Goal: Information Seeking & Learning: Learn about a topic

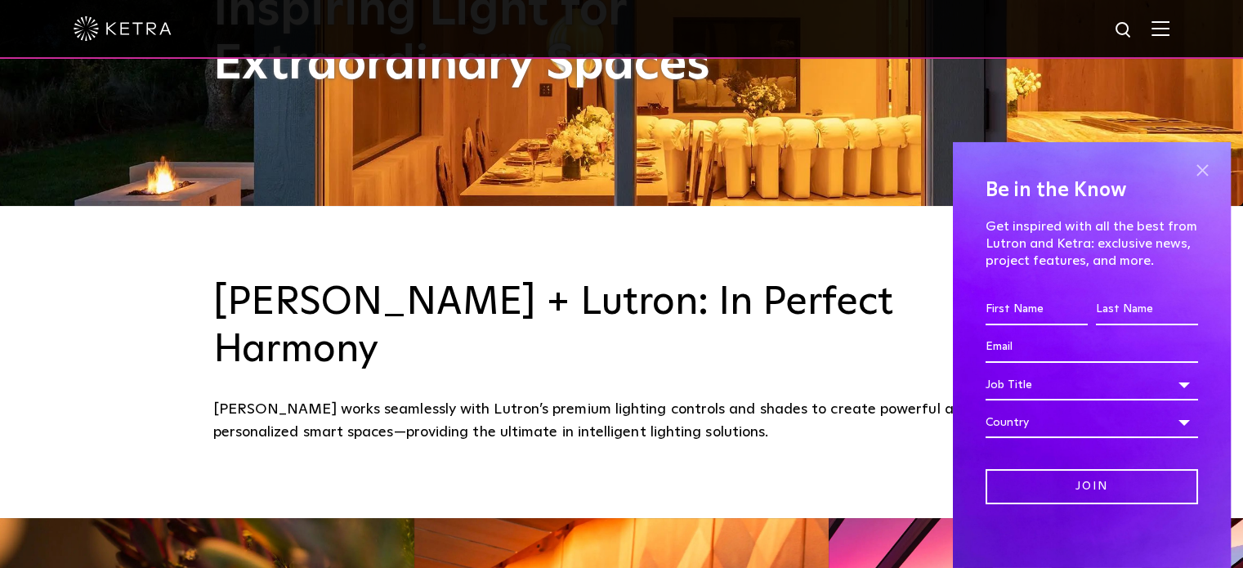
click at [1191, 176] on span at bounding box center [1202, 171] width 25 height 25
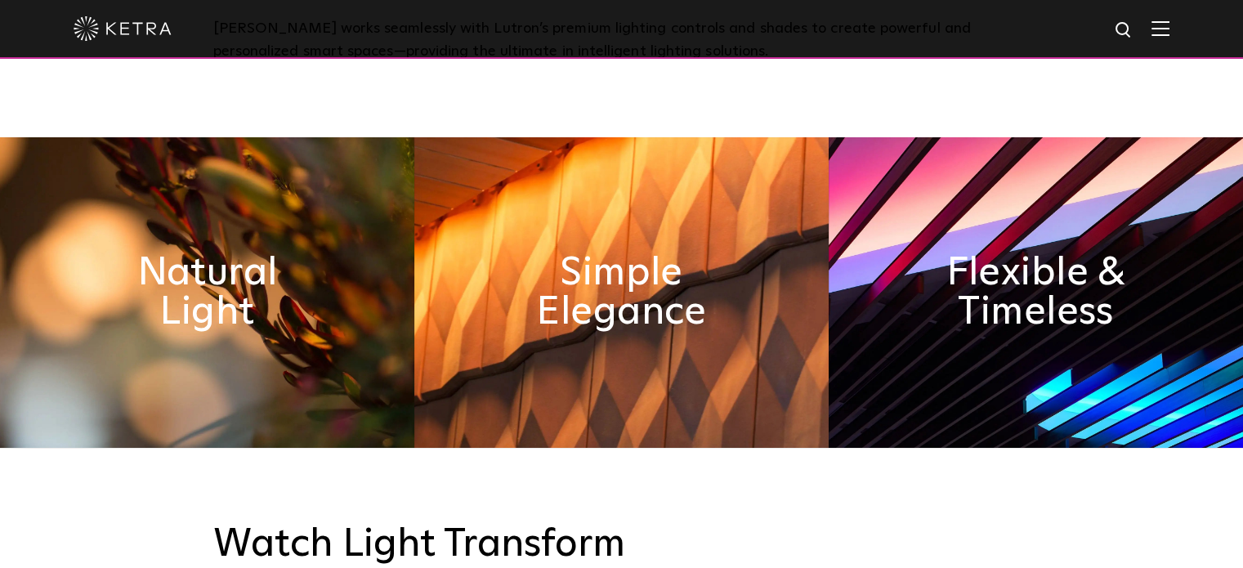
scroll to position [738, 0]
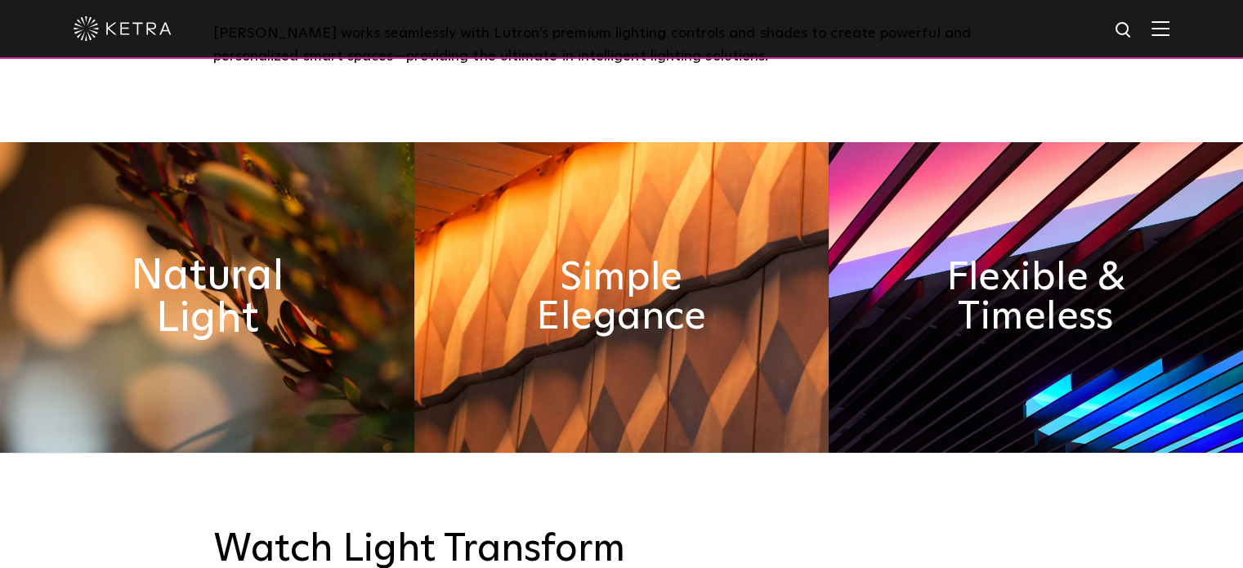
click at [229, 277] on h2 "Natural Light" at bounding box center [207, 297] width 226 height 86
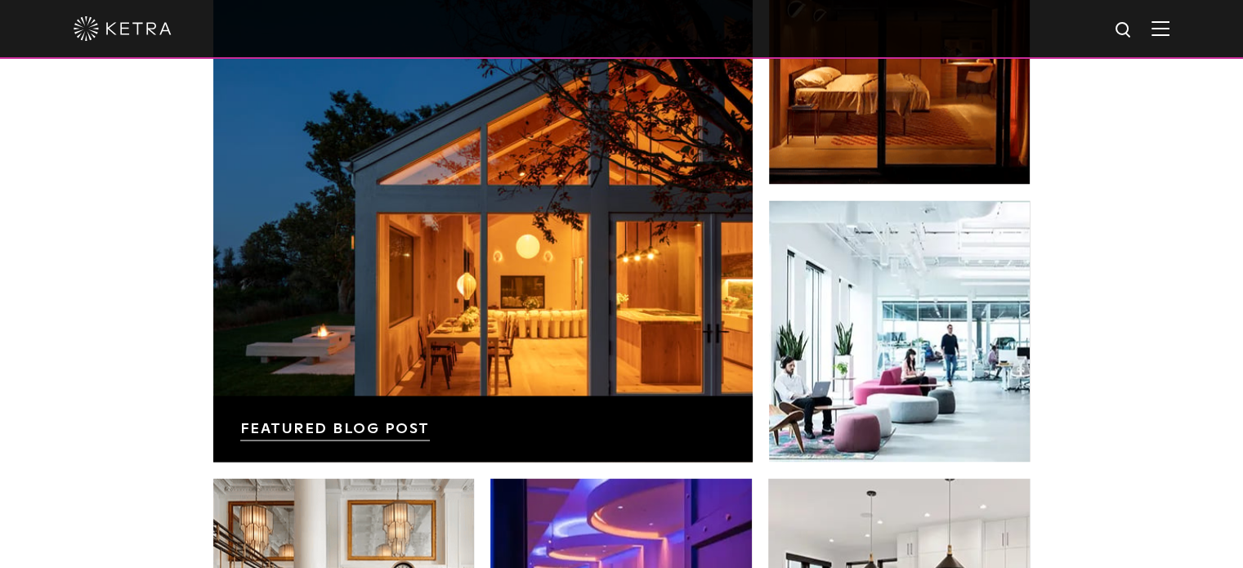
scroll to position [2272, 0]
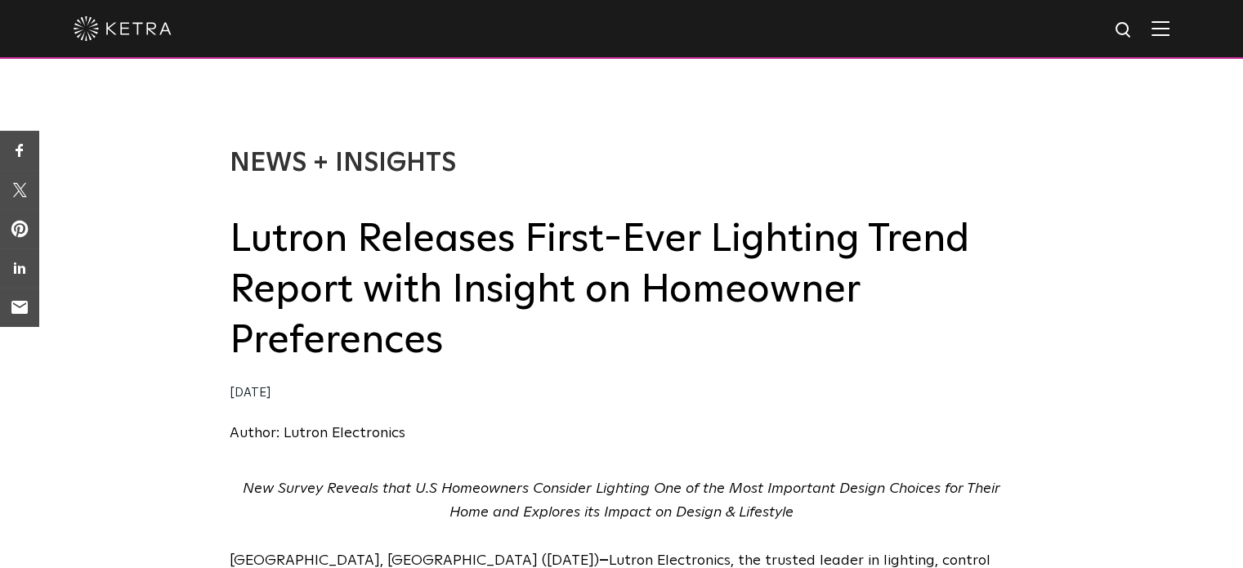
drag, startPoint x: 1246, startPoint y: 22, endPoint x: 1210, endPoint y: -10, distance: 48.1
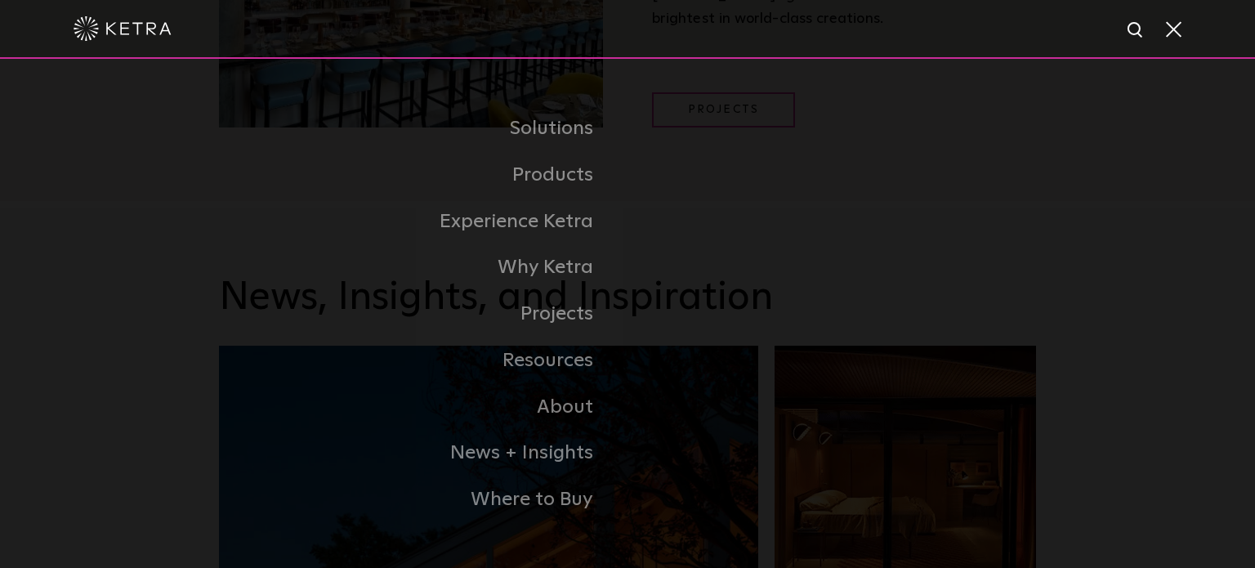
click at [432, 55] on div at bounding box center [628, 28] width 1108 height 57
click at [1167, 29] on span at bounding box center [1173, 28] width 18 height 16
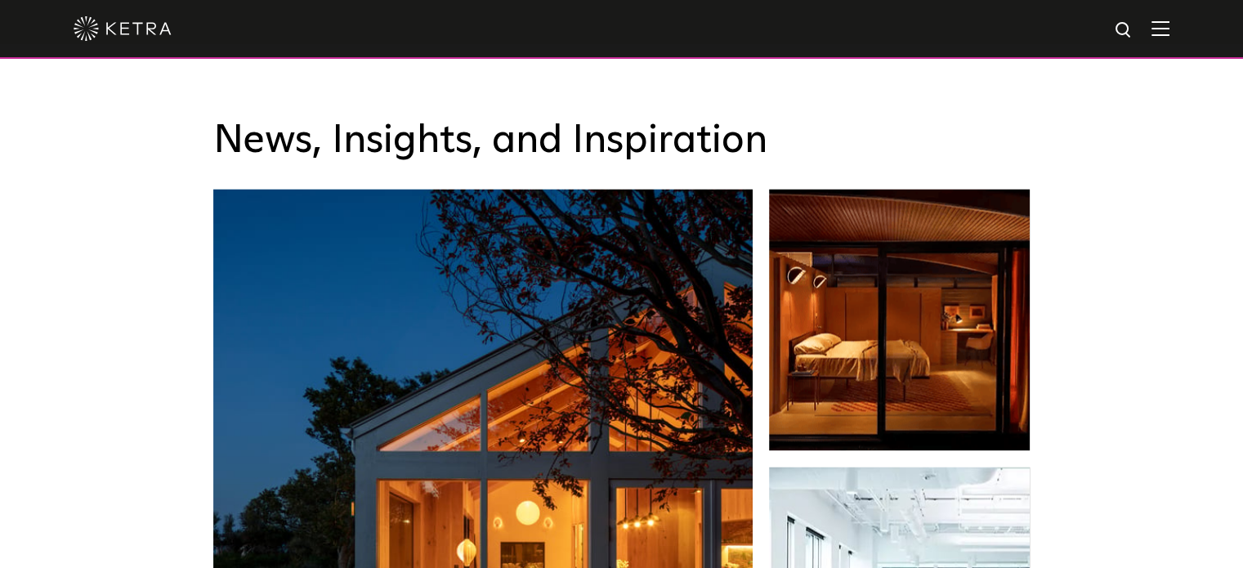
scroll to position [2462, 0]
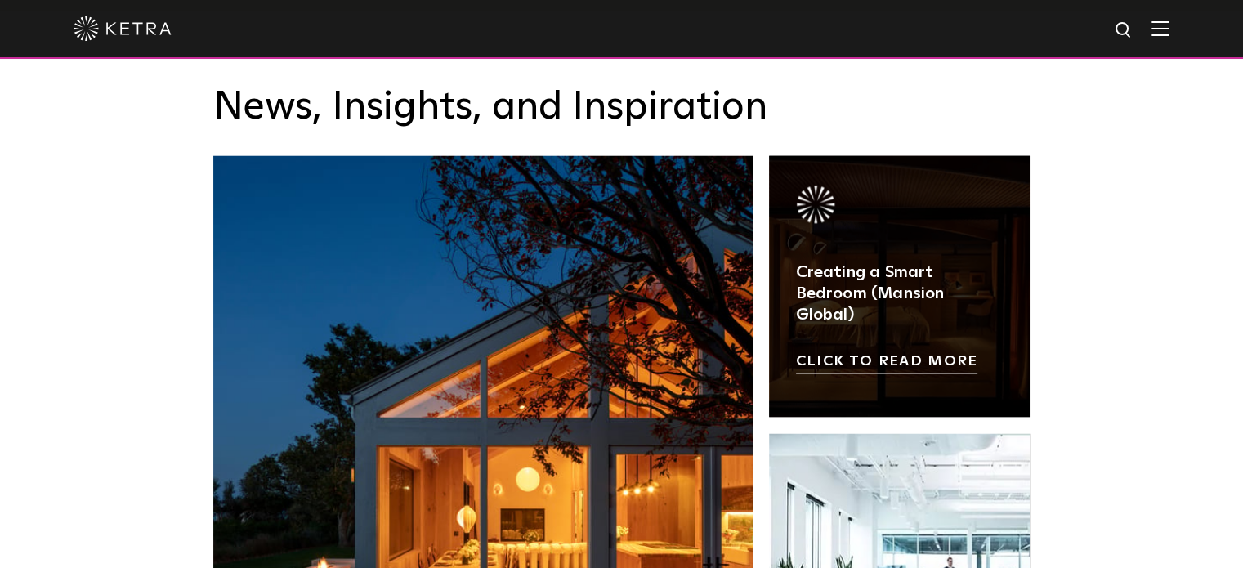
click at [906, 268] on link at bounding box center [900, 286] width 262 height 262
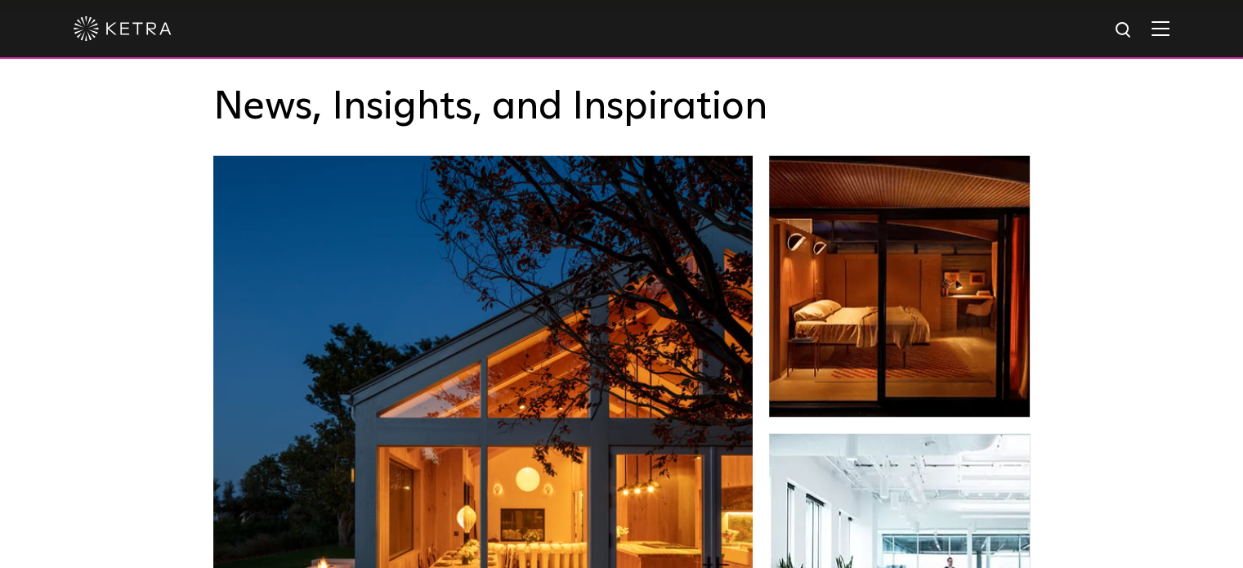
click at [1168, 22] on img at bounding box center [1161, 28] width 18 height 16
click at [1167, 22] on span at bounding box center [1161, 28] width 18 height 16
click at [1167, 22] on img at bounding box center [1161, 28] width 18 height 16
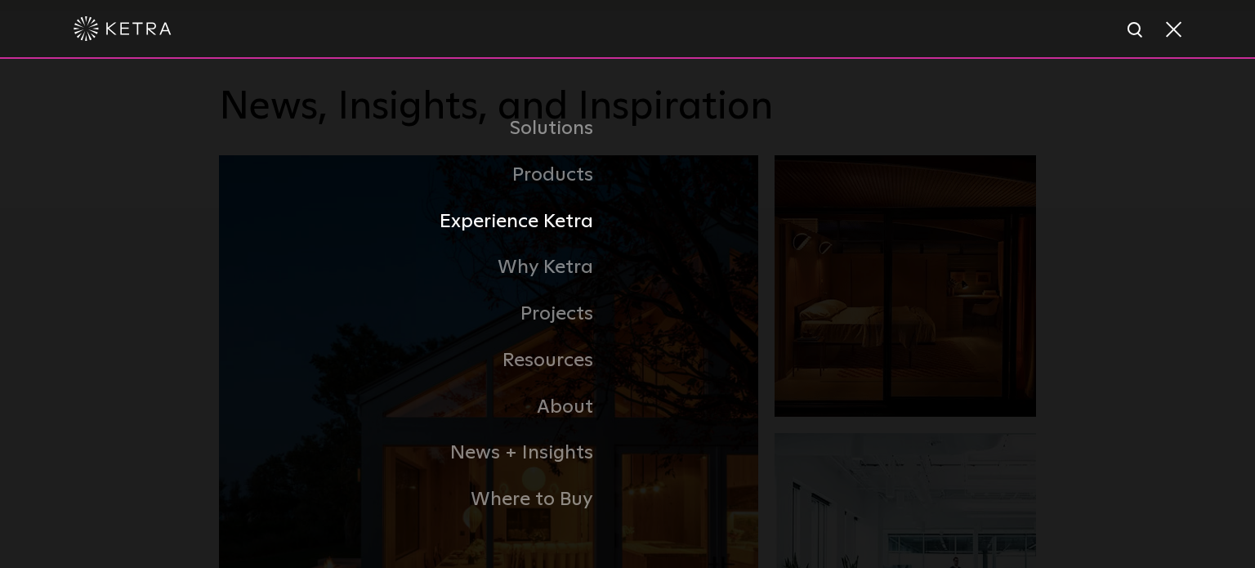
click at [574, 236] on link "Experience Ketra" at bounding box center [423, 222] width 409 height 47
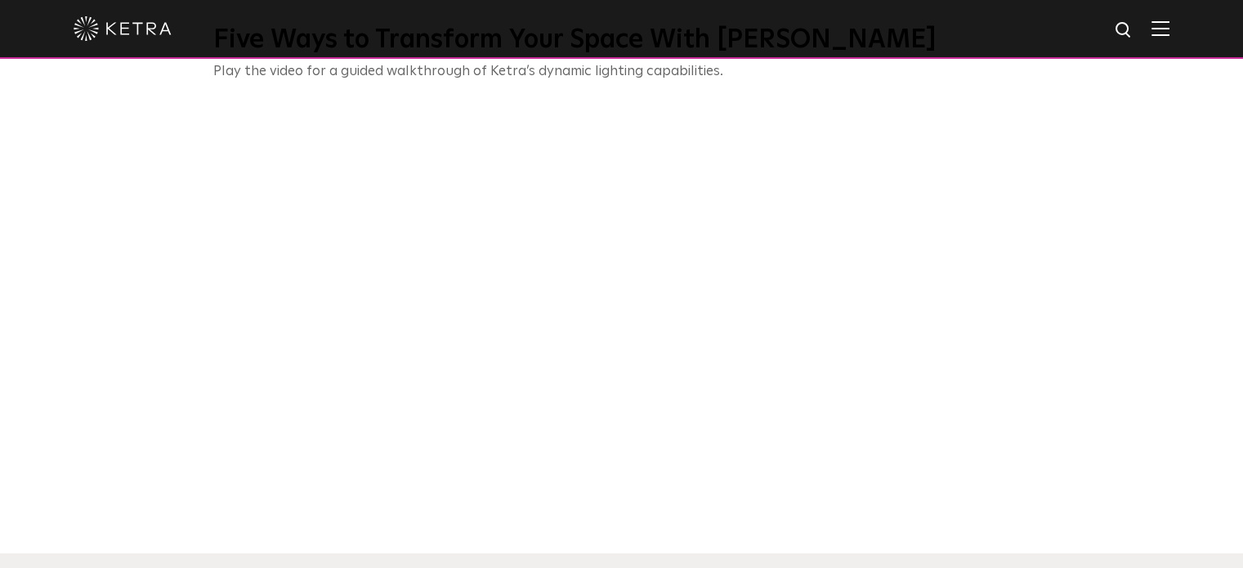
scroll to position [571, 0]
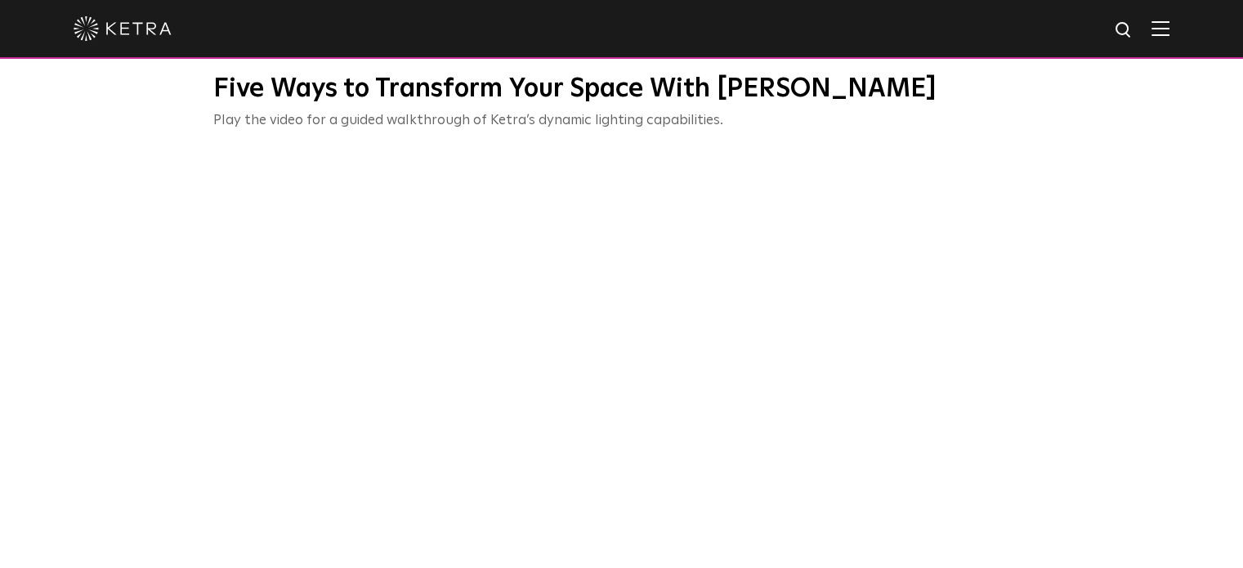
click at [1183, 34] on div at bounding box center [621, 29] width 1243 height 59
click at [1170, 34] on img at bounding box center [1161, 28] width 18 height 16
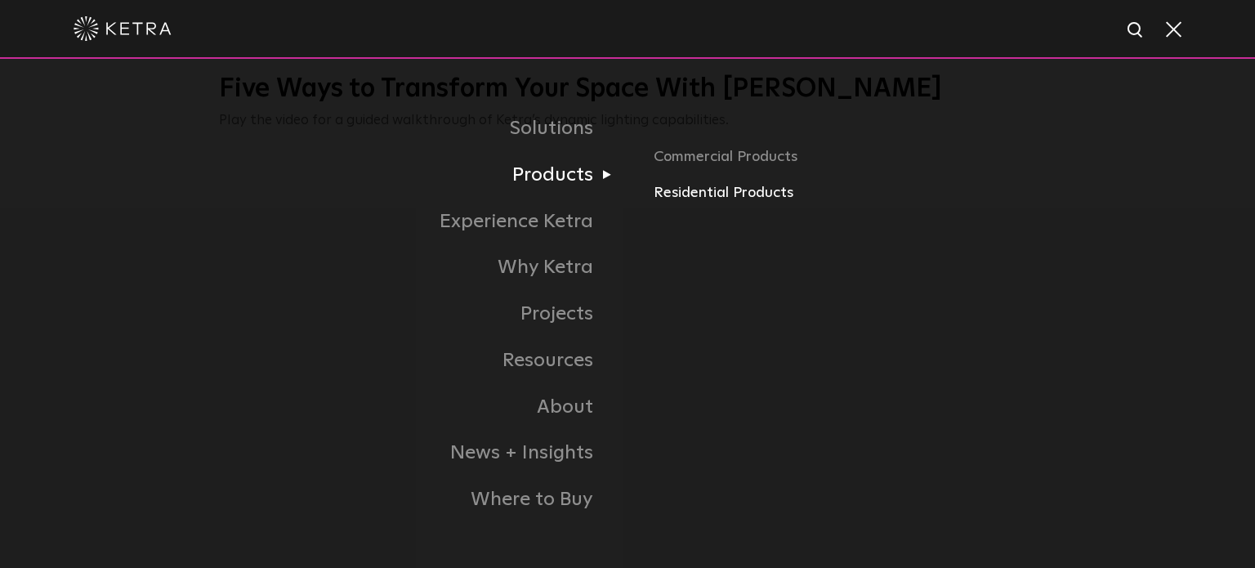
click at [694, 195] on link "Residential Products" at bounding box center [845, 193] width 382 height 24
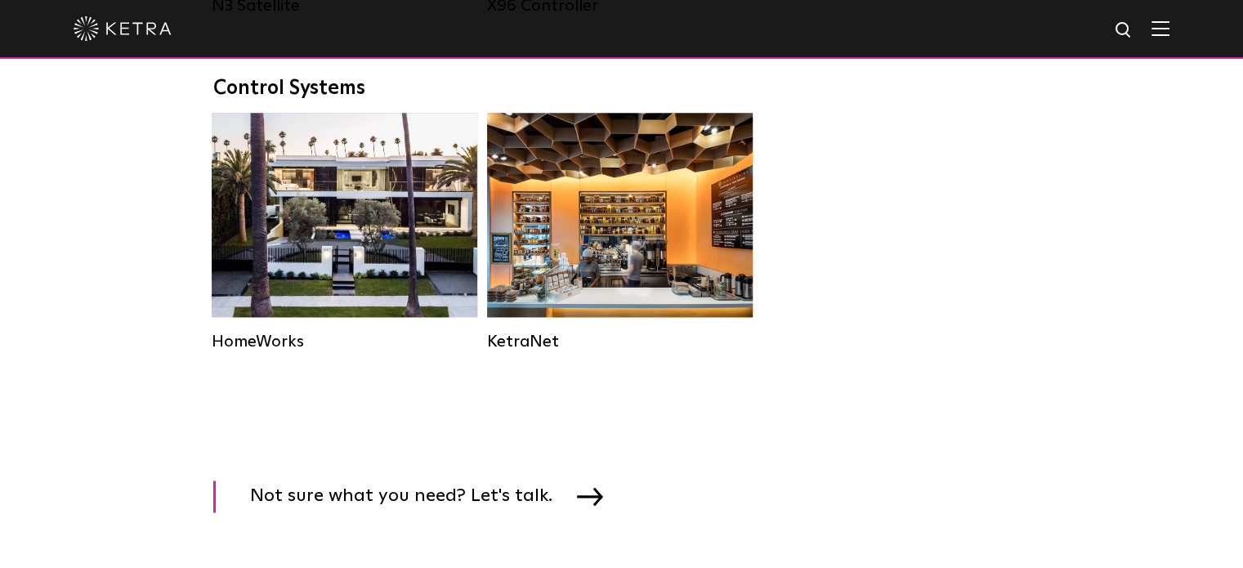
scroll to position [2250, 0]
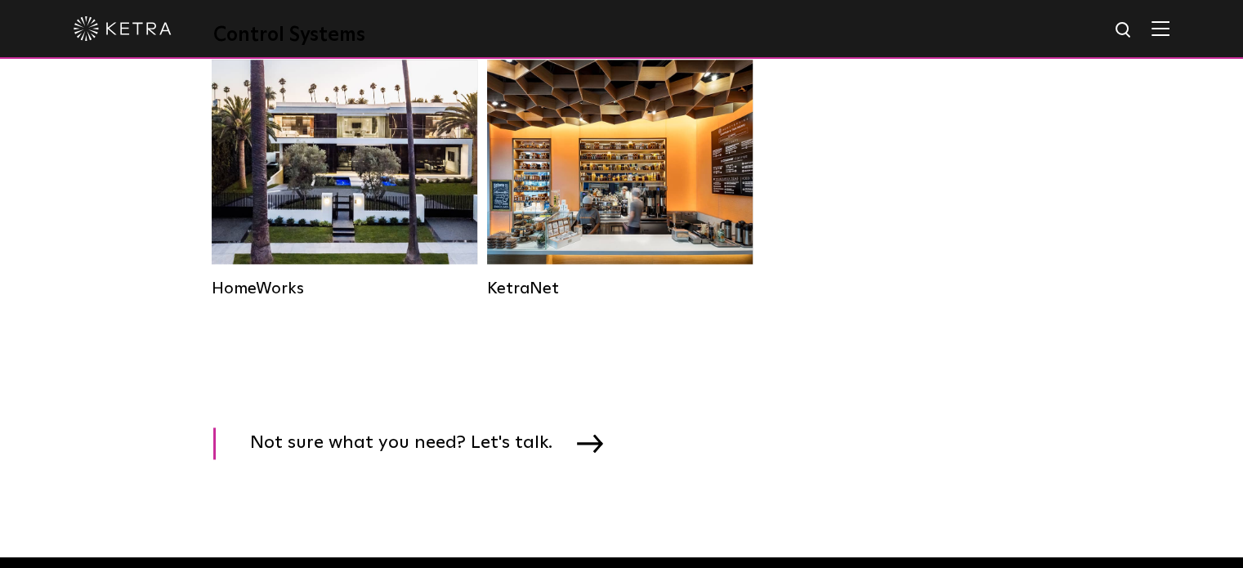
drag, startPoint x: 0, startPoint y: 0, endPoint x: 1246, endPoint y: 427, distance: 1316.8
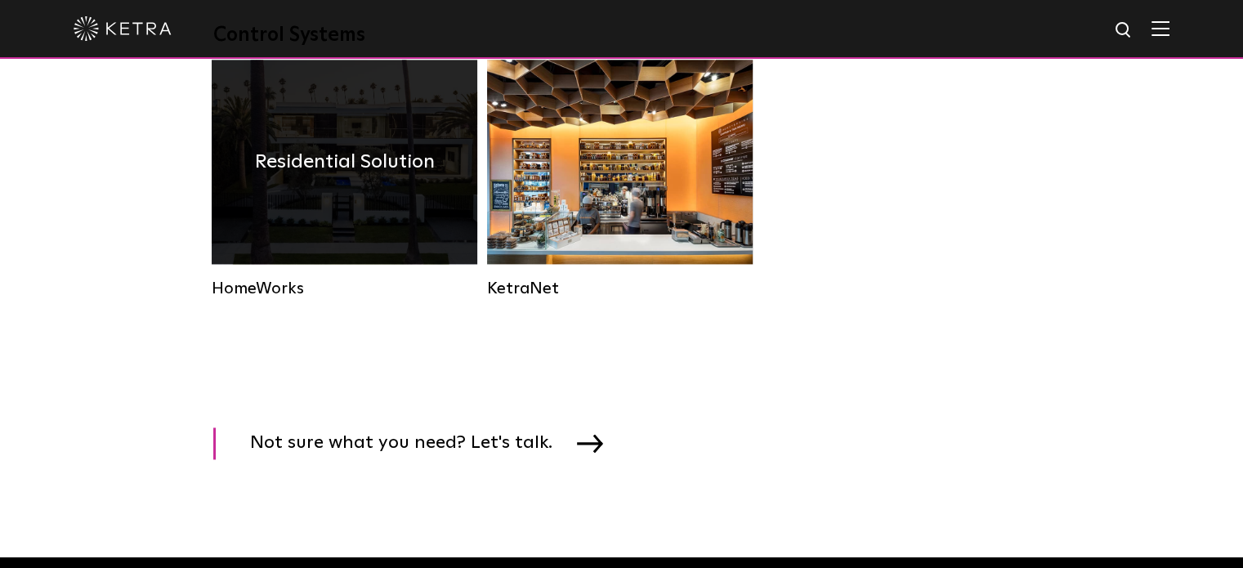
click at [369, 248] on div "Residential Solution" at bounding box center [345, 162] width 266 height 204
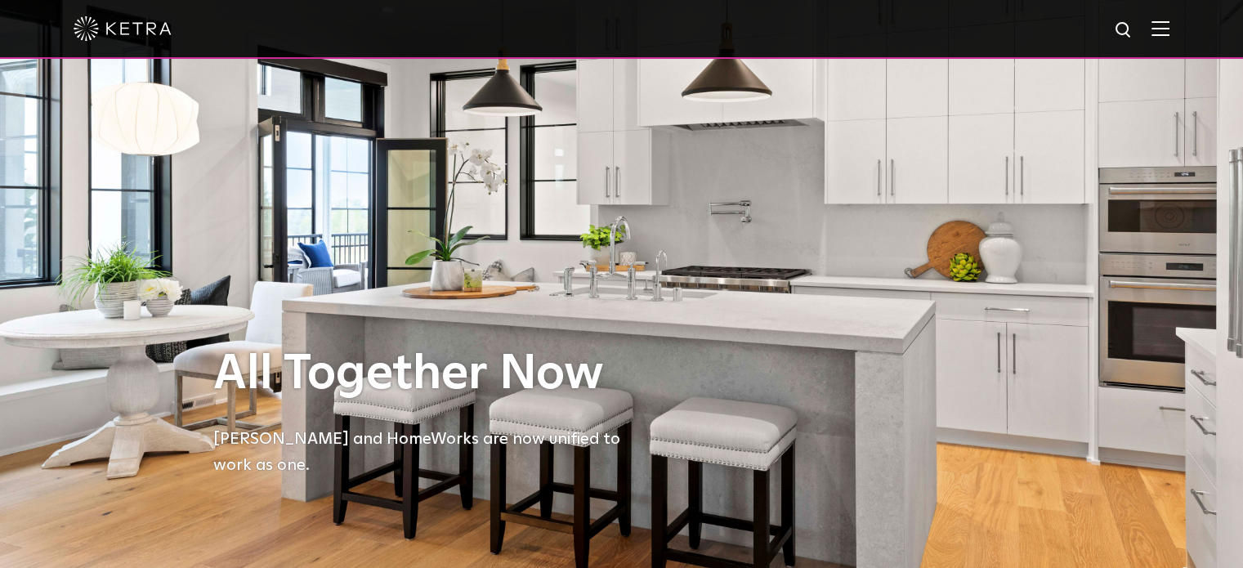
click at [1166, 35] on img at bounding box center [1161, 28] width 18 height 16
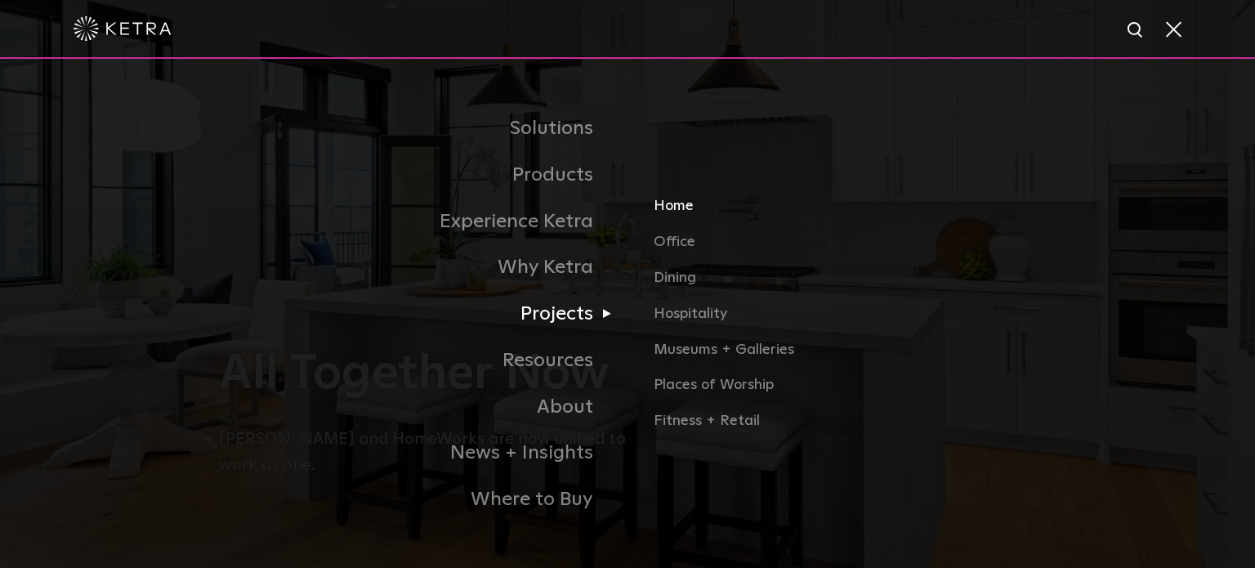
click at [667, 212] on link "Home" at bounding box center [845, 213] width 382 height 36
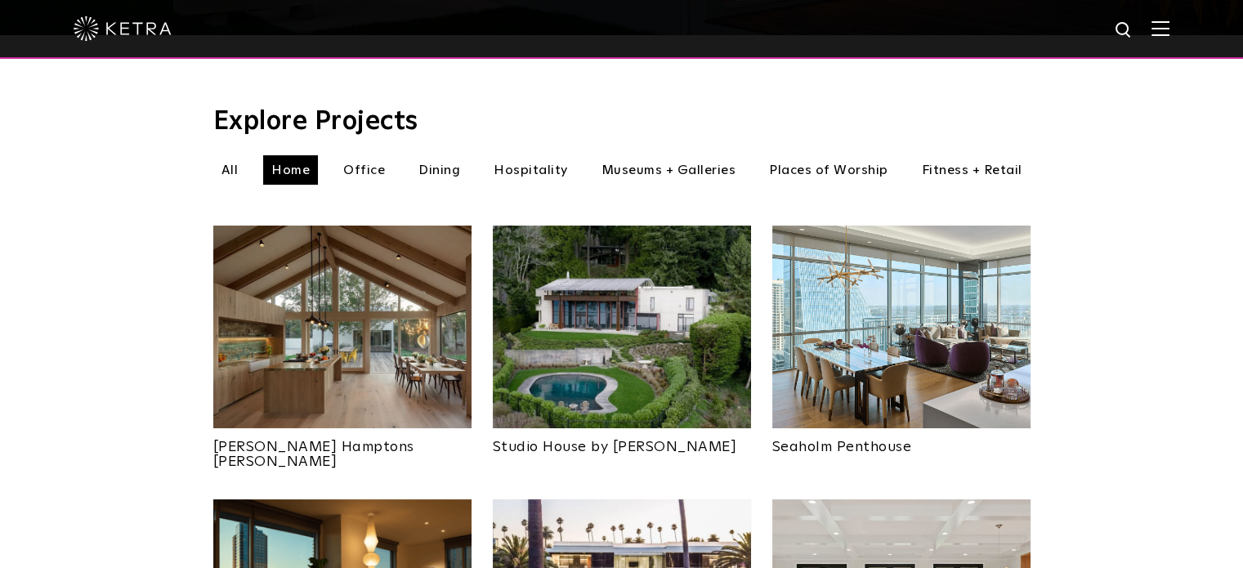
scroll to position [531, 0]
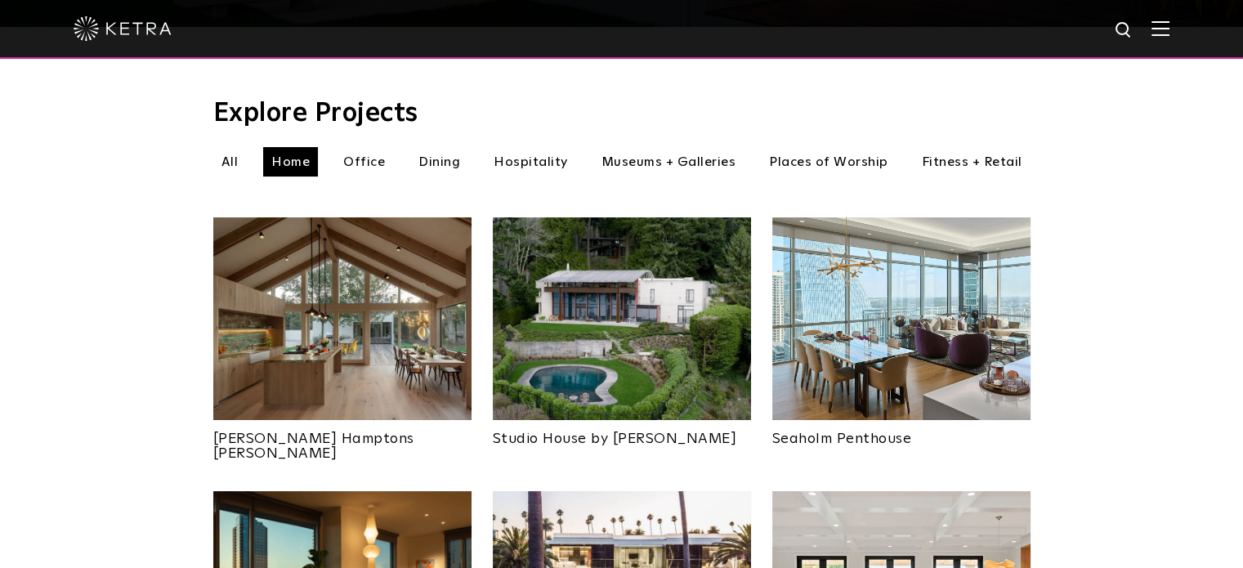
click at [337, 342] on img at bounding box center [342, 318] width 258 height 203
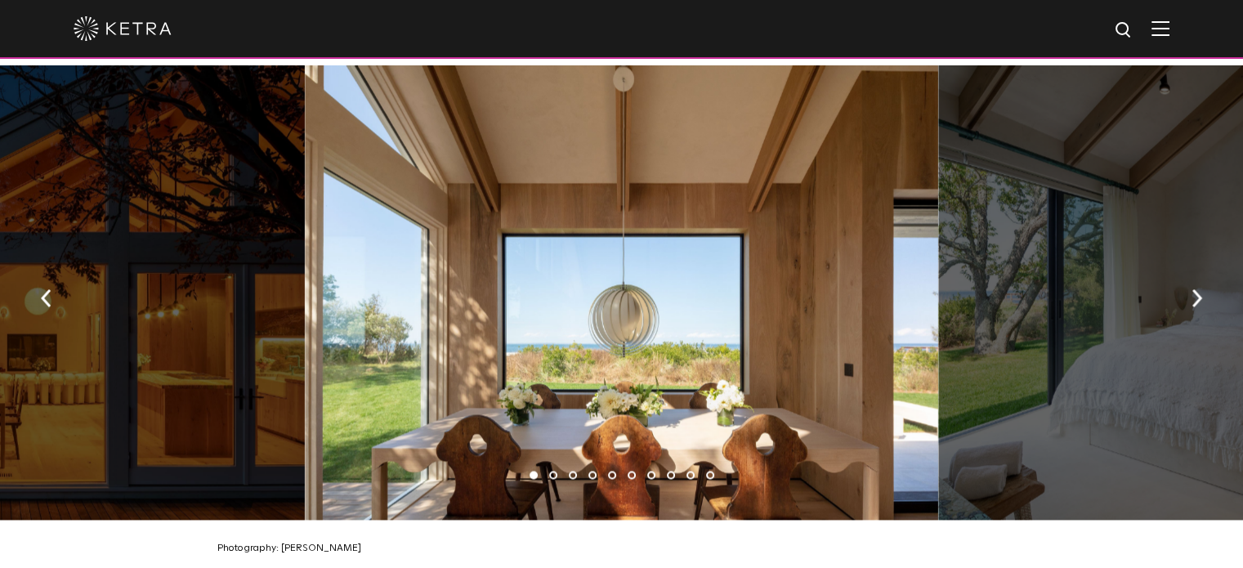
scroll to position [2373, 0]
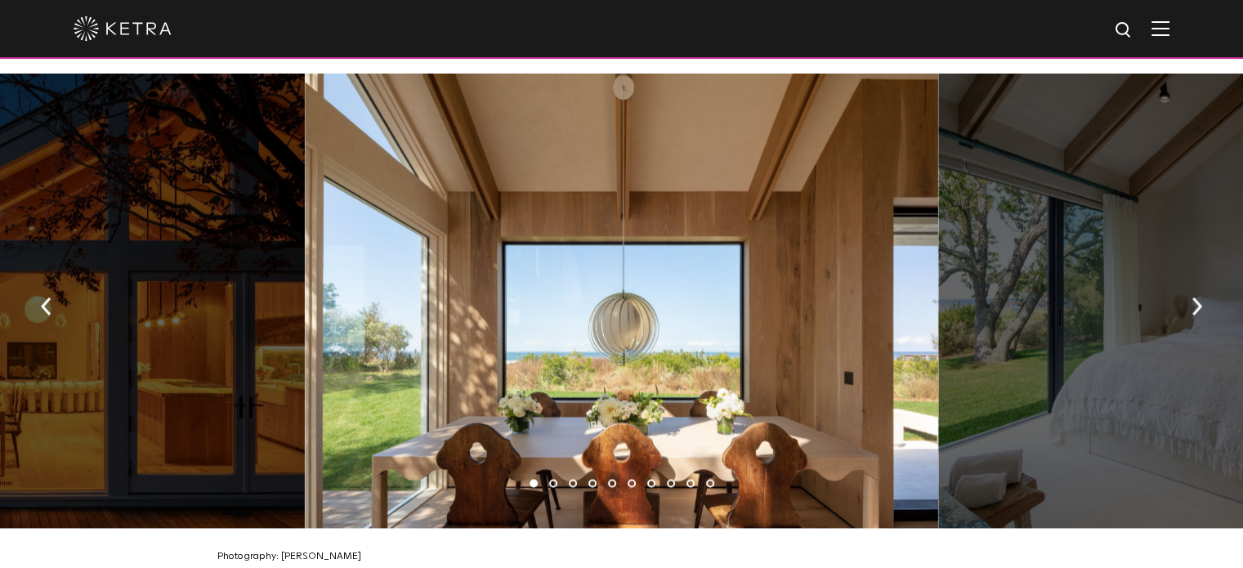
drag, startPoint x: 1247, startPoint y: 43, endPoint x: 1180, endPoint y: 228, distance: 196.5
click at [773, 283] on div at bounding box center [622, 301] width 634 height 454
click at [1201, 297] on img "button" at bounding box center [1197, 306] width 11 height 18
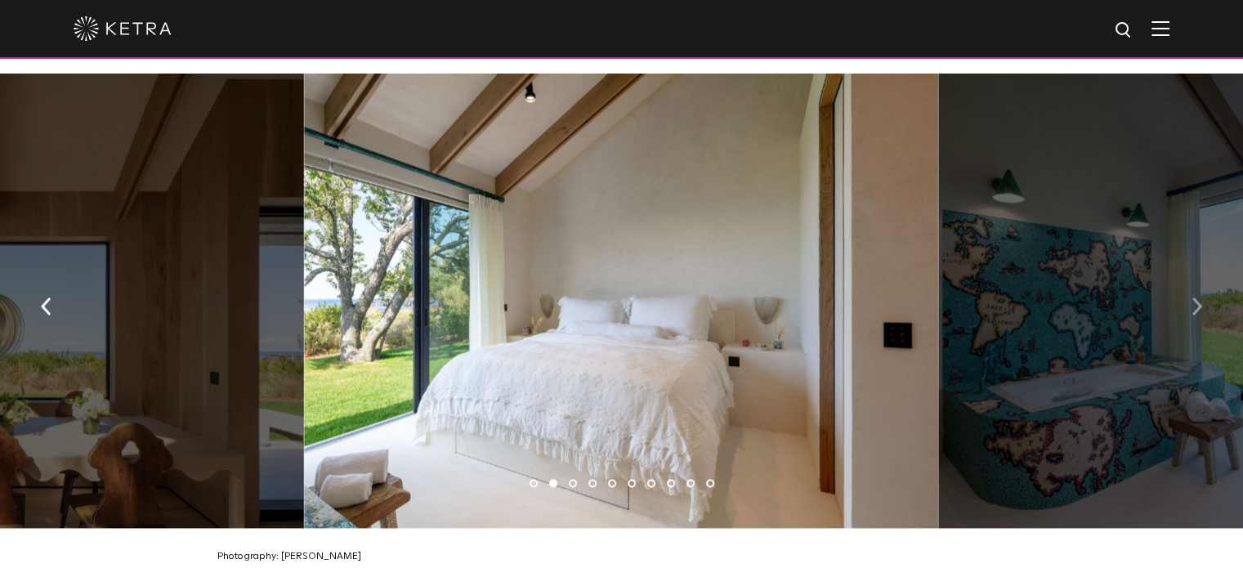
click at [1201, 297] on img "button" at bounding box center [1197, 306] width 11 height 18
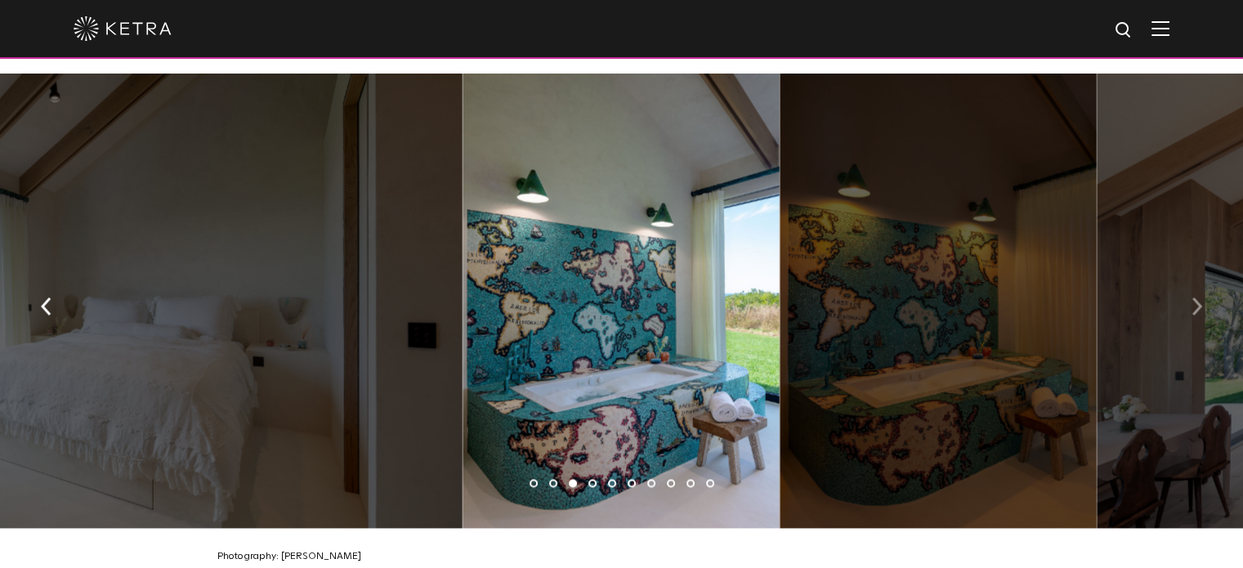
click at [1201, 297] on img "button" at bounding box center [1197, 306] width 11 height 18
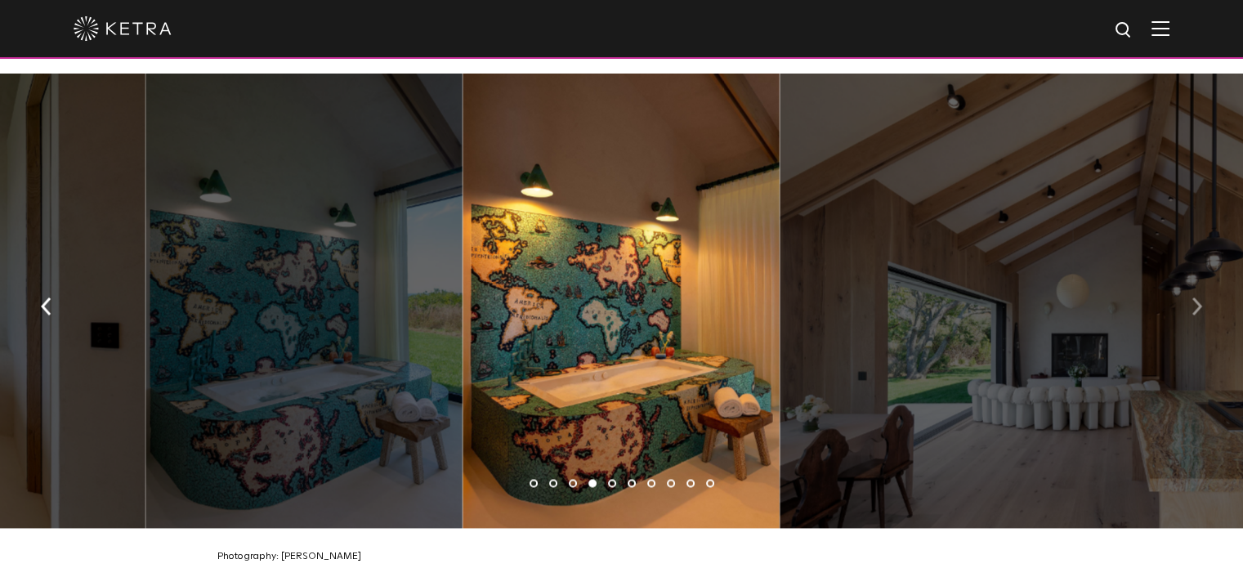
click at [1201, 297] on img "button" at bounding box center [1197, 306] width 11 height 18
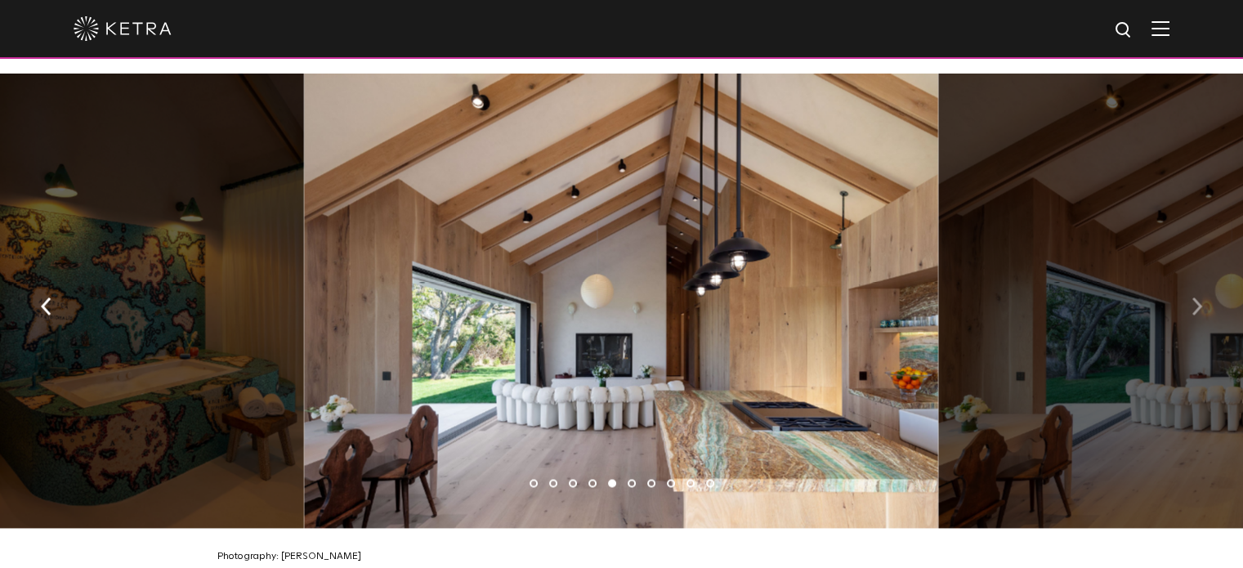
click at [1201, 297] on img "button" at bounding box center [1197, 306] width 11 height 18
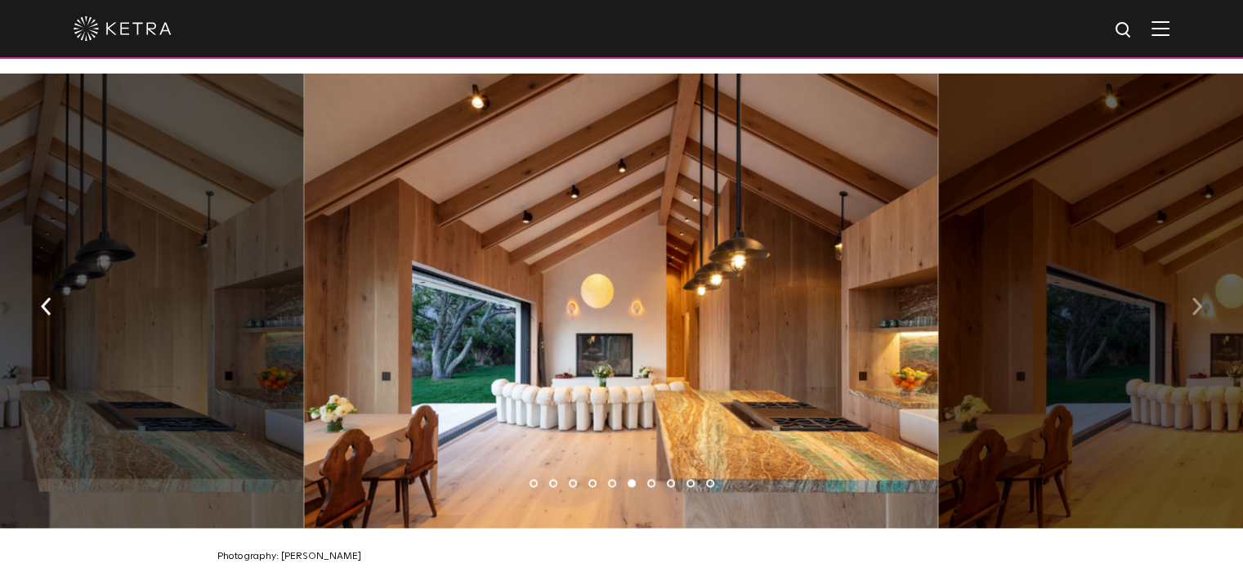
click at [1201, 297] on img "button" at bounding box center [1197, 306] width 11 height 18
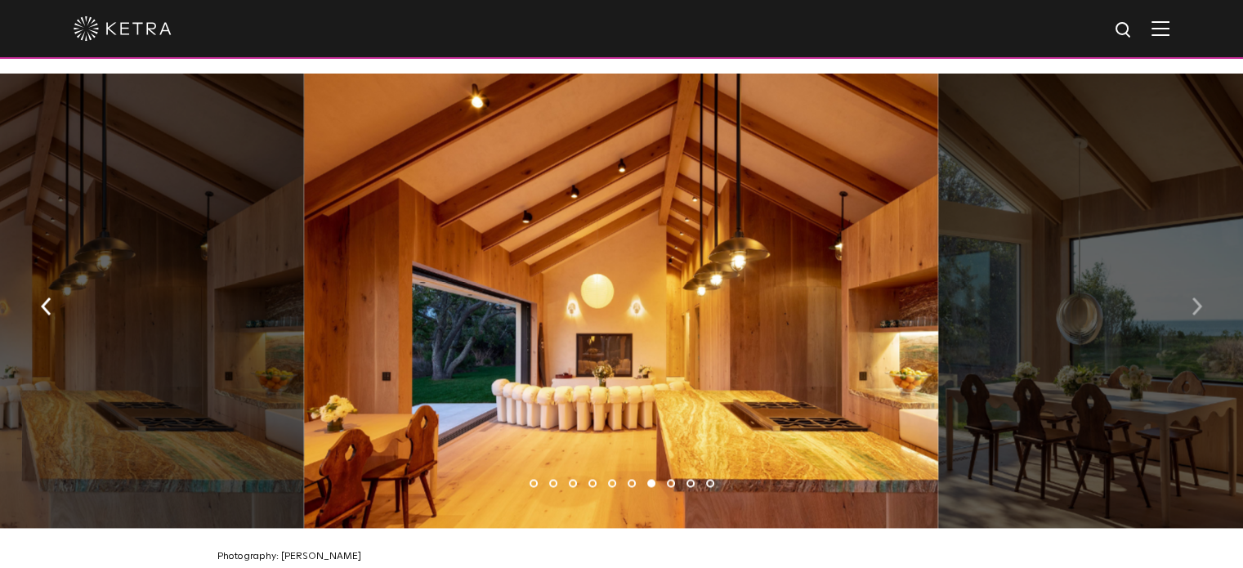
click at [1201, 297] on img "button" at bounding box center [1197, 306] width 11 height 18
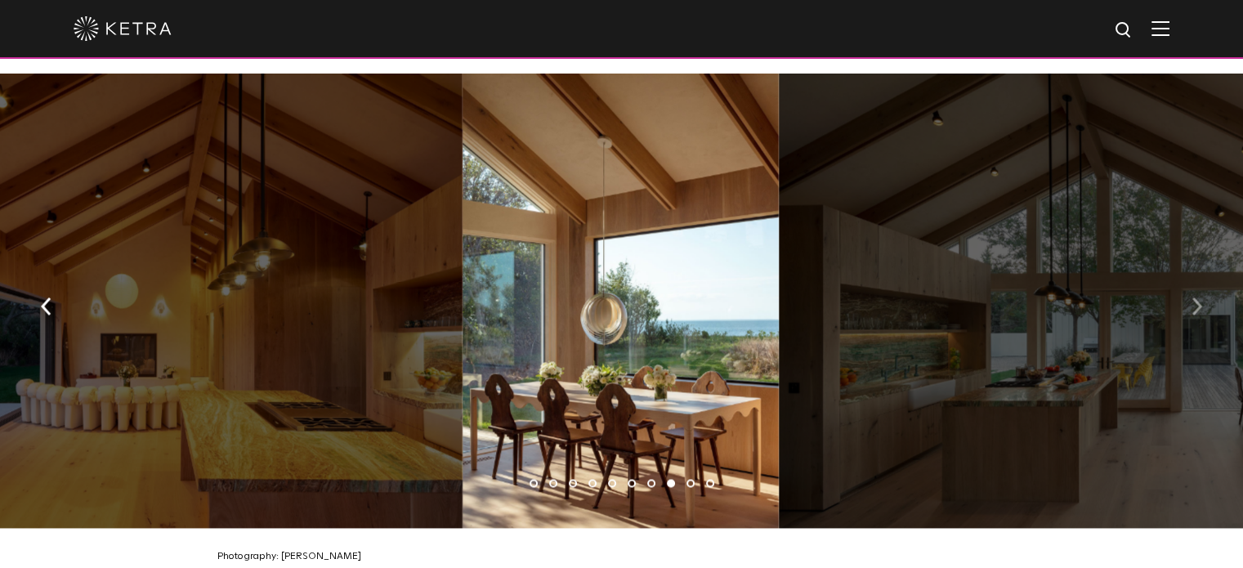
click at [1201, 302] on img "button" at bounding box center [1197, 306] width 11 height 18
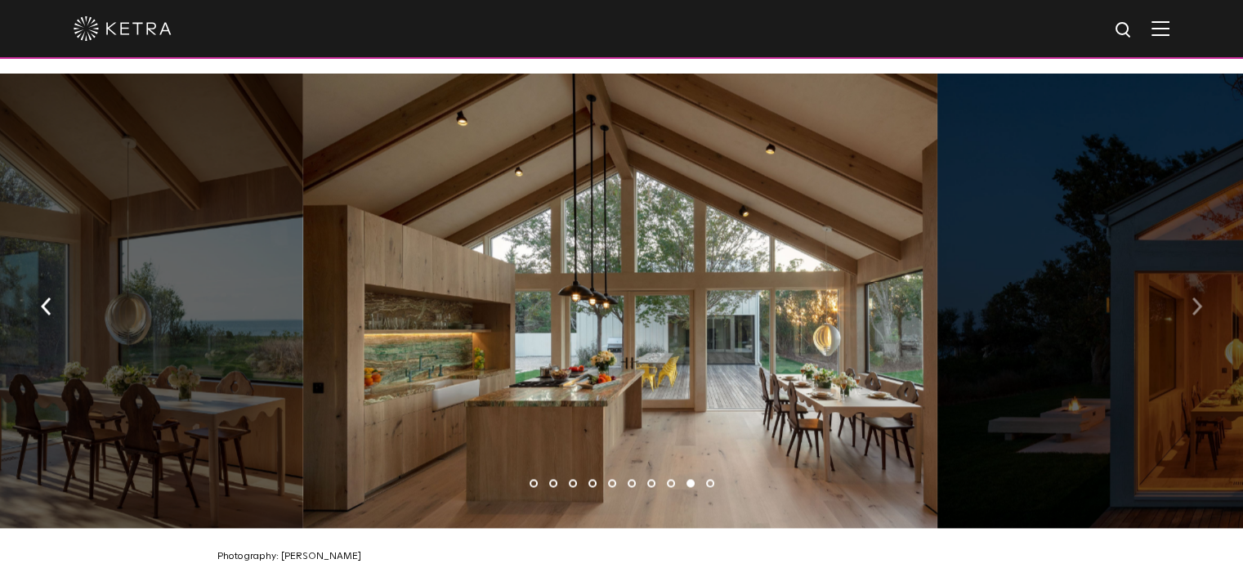
click at [1200, 297] on img "button" at bounding box center [1197, 306] width 11 height 18
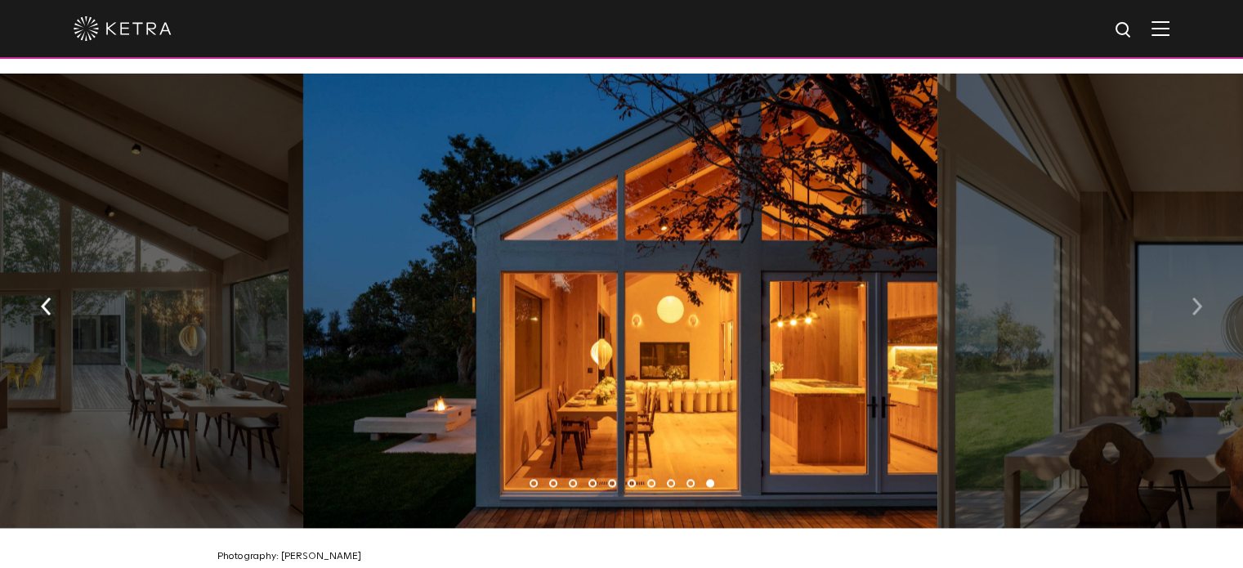
click at [1196, 299] on img "button" at bounding box center [1197, 306] width 11 height 18
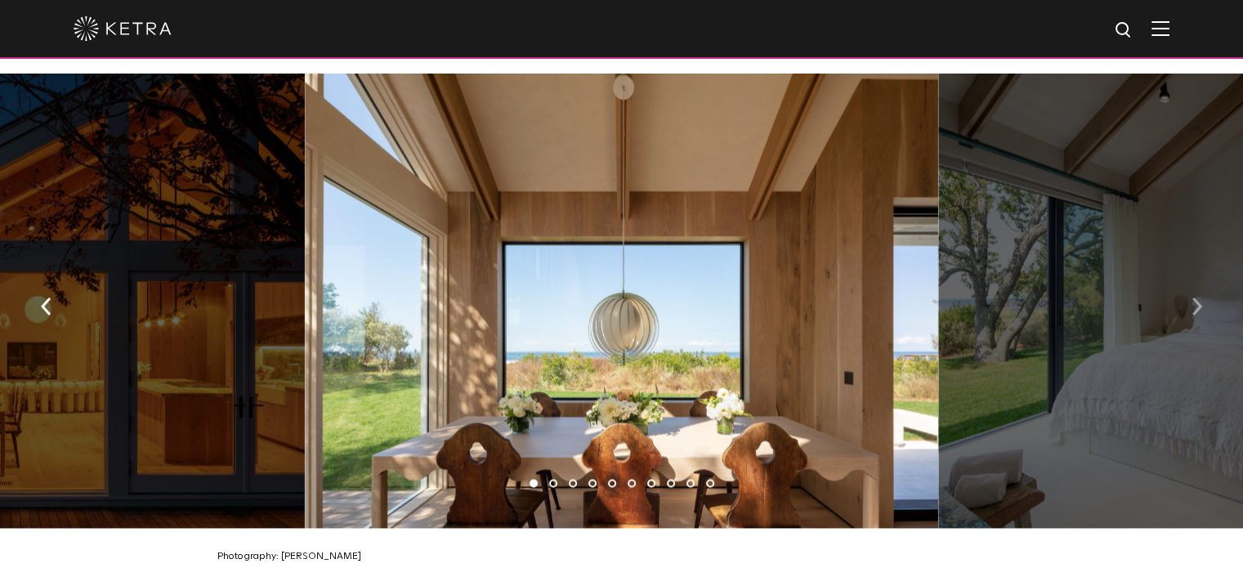
click at [1192, 284] on button "button" at bounding box center [1196, 305] width 35 height 56
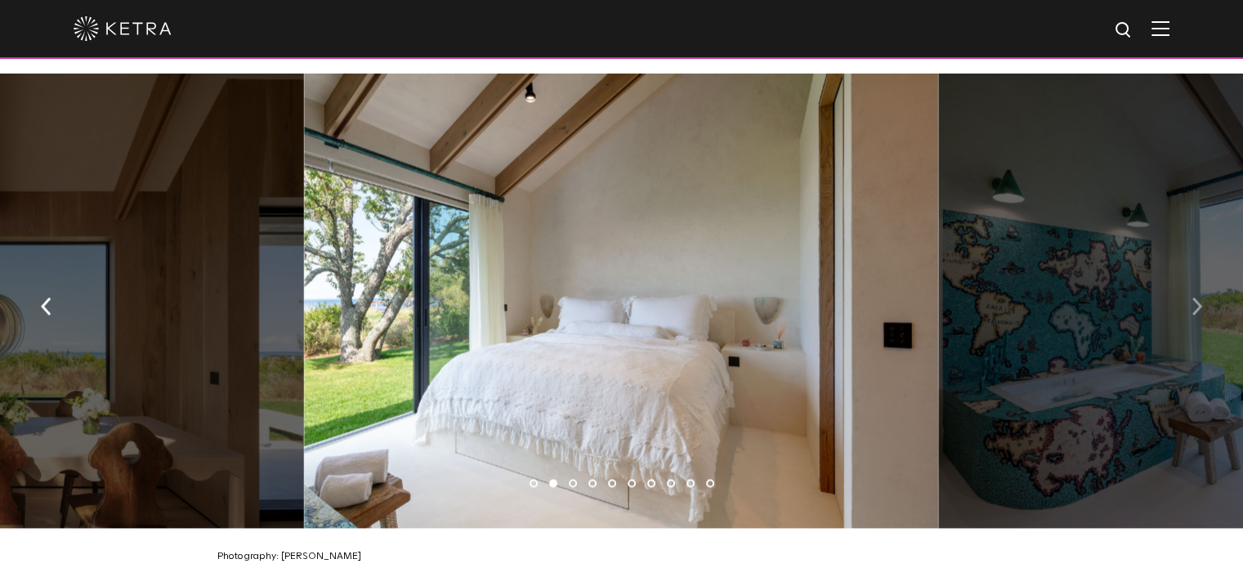
click at [1192, 284] on button "button" at bounding box center [1196, 305] width 35 height 56
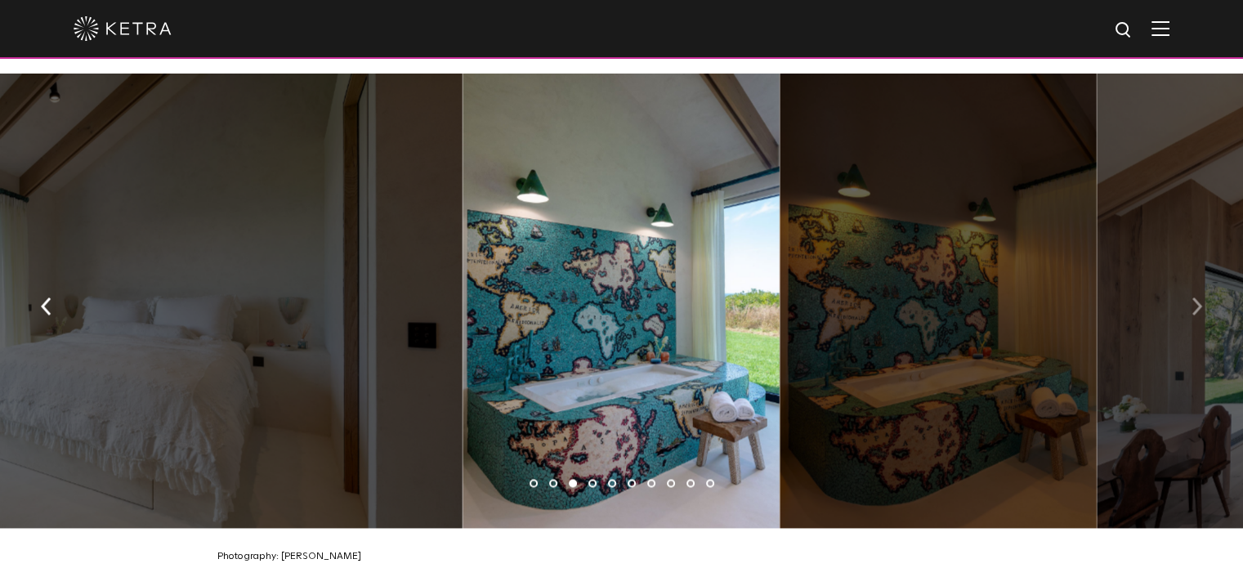
click at [1192, 284] on button "button" at bounding box center [1196, 305] width 35 height 56
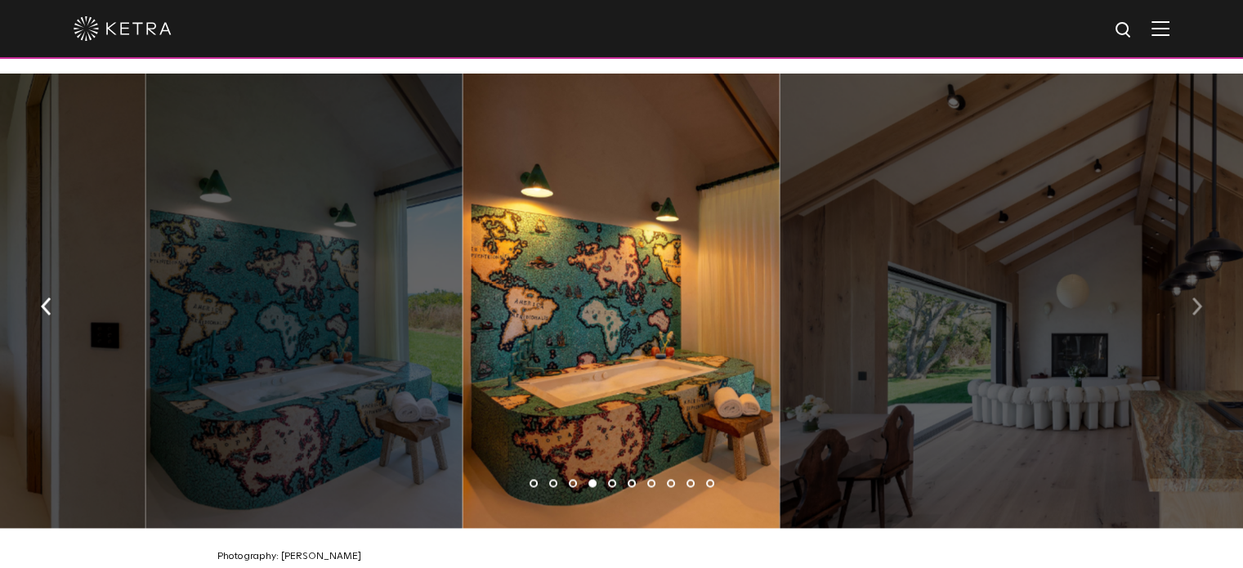
click at [1192, 284] on button "button" at bounding box center [1196, 305] width 35 height 56
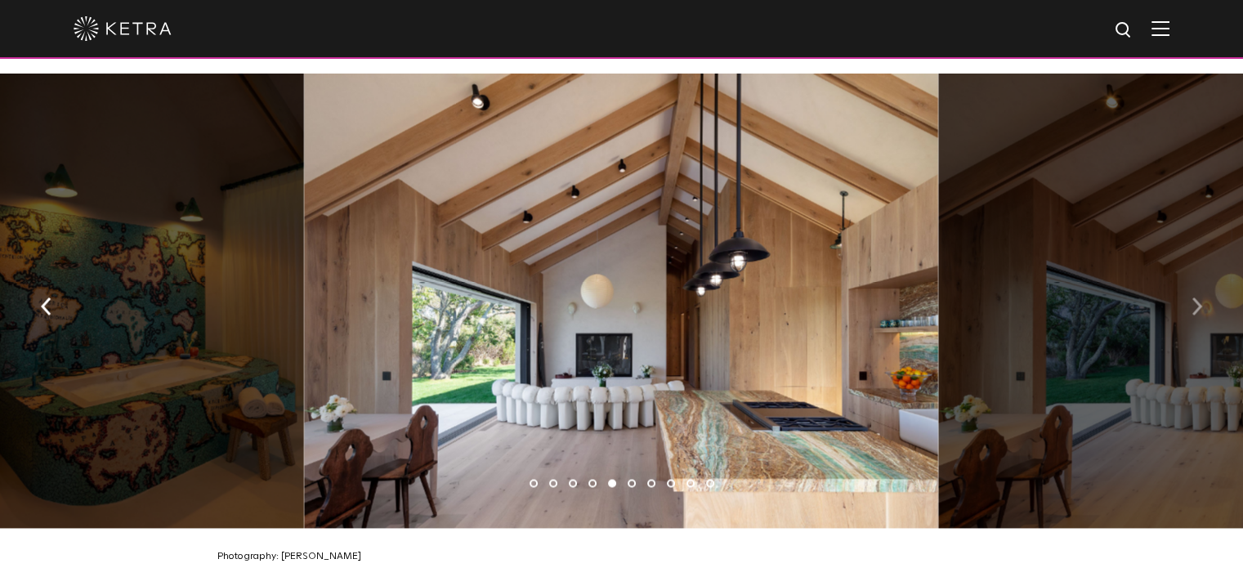
click at [1191, 284] on button "button" at bounding box center [1196, 305] width 35 height 56
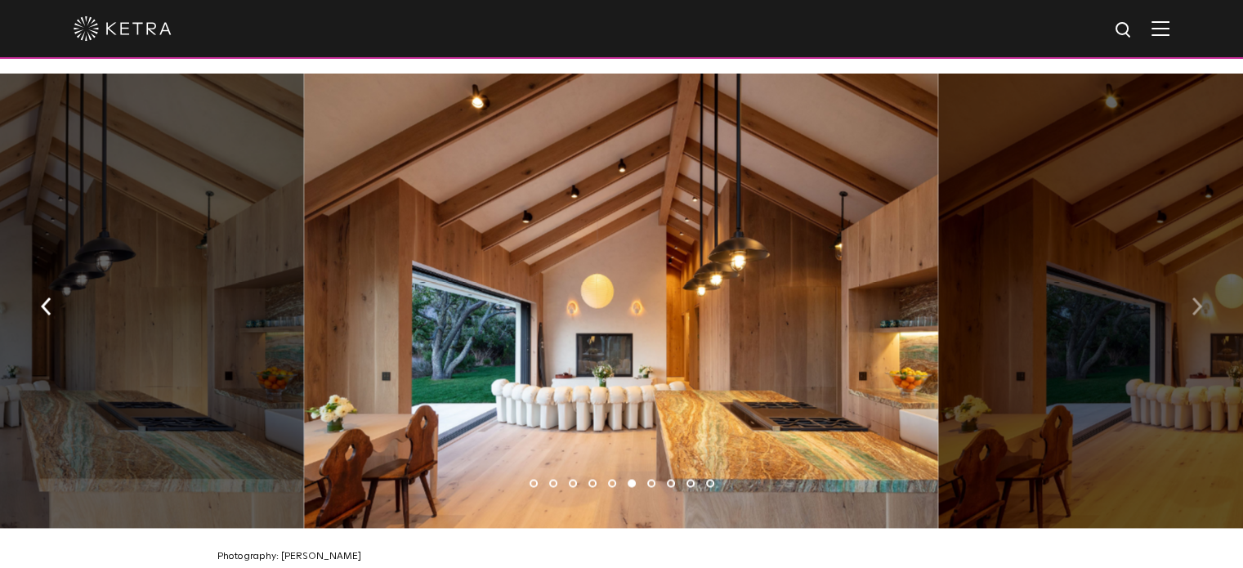
click at [1191, 284] on button "button" at bounding box center [1196, 305] width 35 height 56
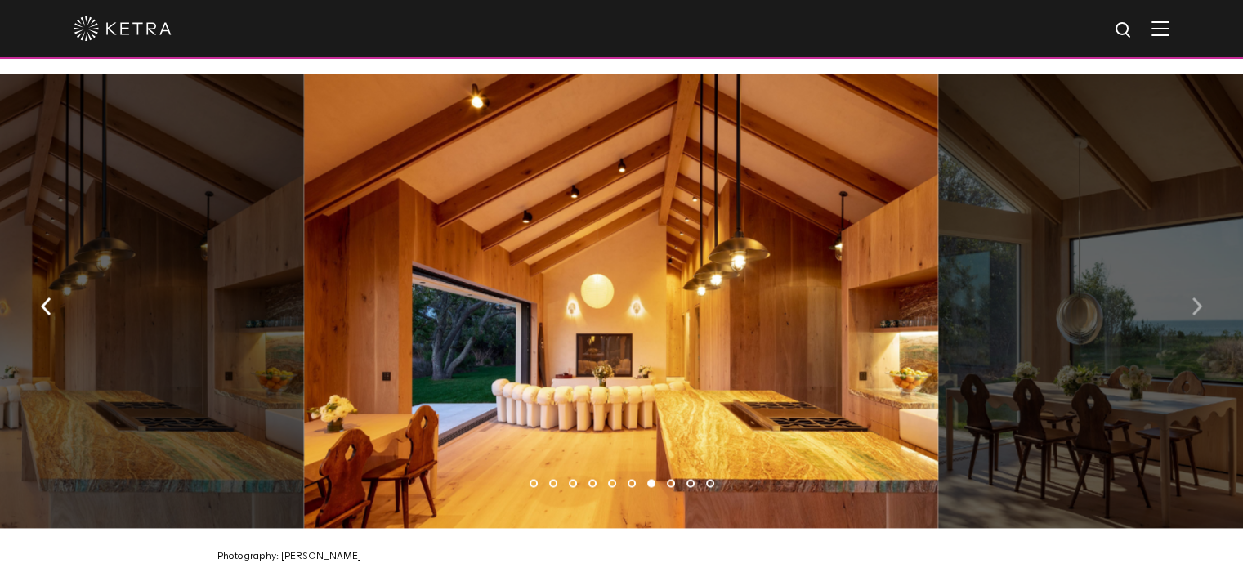
click at [1191, 284] on button "button" at bounding box center [1196, 305] width 35 height 56
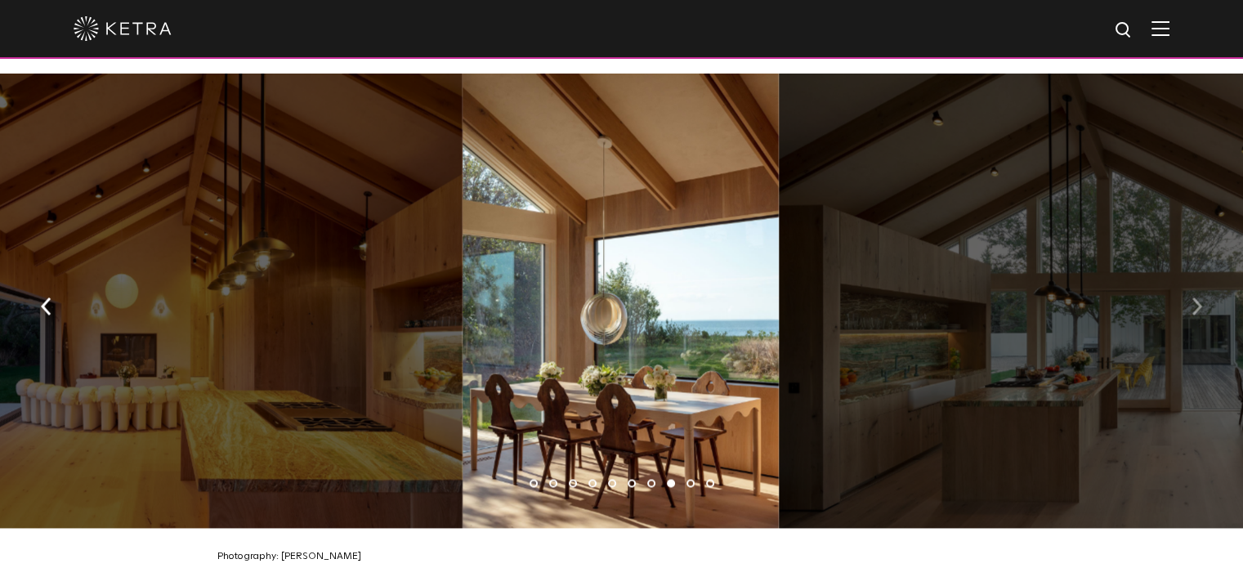
click at [1191, 284] on button "button" at bounding box center [1196, 305] width 35 height 56
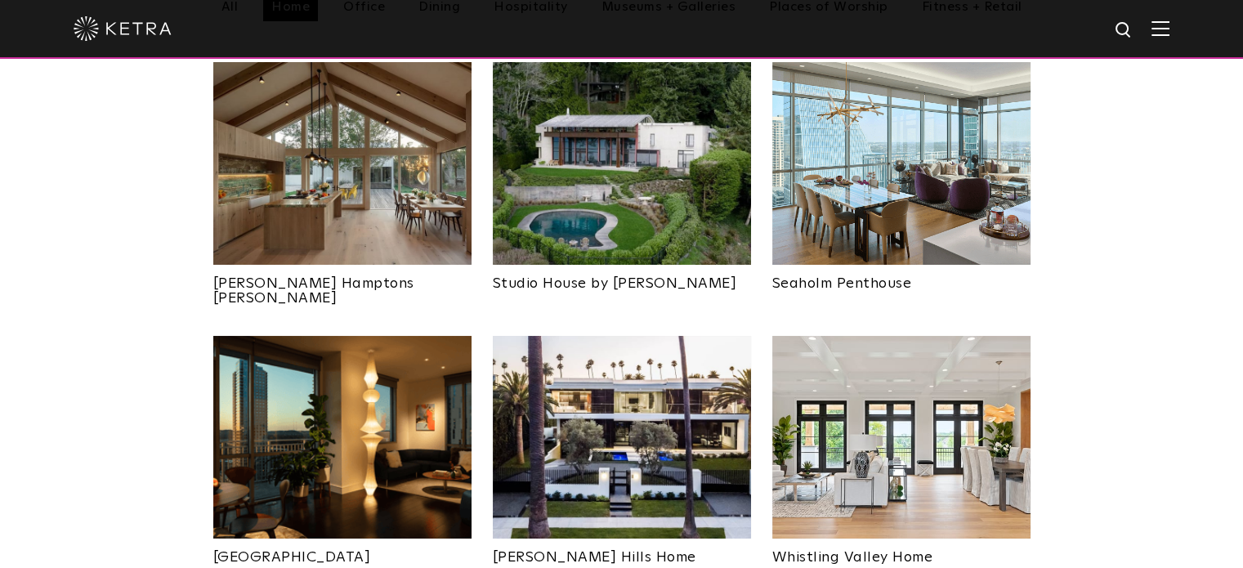
scroll to position [715, 0]
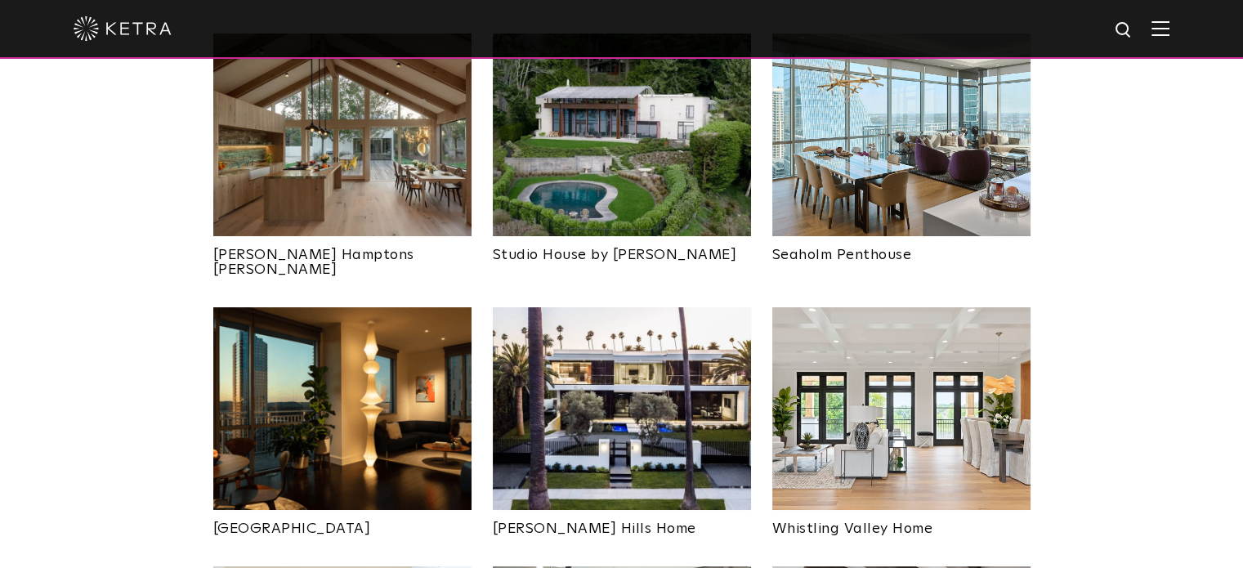
click at [419, 386] on img at bounding box center [342, 408] width 258 height 203
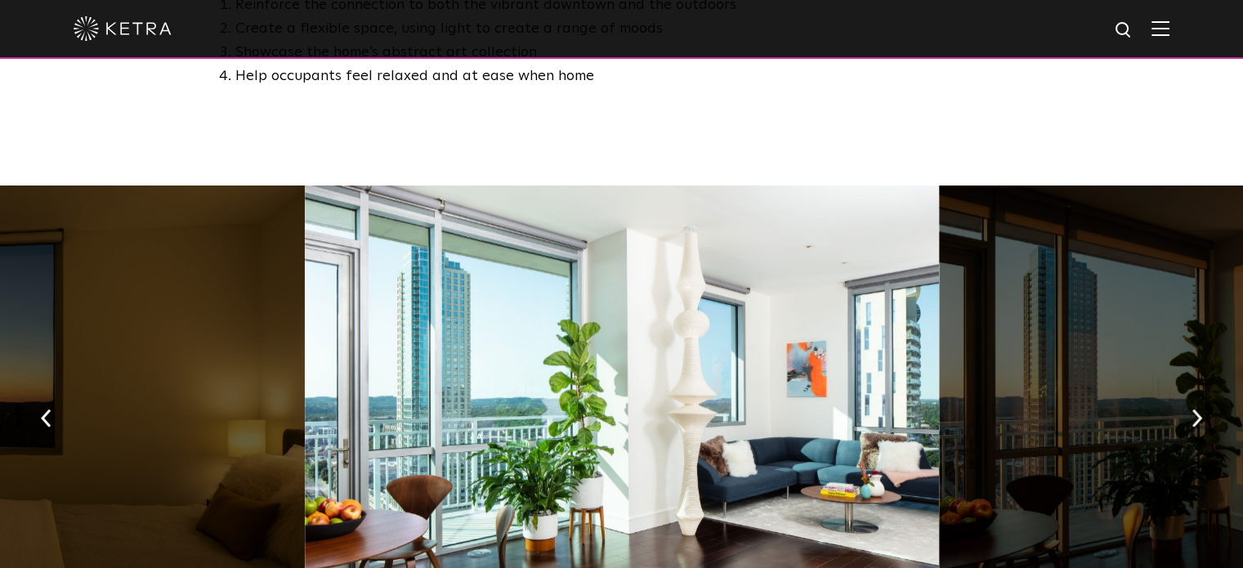
scroll to position [1124, 0]
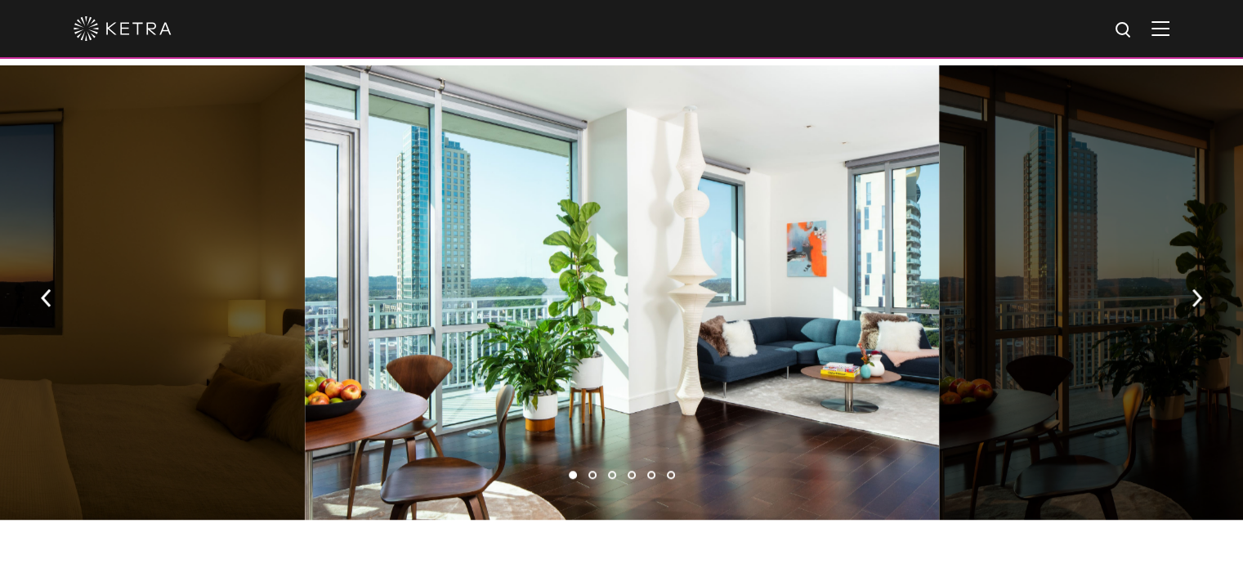
drag, startPoint x: 1252, startPoint y: 55, endPoint x: 1236, endPoint y: 159, distance: 105.9
click at [1200, 289] on img "button" at bounding box center [1197, 298] width 11 height 18
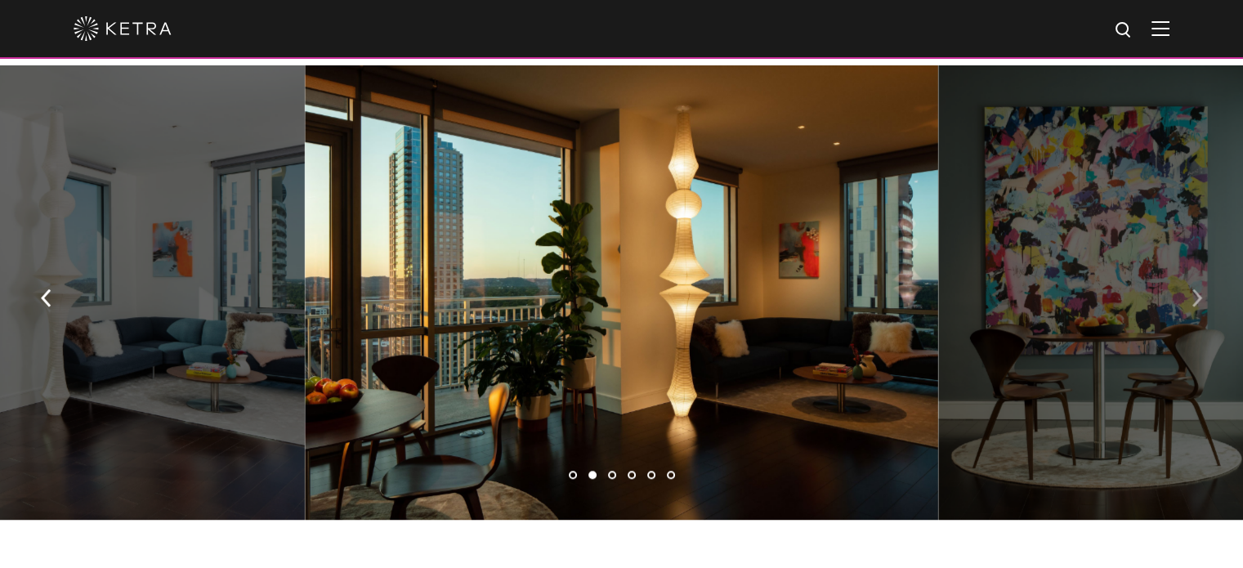
click at [1200, 289] on img "button" at bounding box center [1197, 298] width 11 height 18
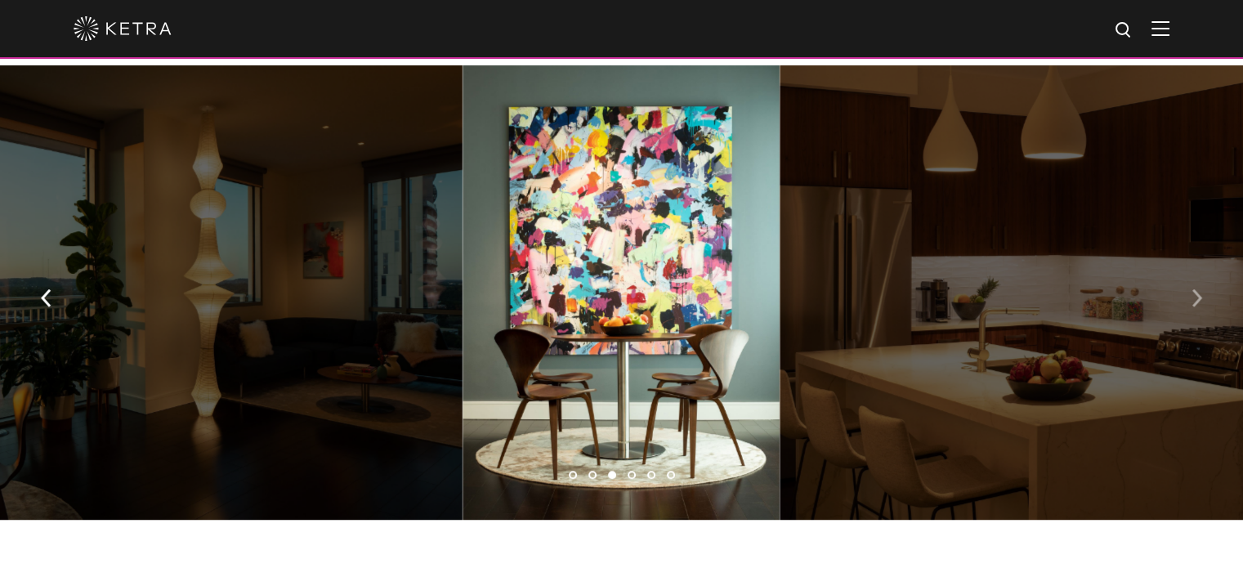
click at [1200, 289] on img "button" at bounding box center [1197, 298] width 11 height 18
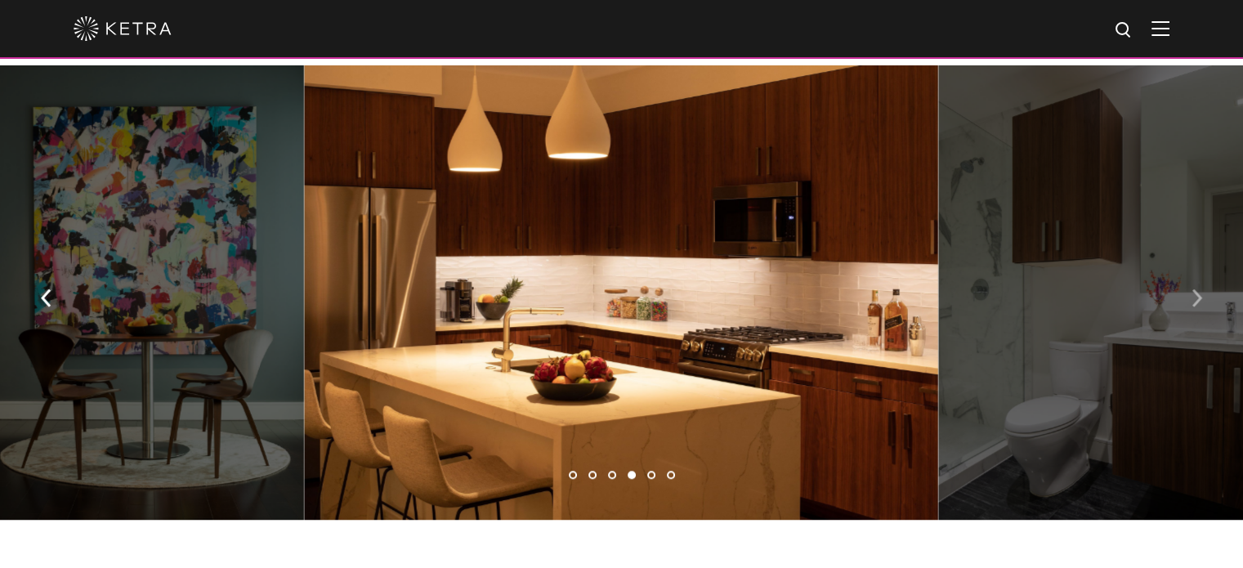
click at [1186, 272] on button "button" at bounding box center [1196, 297] width 35 height 56
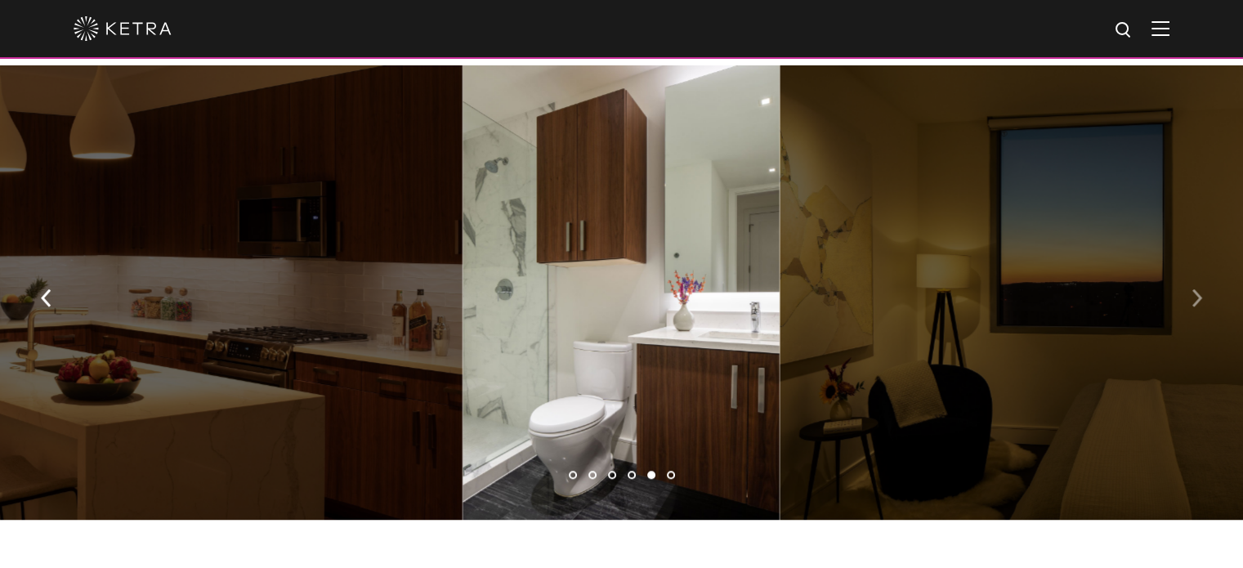
click at [1186, 272] on button "button" at bounding box center [1196, 297] width 35 height 56
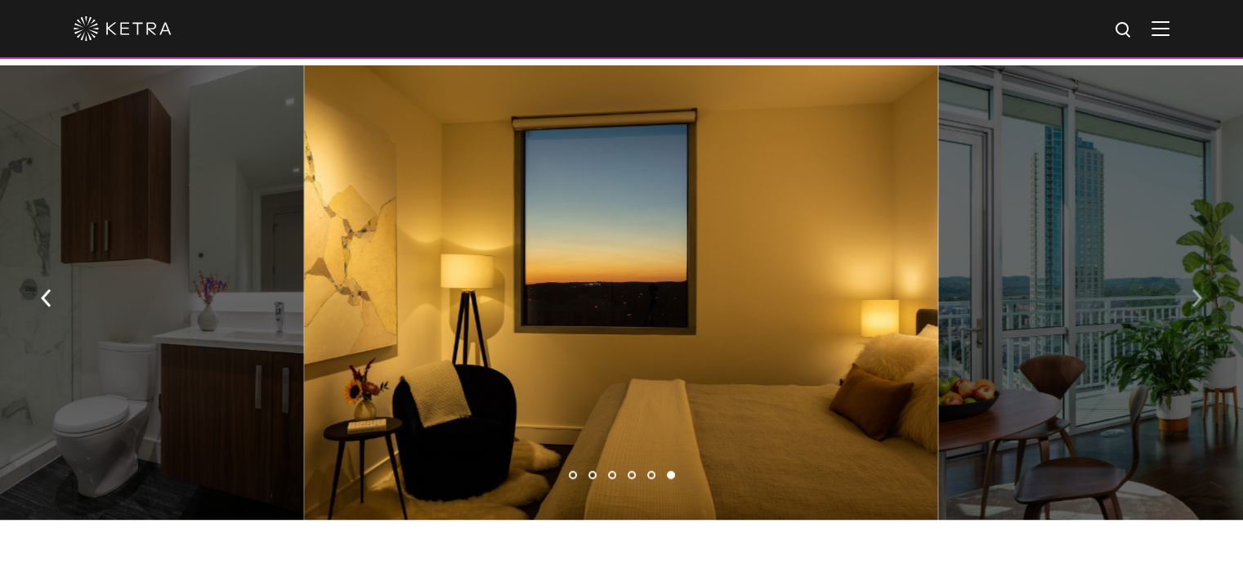
click at [1186, 272] on button "button" at bounding box center [1196, 297] width 35 height 56
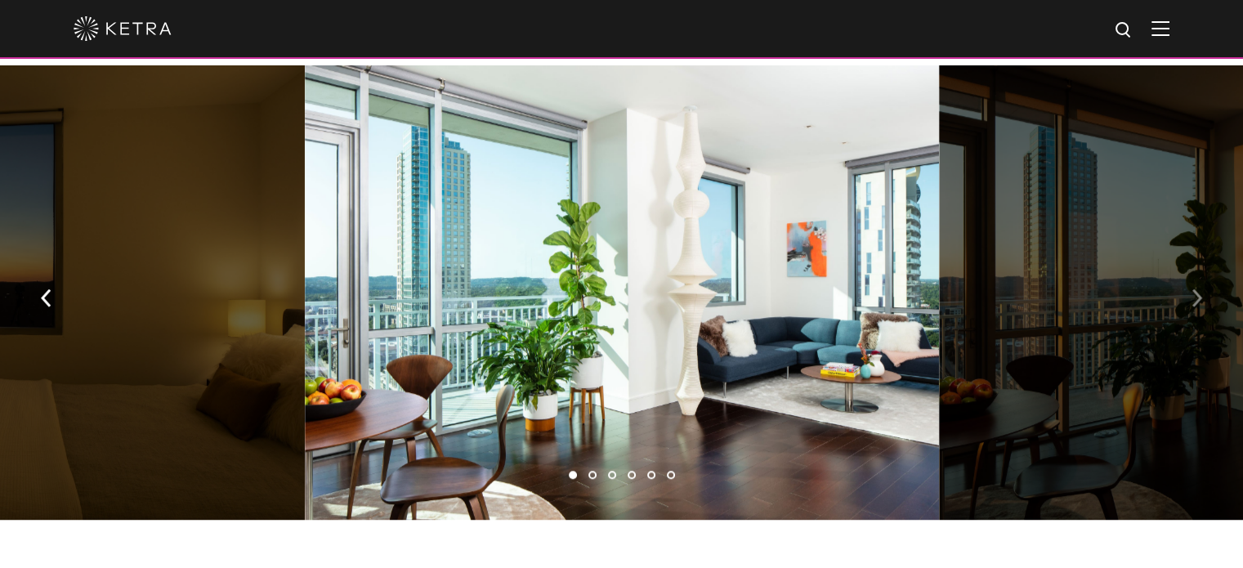
click at [1186, 272] on button "button" at bounding box center [1196, 297] width 35 height 56
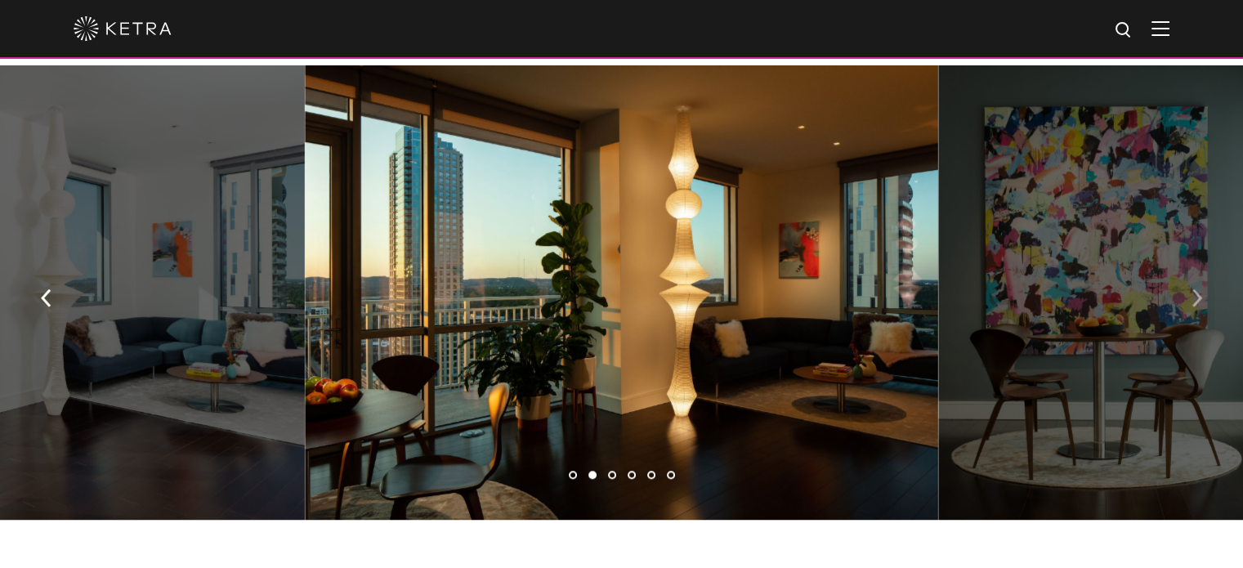
click at [1196, 289] on img "button" at bounding box center [1197, 298] width 11 height 18
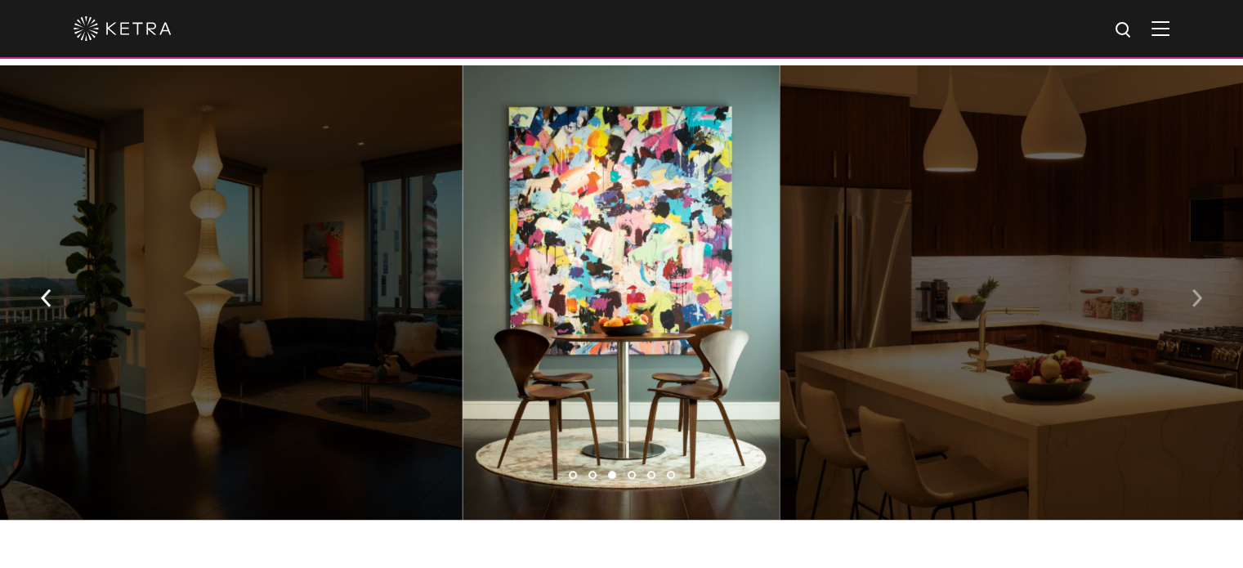
click at [1196, 289] on img "button" at bounding box center [1197, 298] width 11 height 18
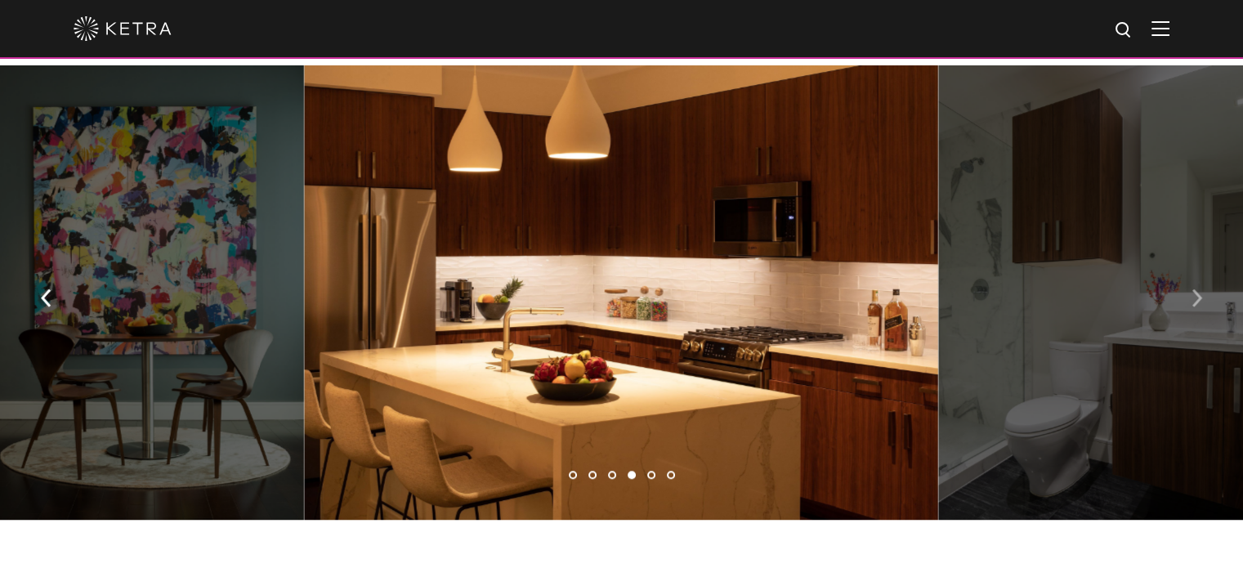
click at [1196, 289] on img "button" at bounding box center [1197, 298] width 11 height 18
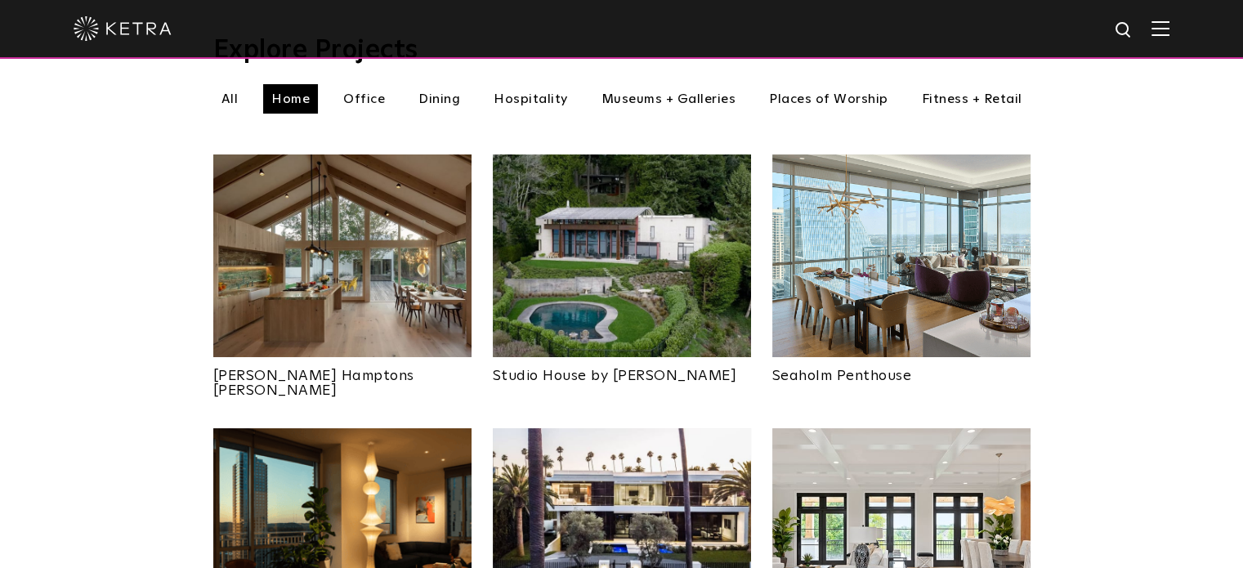
scroll to position [569, 0]
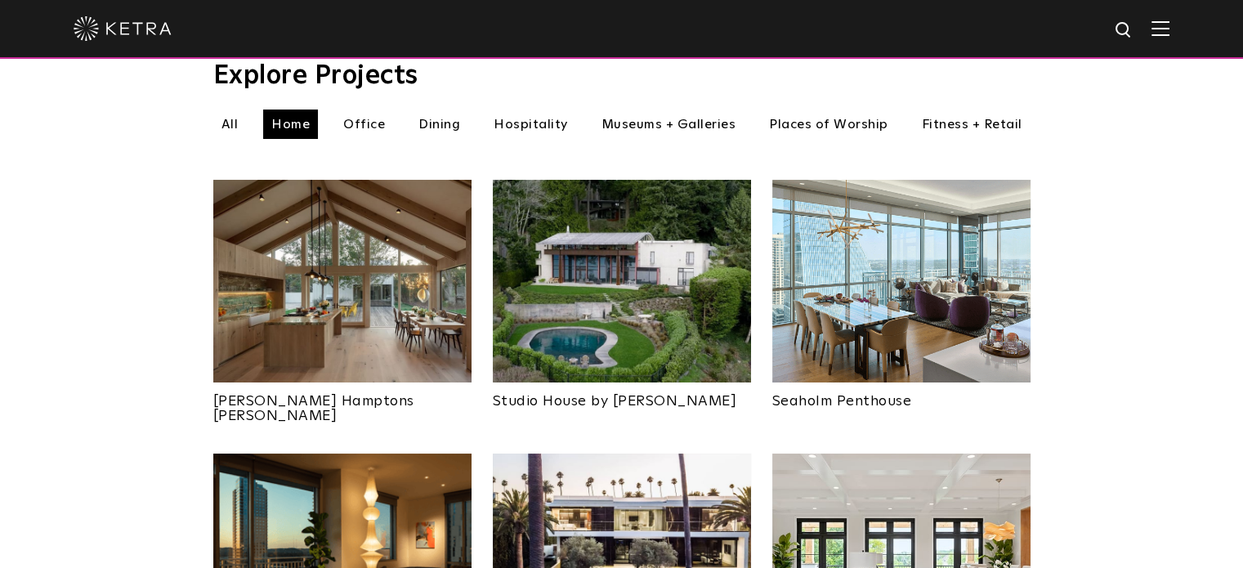
click at [307, 306] on img at bounding box center [342, 281] width 258 height 203
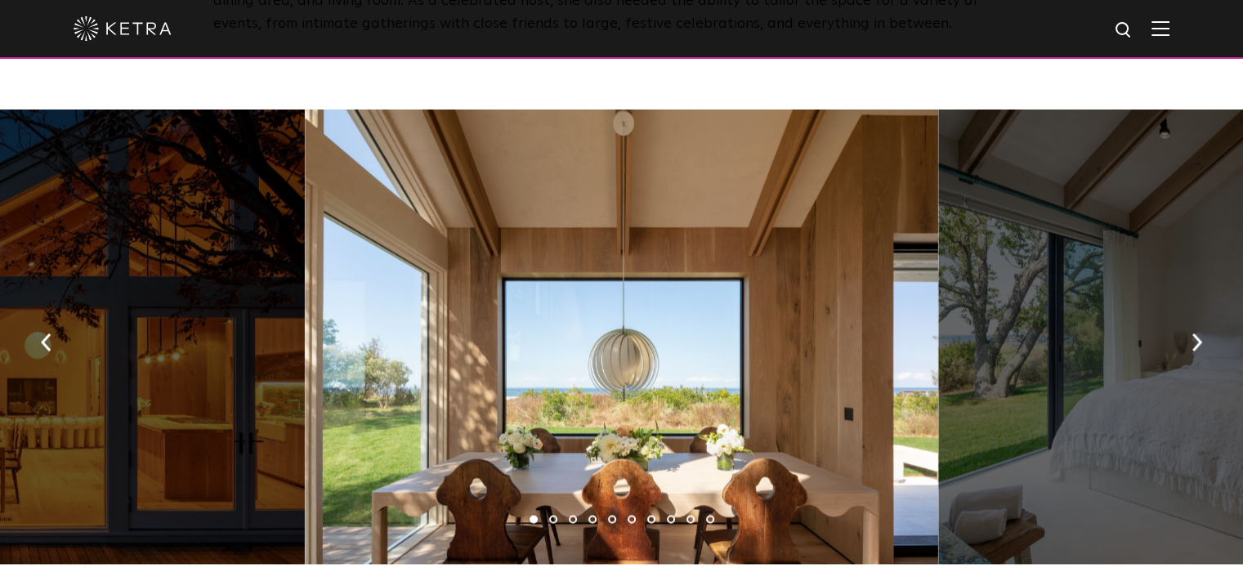
scroll to position [2354, 0]
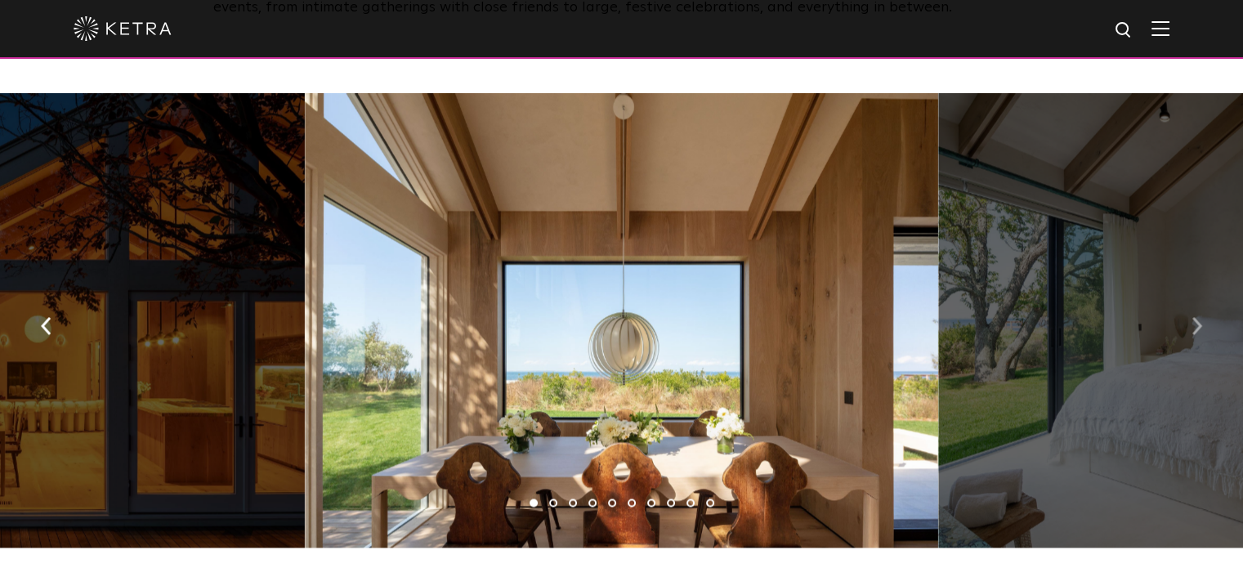
click at [1197, 317] on img "button" at bounding box center [1197, 326] width 11 height 18
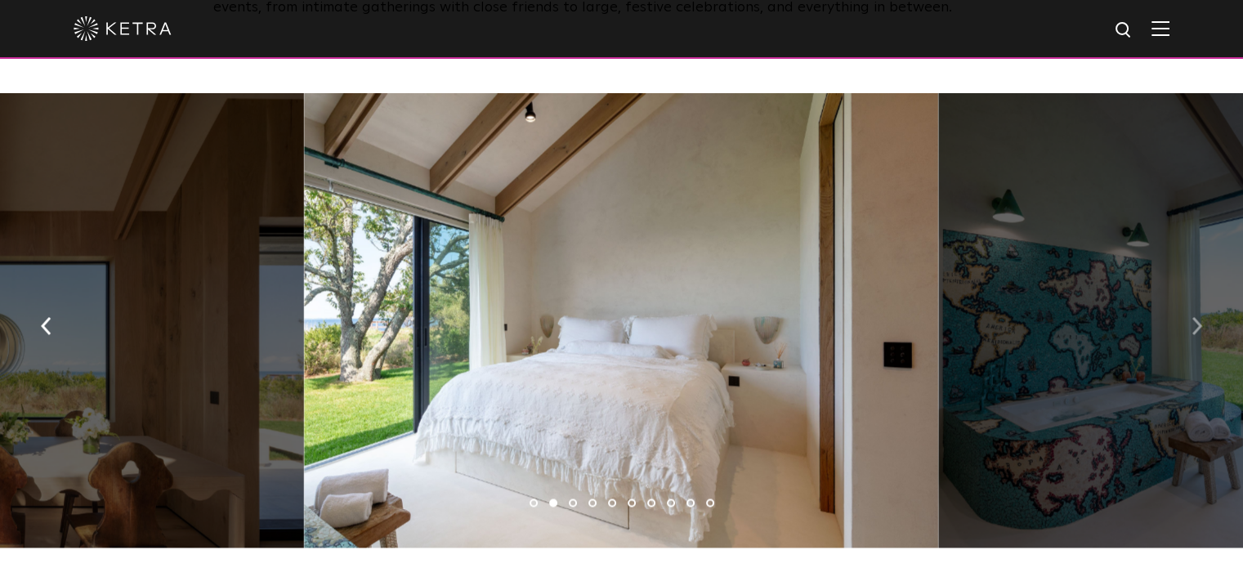
click at [1197, 317] on img "button" at bounding box center [1197, 326] width 11 height 18
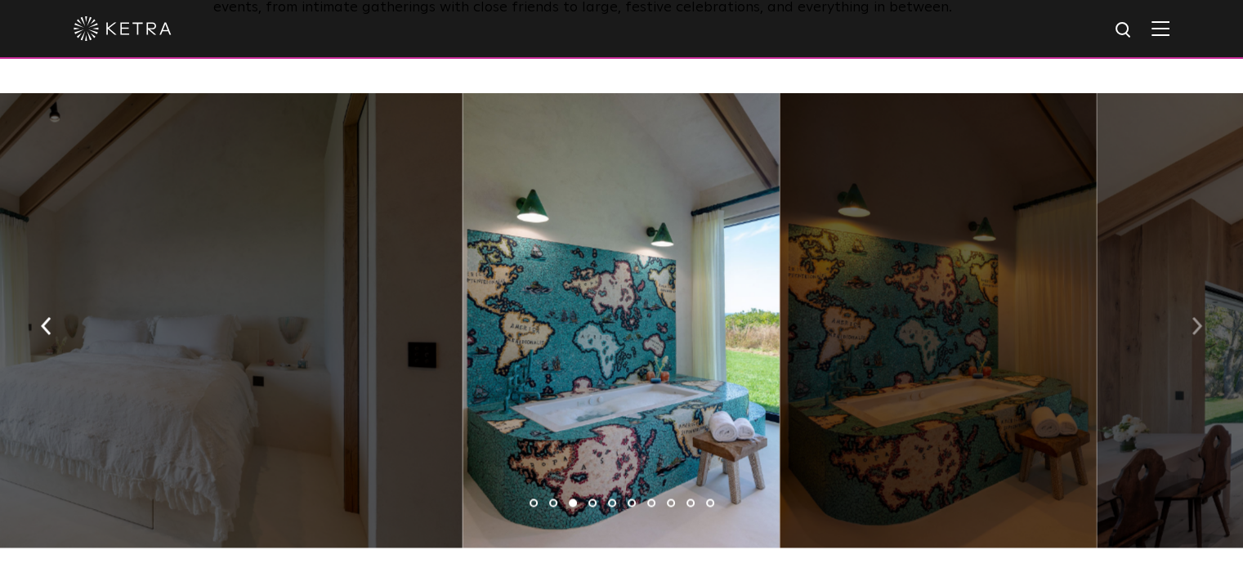
click at [1197, 317] on img "button" at bounding box center [1197, 326] width 11 height 18
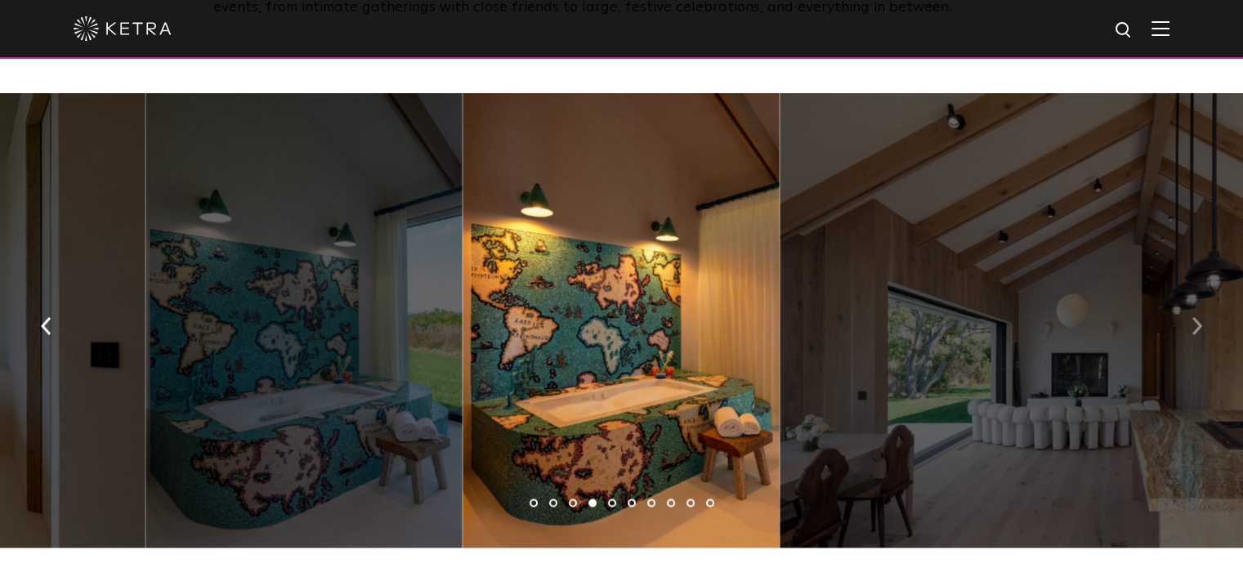
click at [1197, 317] on img "button" at bounding box center [1197, 326] width 11 height 18
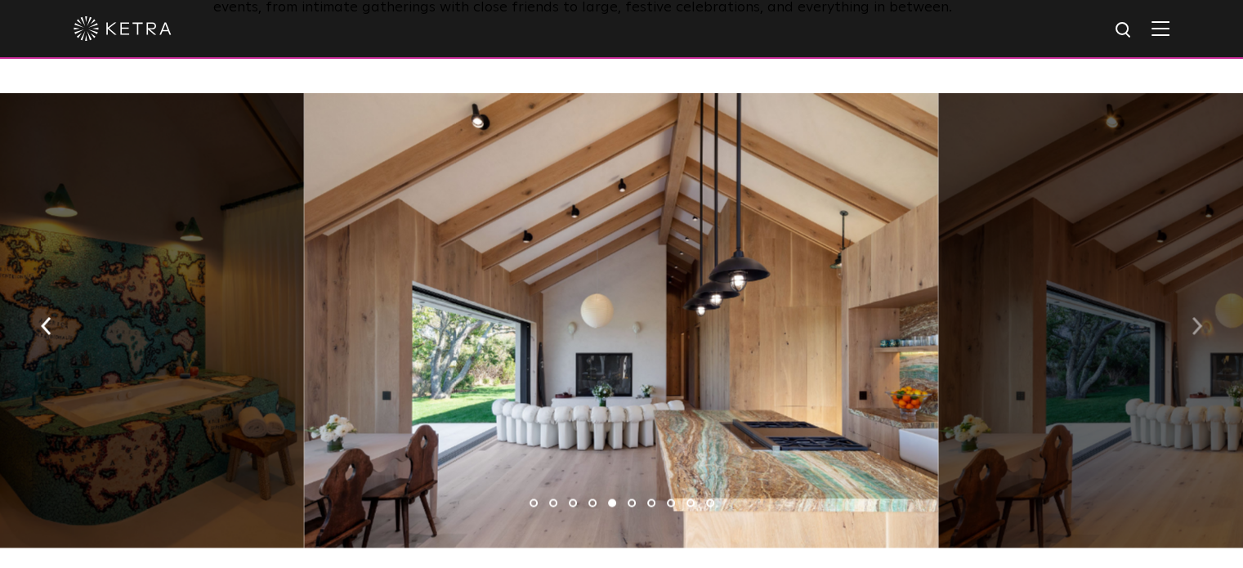
click at [1199, 317] on img "button" at bounding box center [1197, 326] width 11 height 18
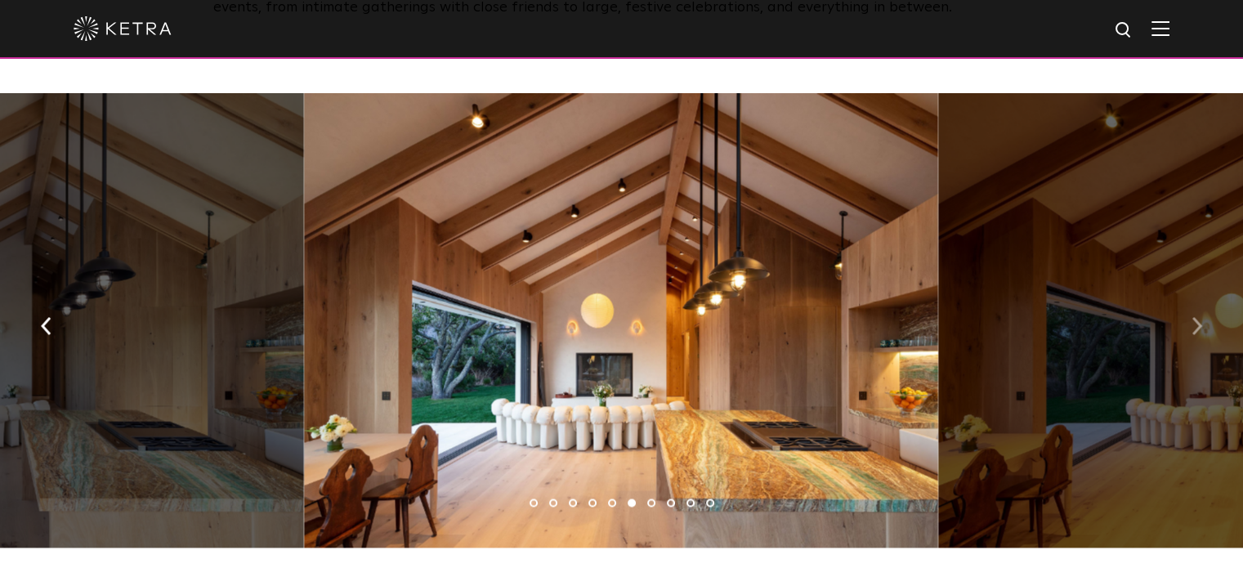
click at [1199, 317] on img "button" at bounding box center [1197, 326] width 11 height 18
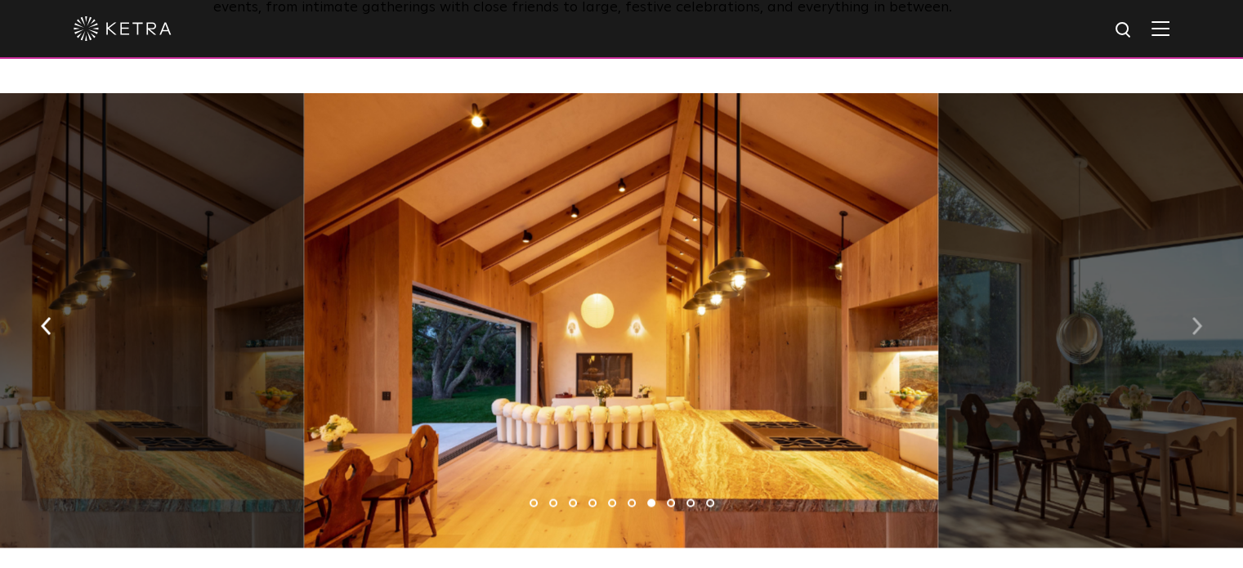
click at [1199, 317] on img "button" at bounding box center [1197, 326] width 11 height 18
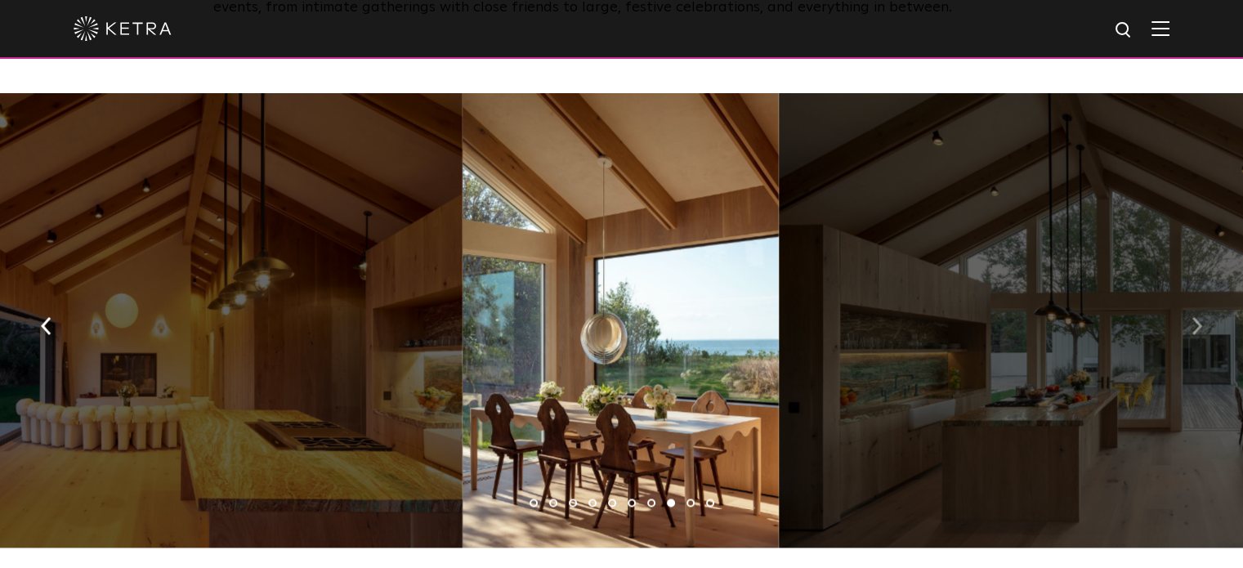
click at [1196, 317] on img "button" at bounding box center [1197, 326] width 11 height 18
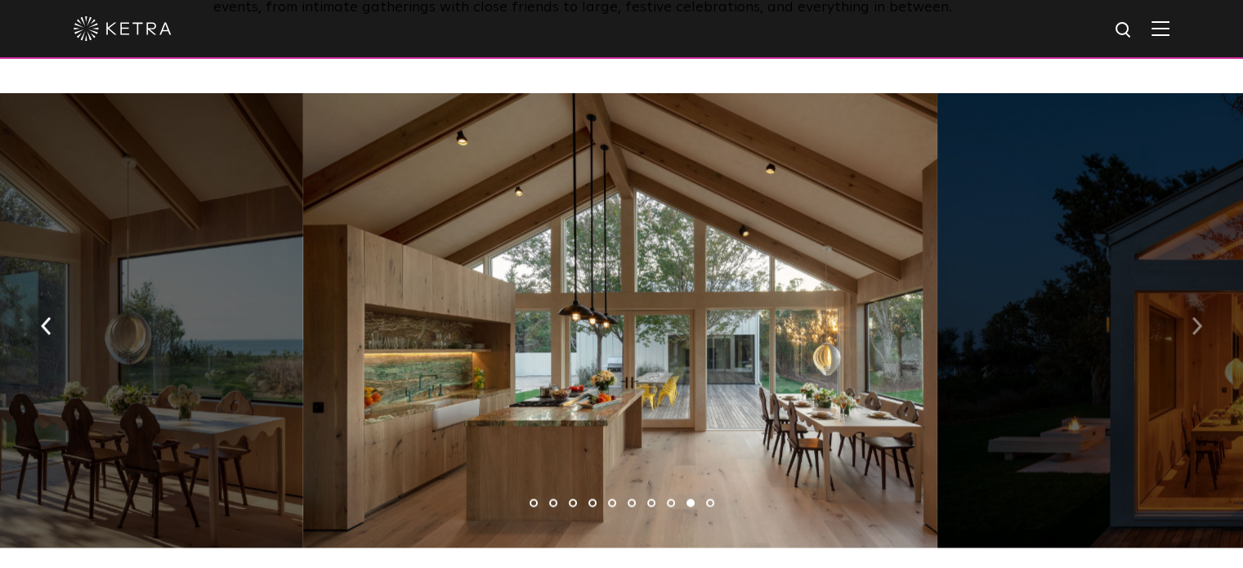
click at [1196, 317] on img "button" at bounding box center [1197, 326] width 11 height 18
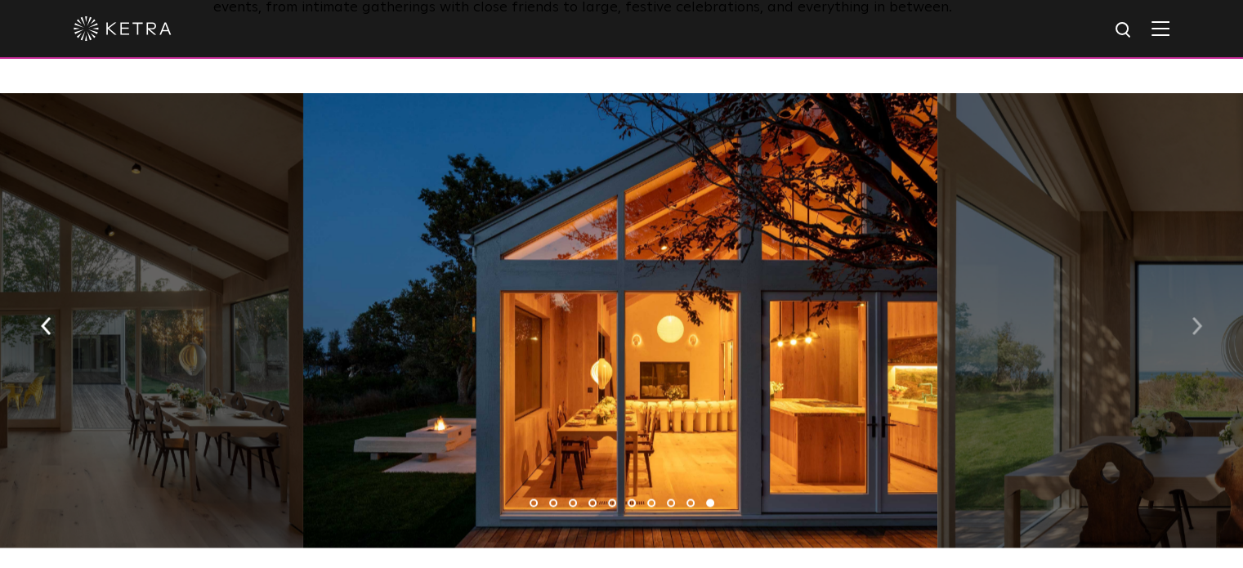
click at [1196, 317] on img "button" at bounding box center [1197, 326] width 11 height 18
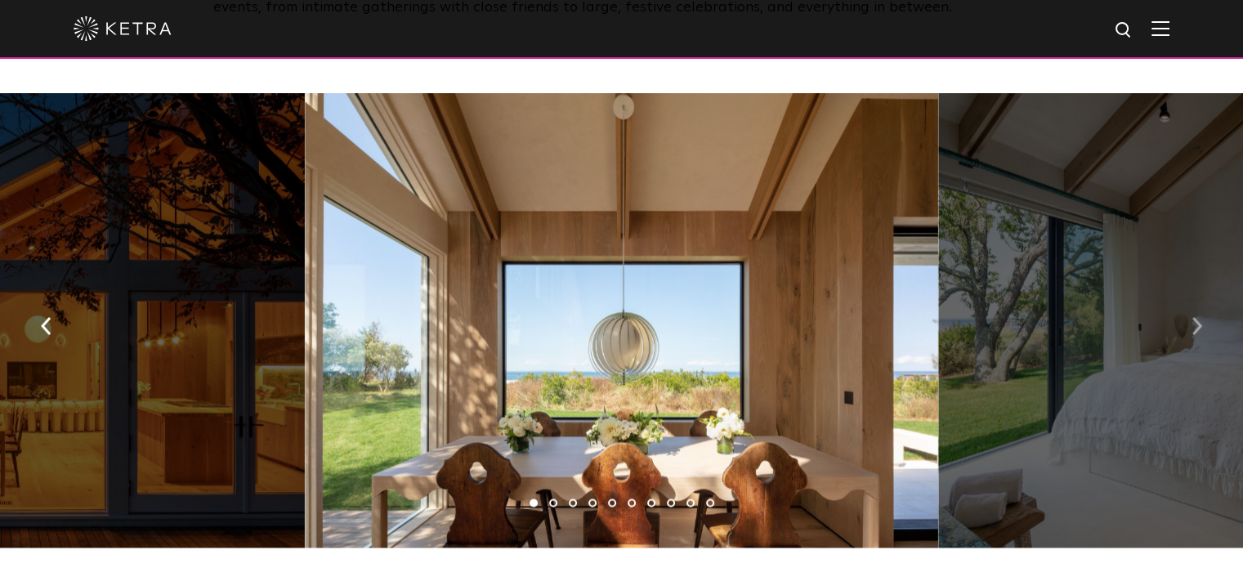
click at [1196, 317] on img "button" at bounding box center [1197, 326] width 11 height 18
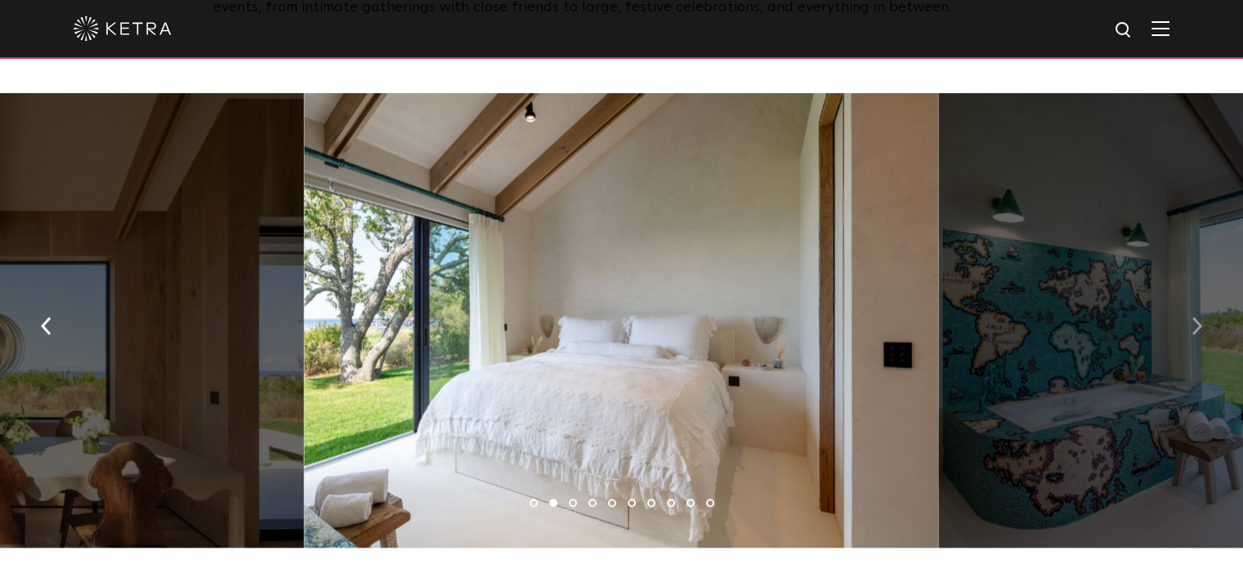
click at [1196, 317] on img "button" at bounding box center [1197, 326] width 11 height 18
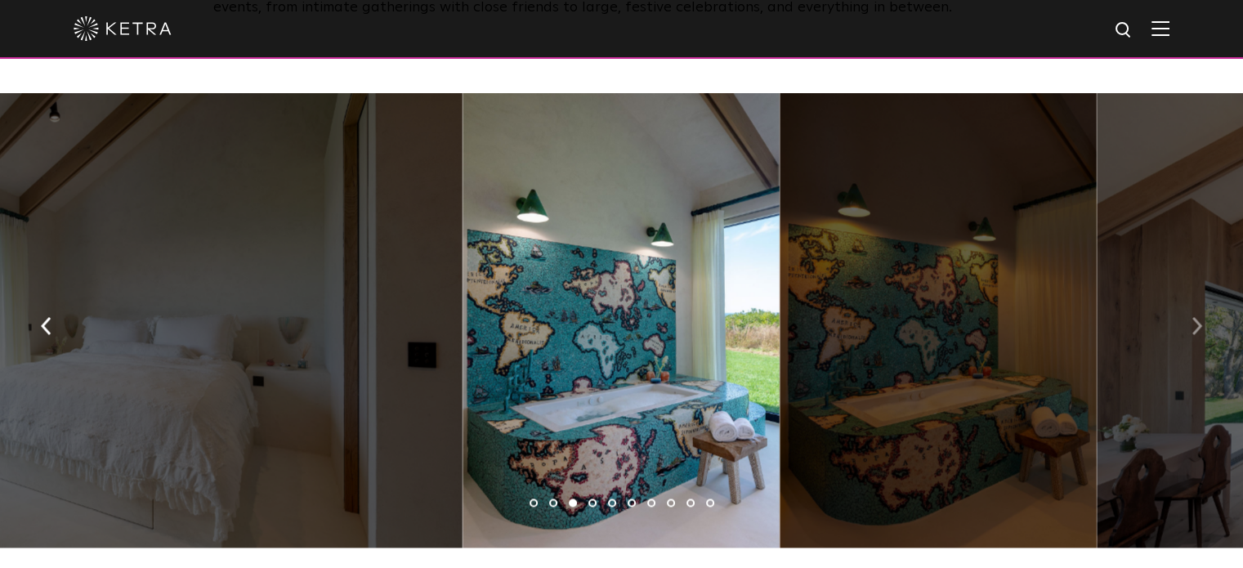
click at [1196, 317] on img "button" at bounding box center [1197, 326] width 11 height 18
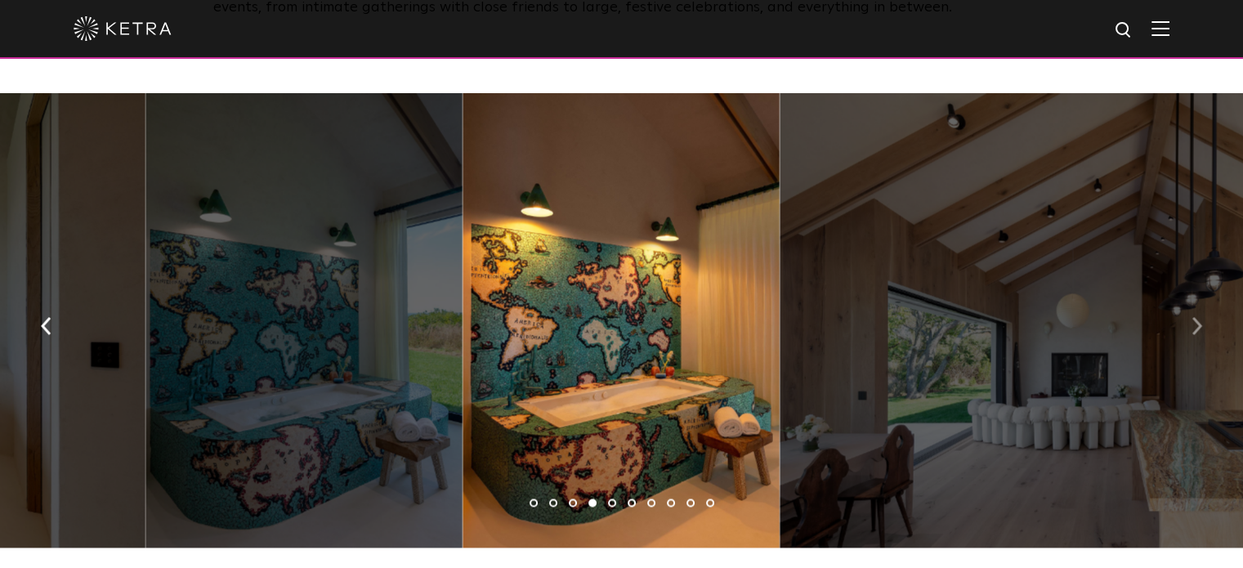
click at [1196, 317] on img "button" at bounding box center [1197, 326] width 11 height 18
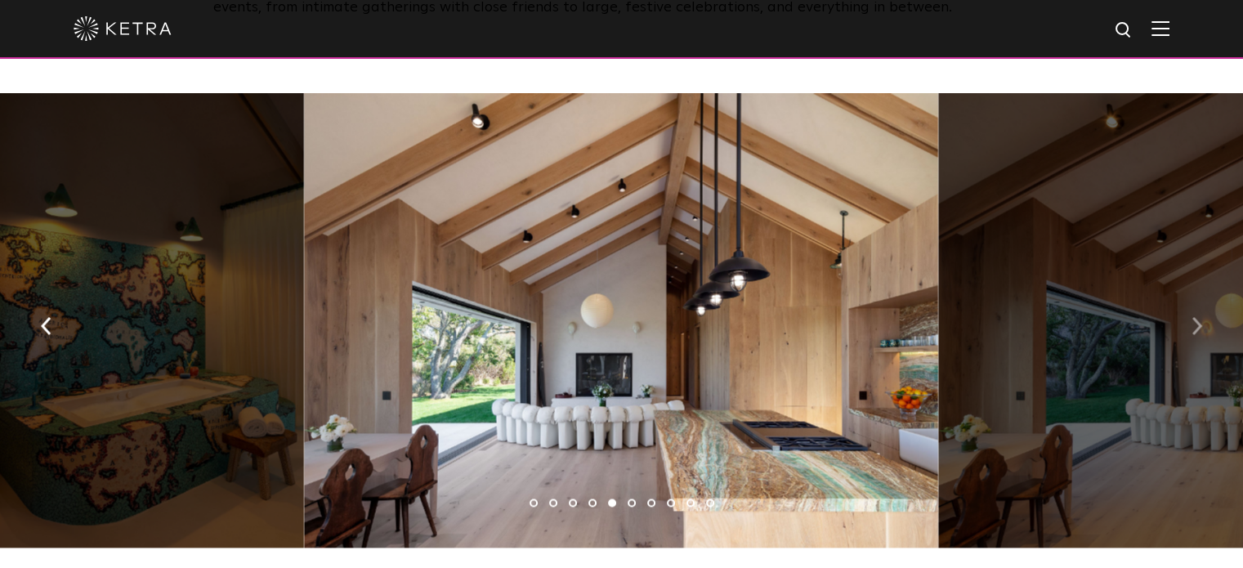
click at [1196, 317] on img "button" at bounding box center [1197, 326] width 11 height 18
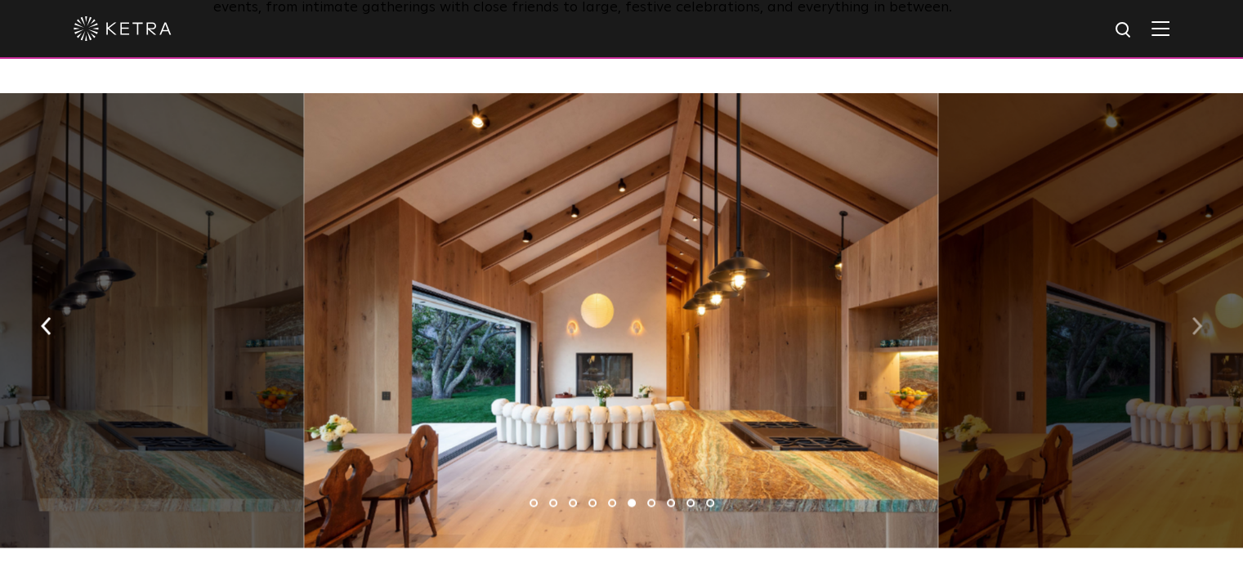
click at [1196, 317] on img "button" at bounding box center [1197, 326] width 11 height 18
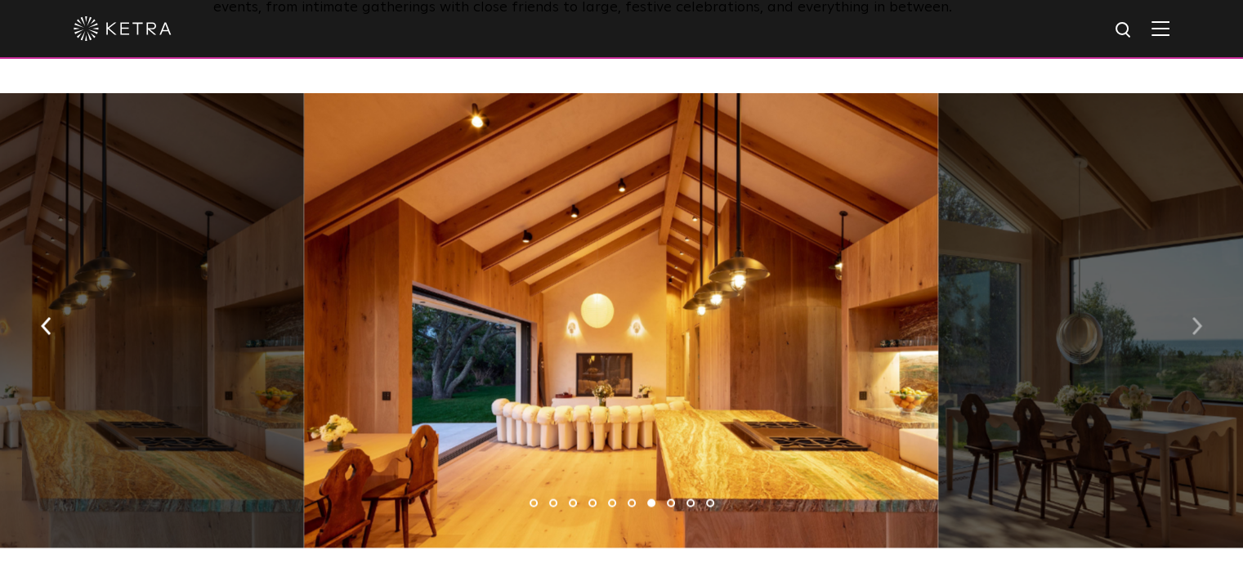
click at [1196, 317] on img "button" at bounding box center [1197, 326] width 11 height 18
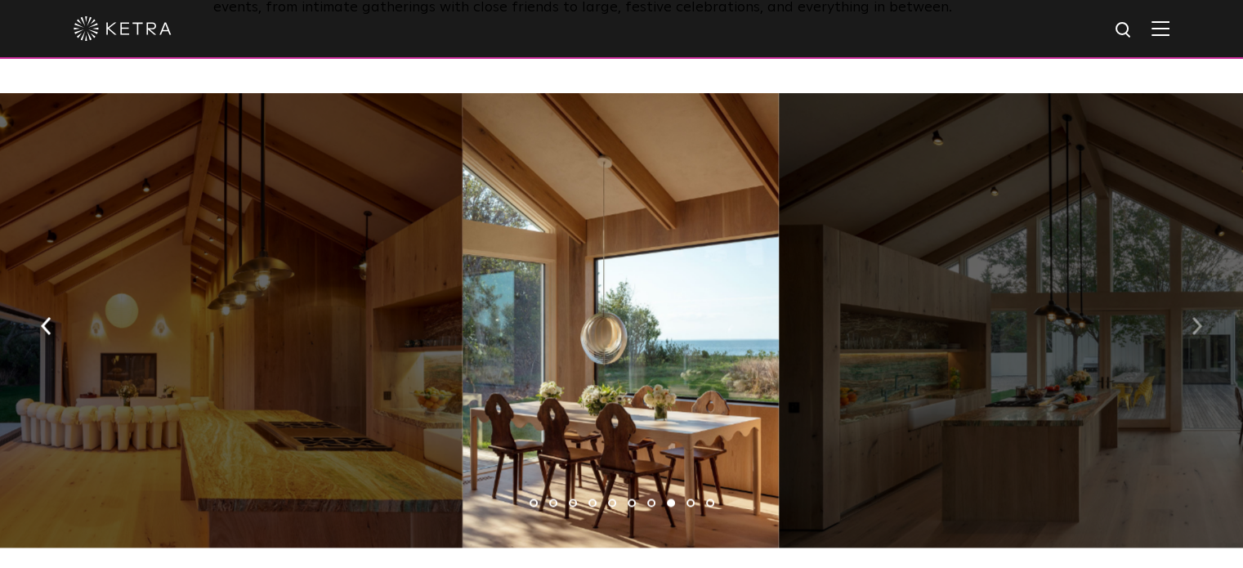
click at [1196, 317] on img "button" at bounding box center [1197, 326] width 11 height 18
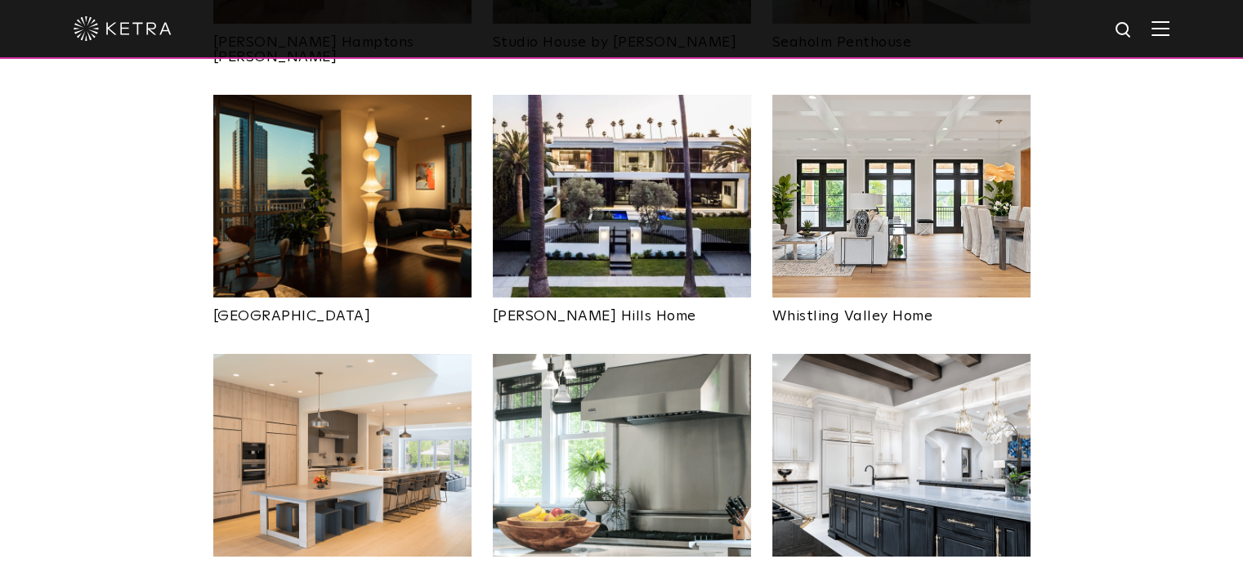
scroll to position [935, 0]
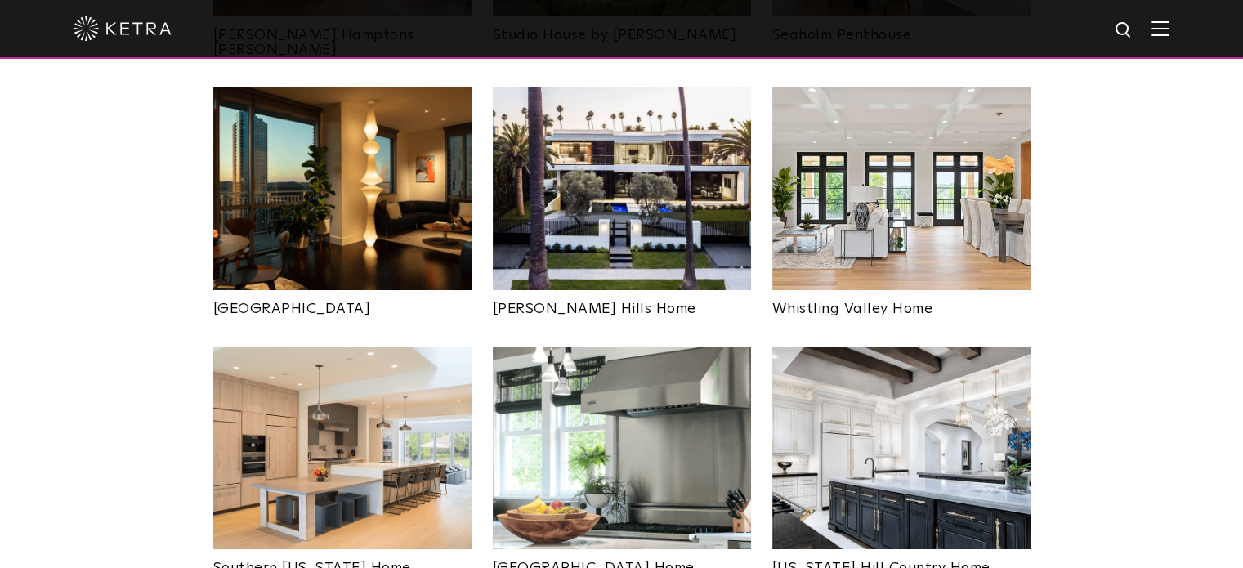
click at [964, 391] on img at bounding box center [901, 448] width 258 height 203
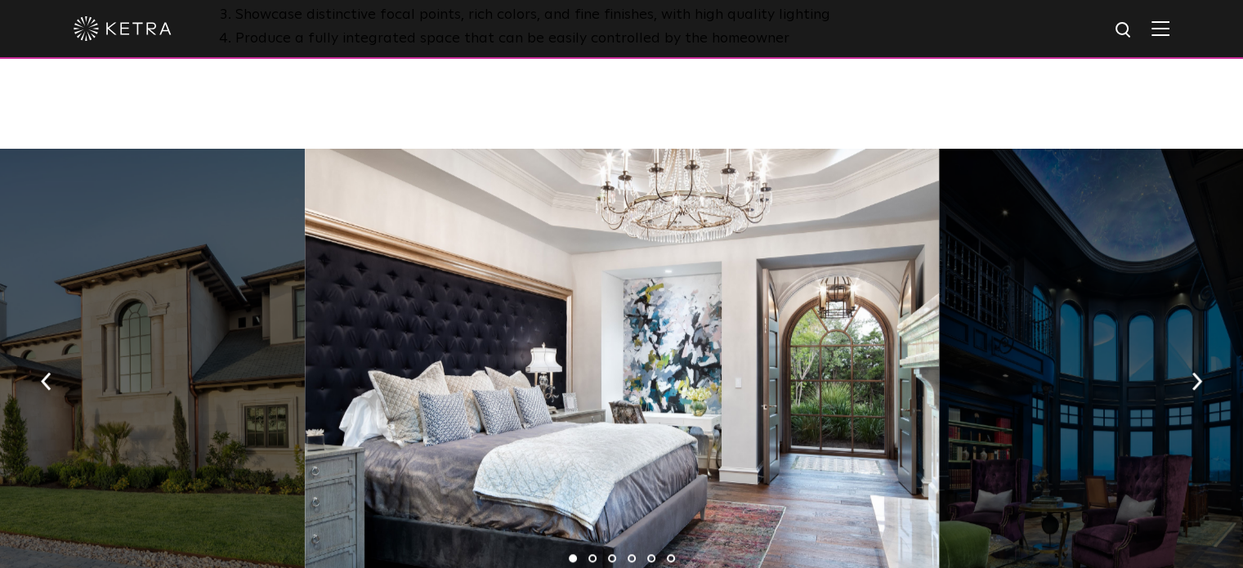
scroll to position [1082, 0]
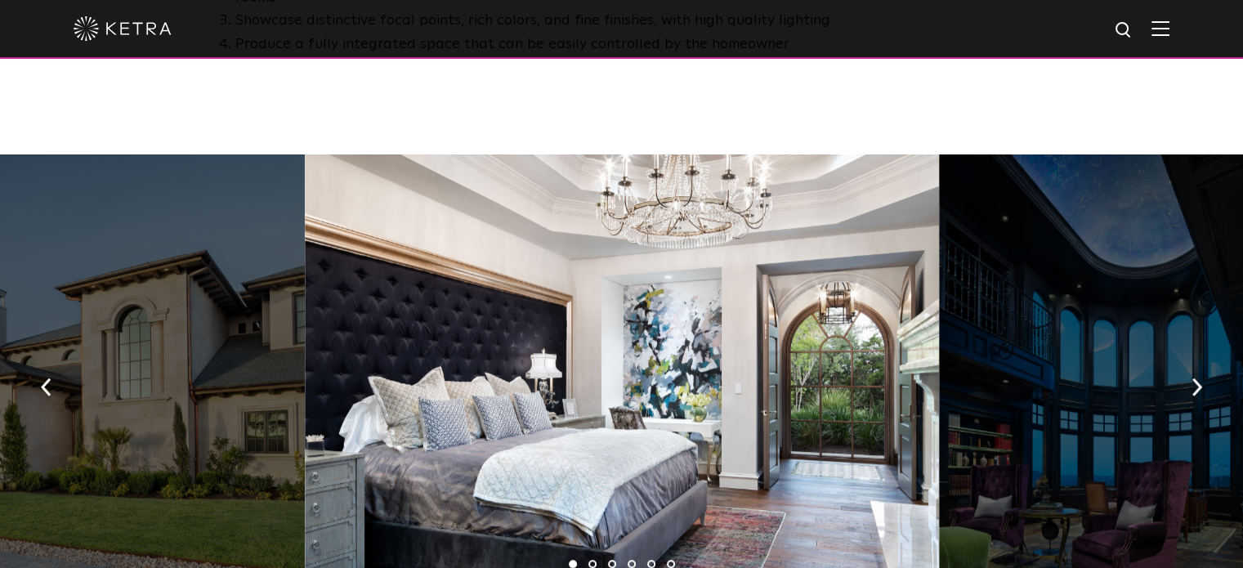
drag, startPoint x: 1255, startPoint y: 51, endPoint x: 1196, endPoint y: 176, distance: 138.2
click at [1196, 378] on img "button" at bounding box center [1197, 387] width 11 height 18
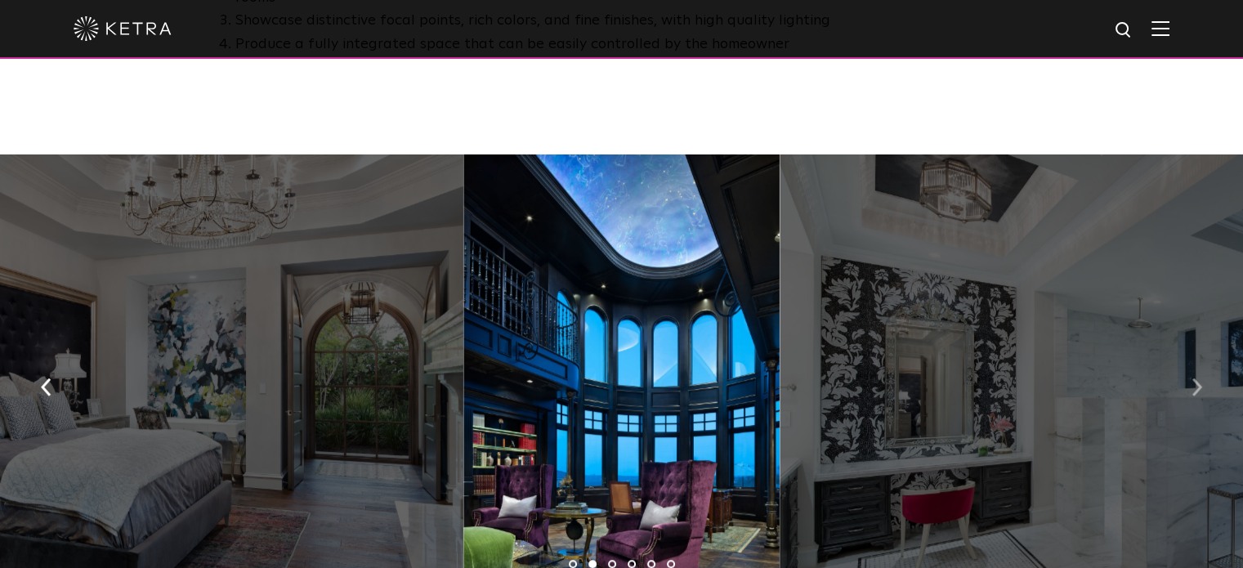
click at [1196, 378] on img "button" at bounding box center [1197, 387] width 11 height 18
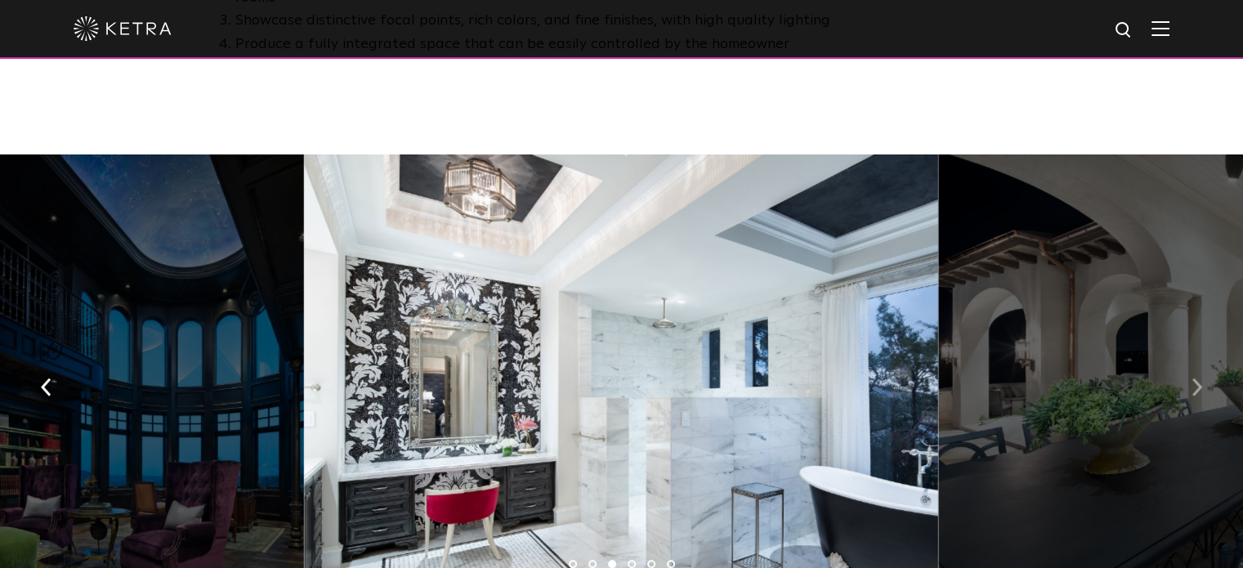
click at [1196, 378] on img "button" at bounding box center [1197, 387] width 11 height 18
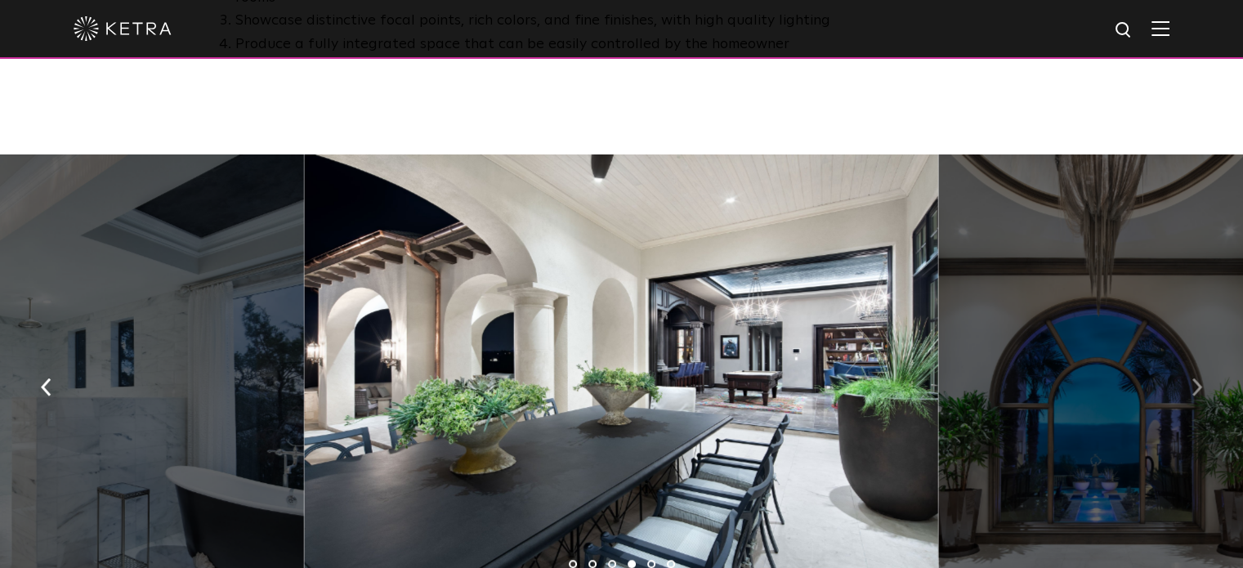
click at [1196, 378] on img "button" at bounding box center [1197, 387] width 11 height 18
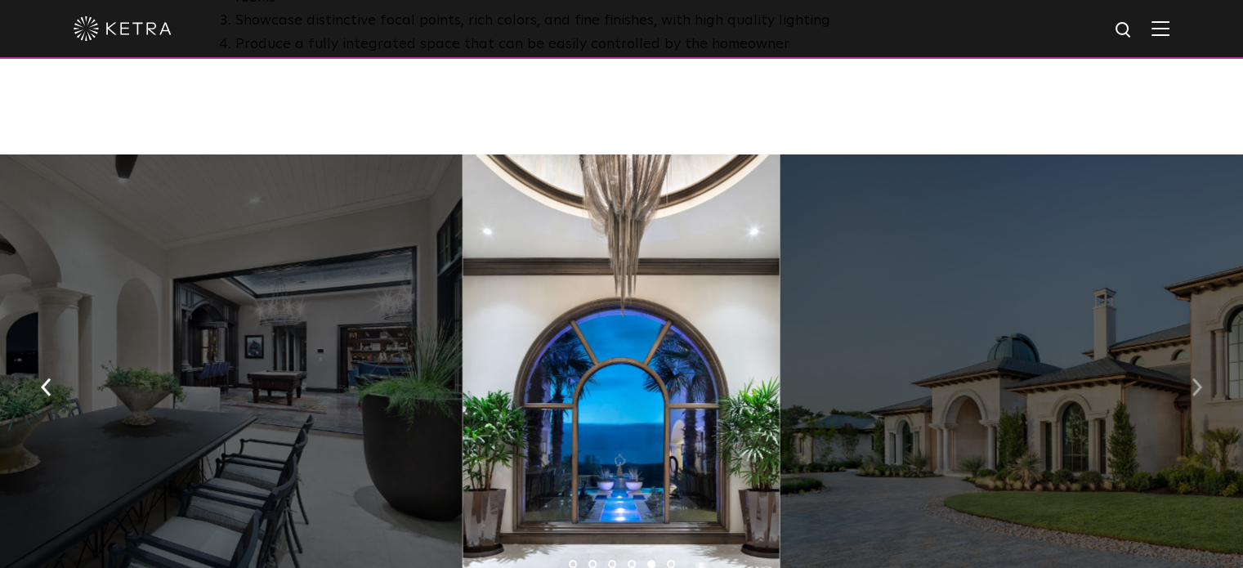
click at [1196, 378] on img "button" at bounding box center [1197, 387] width 11 height 18
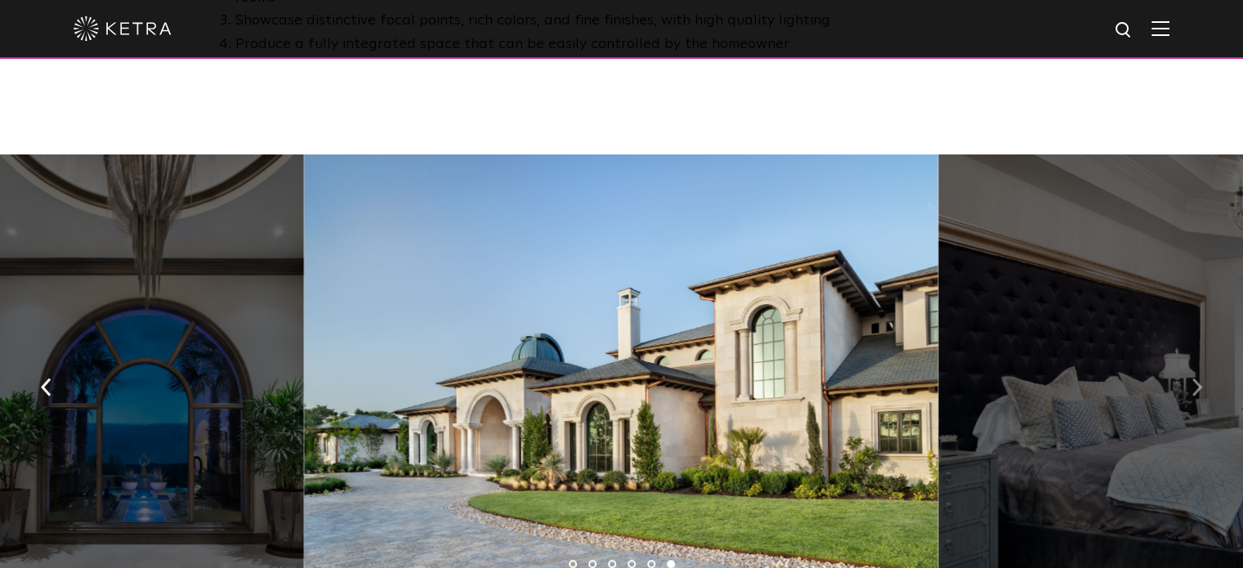
click at [1196, 378] on img "button" at bounding box center [1197, 387] width 11 height 18
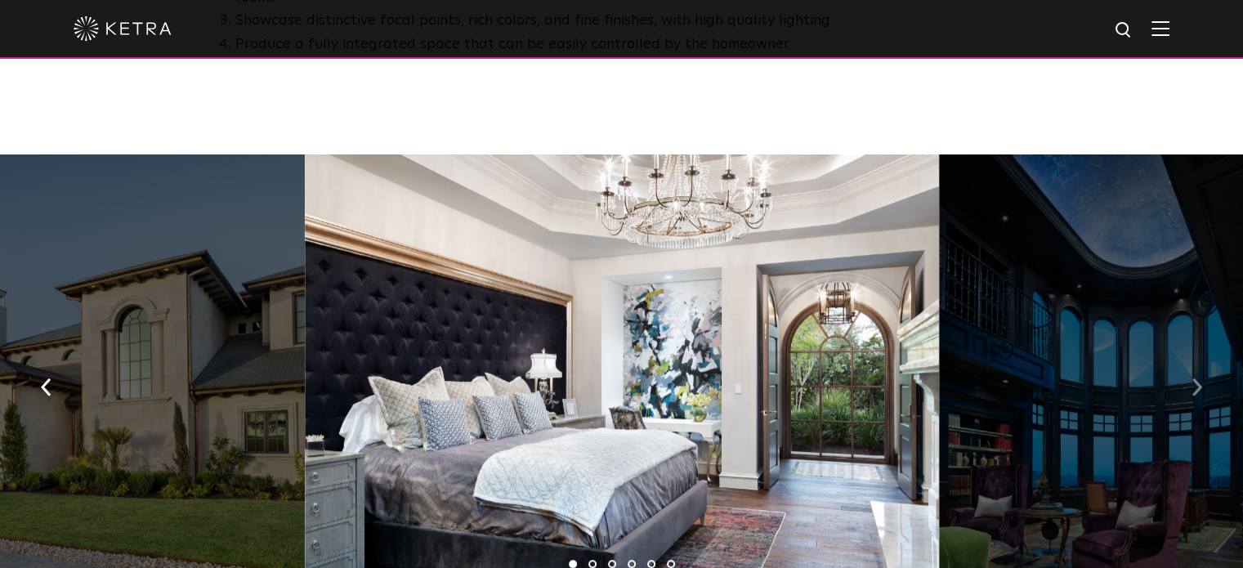
click at [1196, 378] on img "button" at bounding box center [1197, 387] width 11 height 18
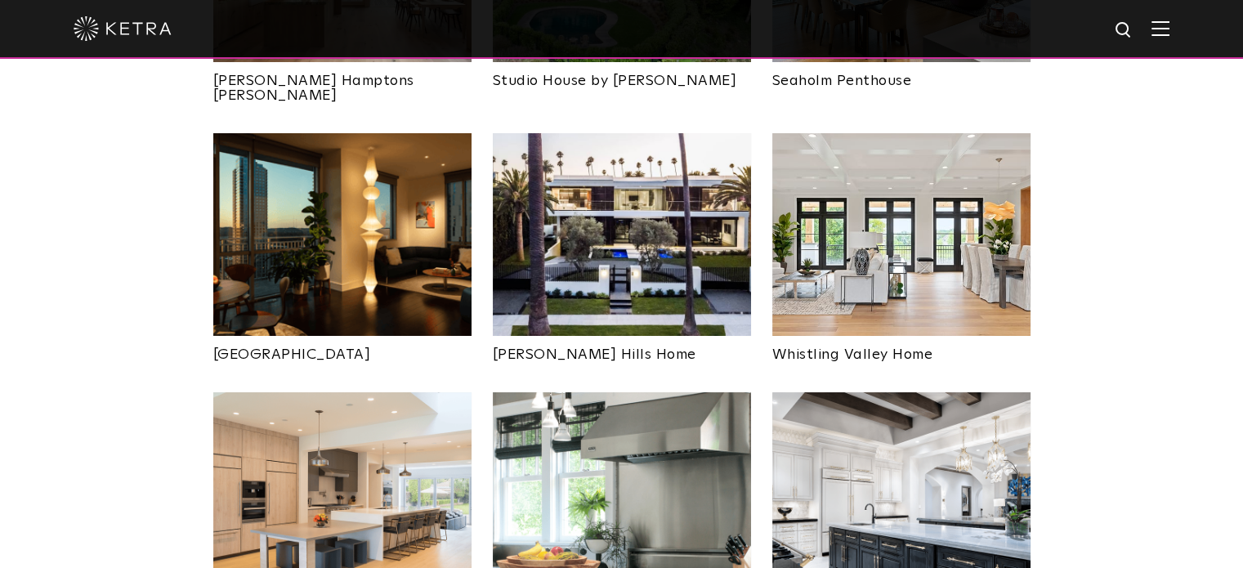
scroll to position [887, 0]
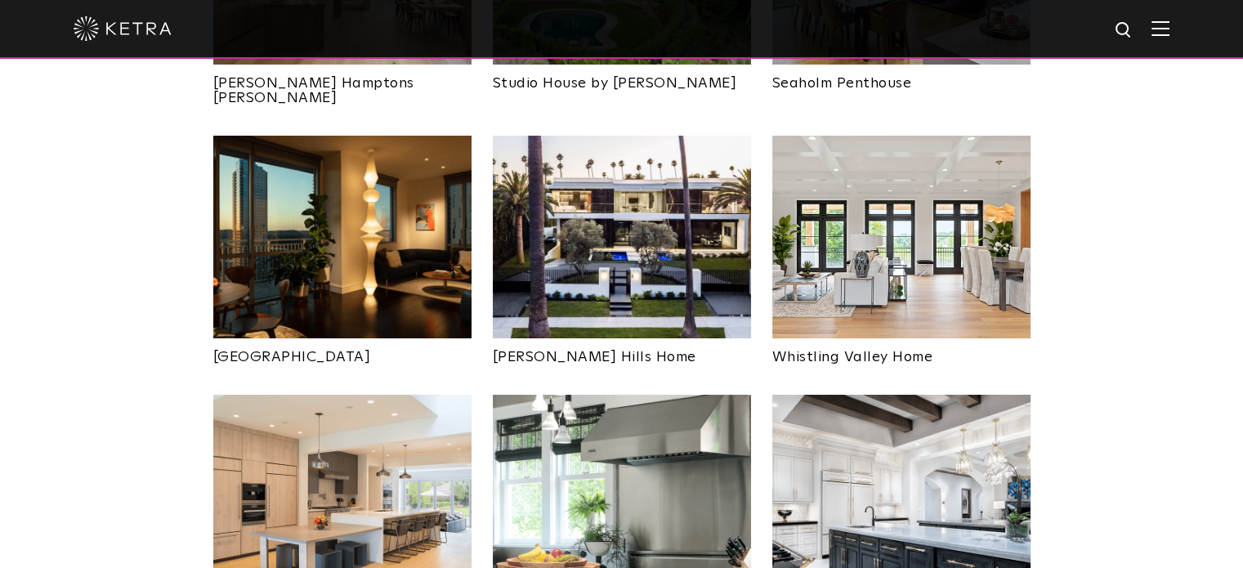
click at [632, 439] on img at bounding box center [622, 496] width 258 height 203
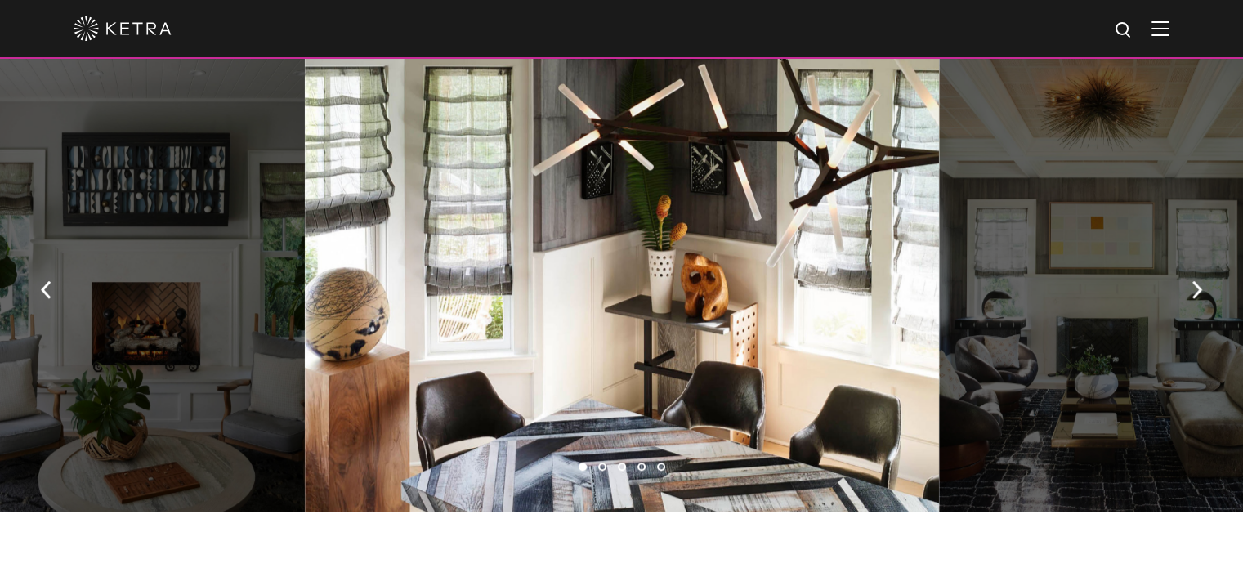
scroll to position [1119, 0]
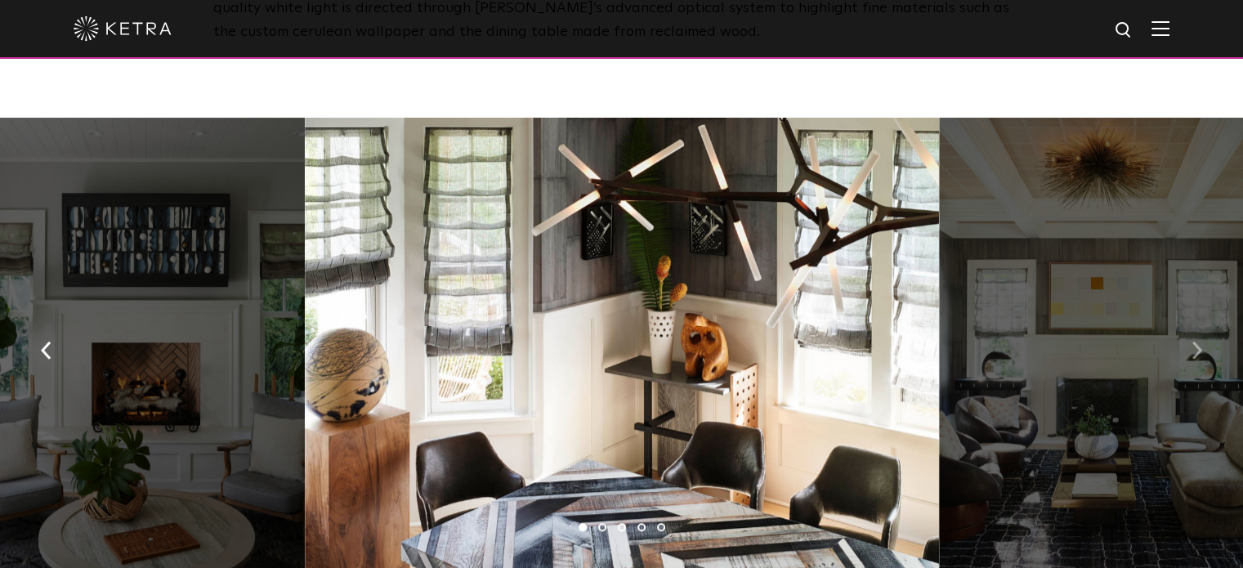
click at [1196, 341] on img "button" at bounding box center [1197, 350] width 11 height 18
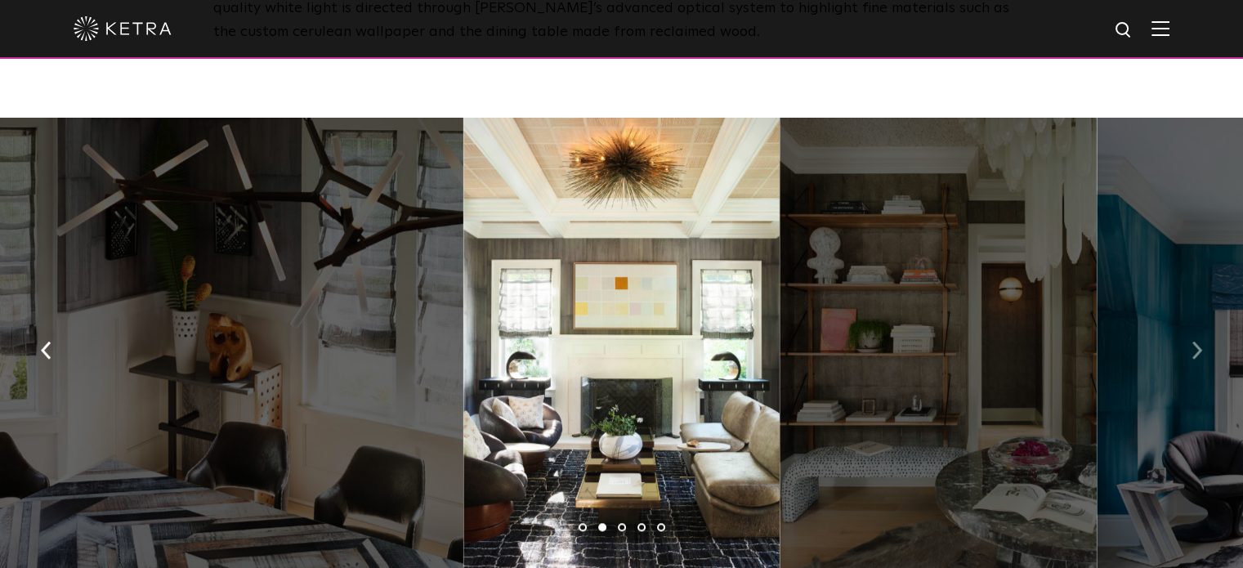
click at [1196, 341] on img "button" at bounding box center [1197, 350] width 11 height 18
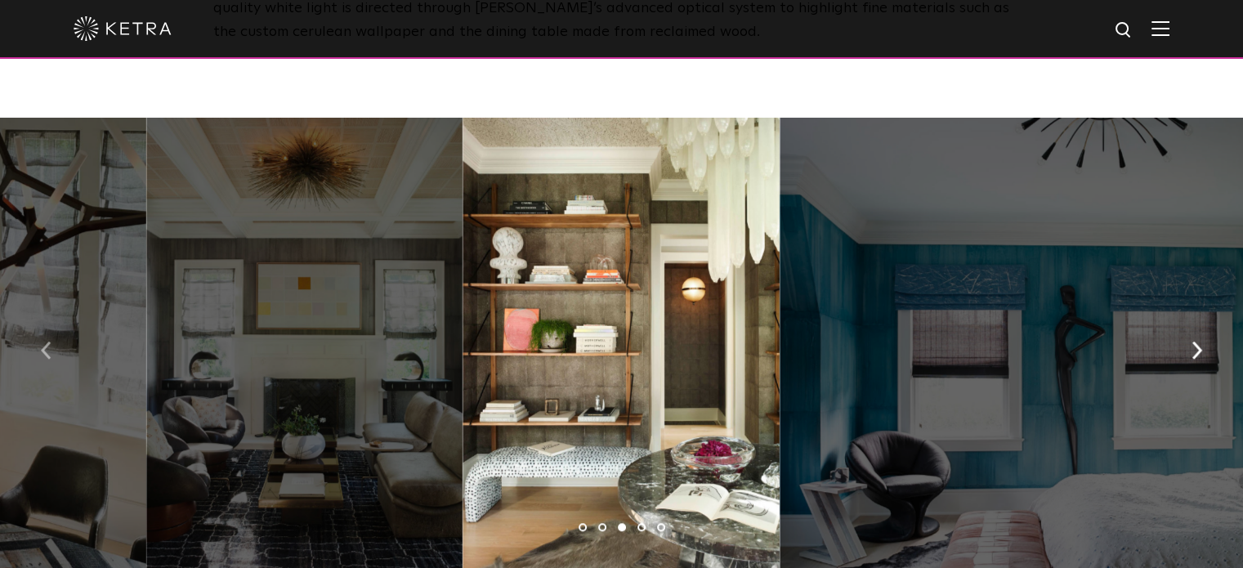
click at [46, 341] on img "button" at bounding box center [46, 350] width 11 height 18
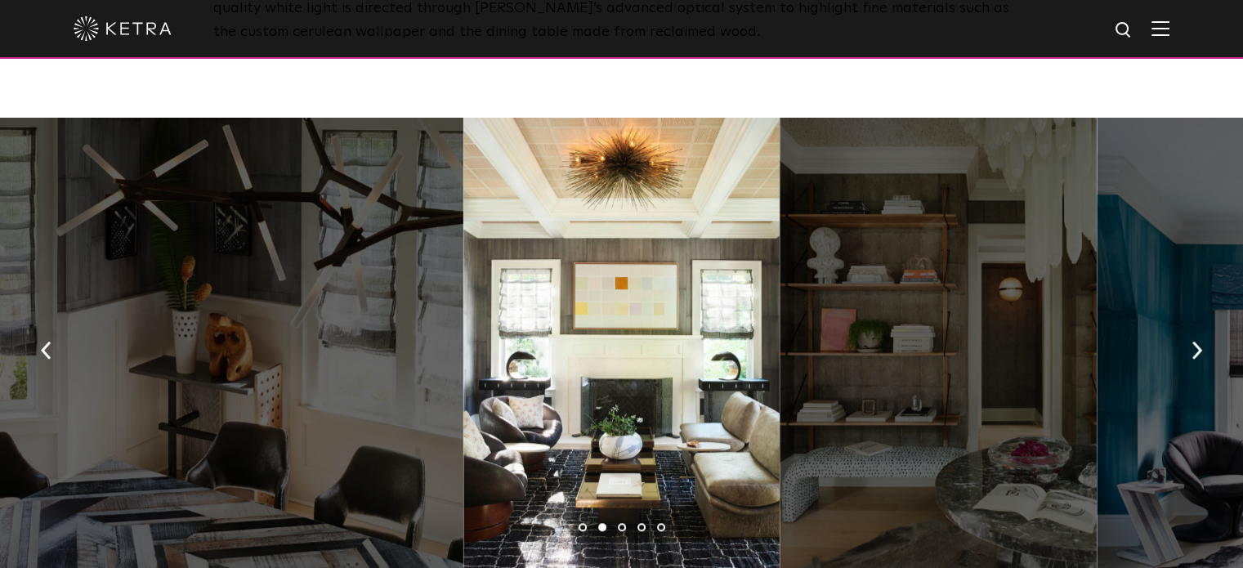
drag, startPoint x: 684, startPoint y: 418, endPoint x: 673, endPoint y: 418, distance: 10.6
click at [1190, 331] on button "button" at bounding box center [1196, 348] width 35 height 56
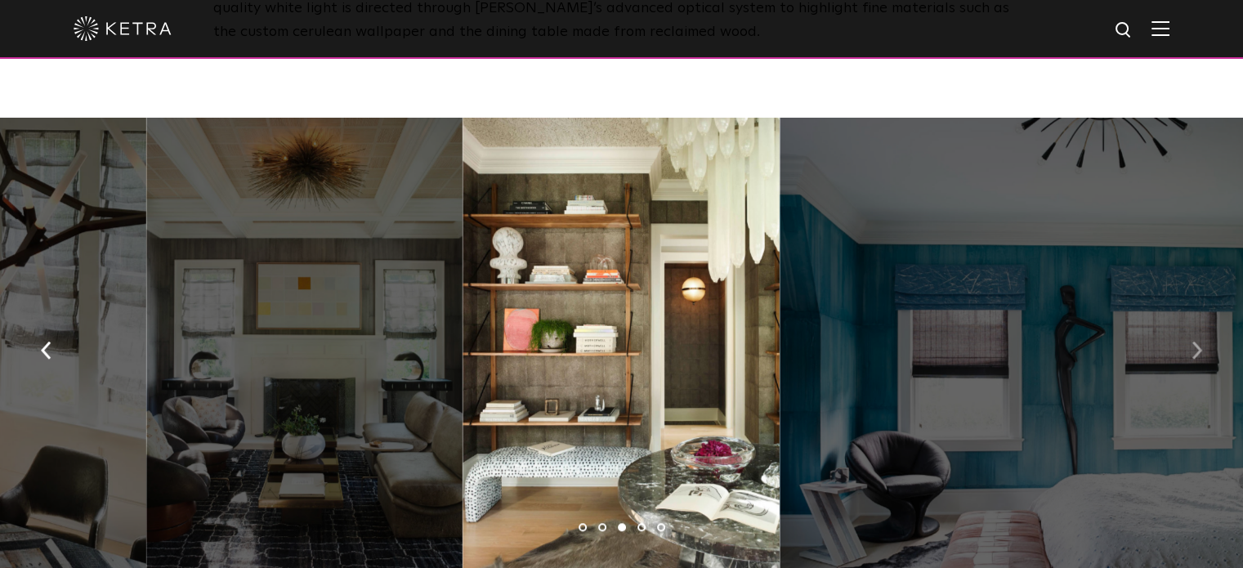
click at [1190, 331] on button "button" at bounding box center [1196, 348] width 35 height 56
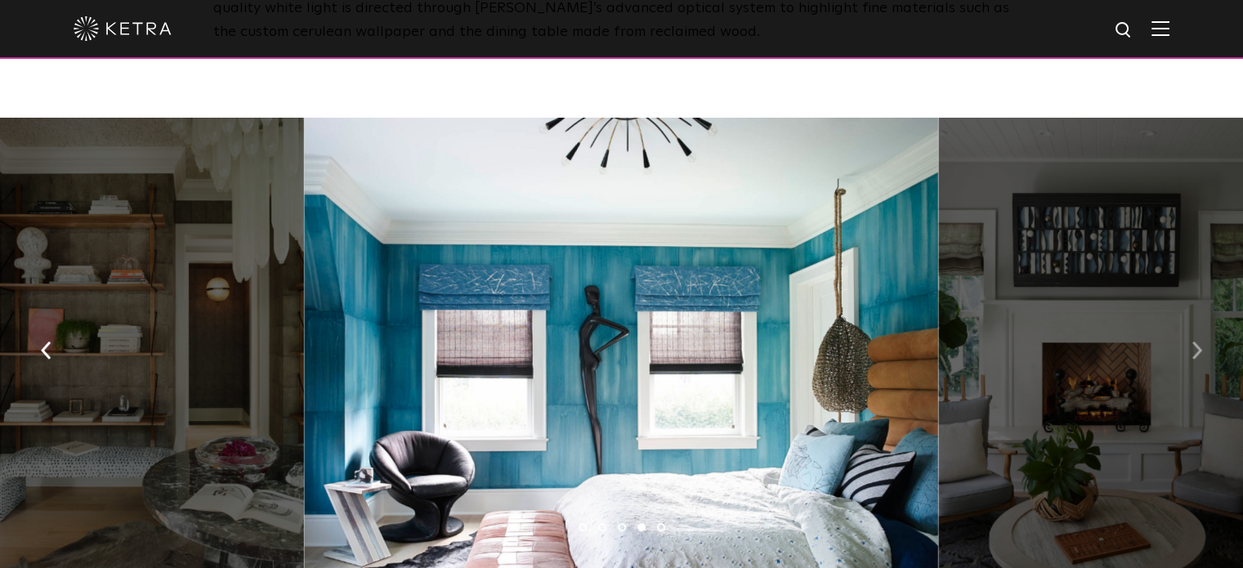
click at [1190, 331] on button "button" at bounding box center [1196, 348] width 35 height 56
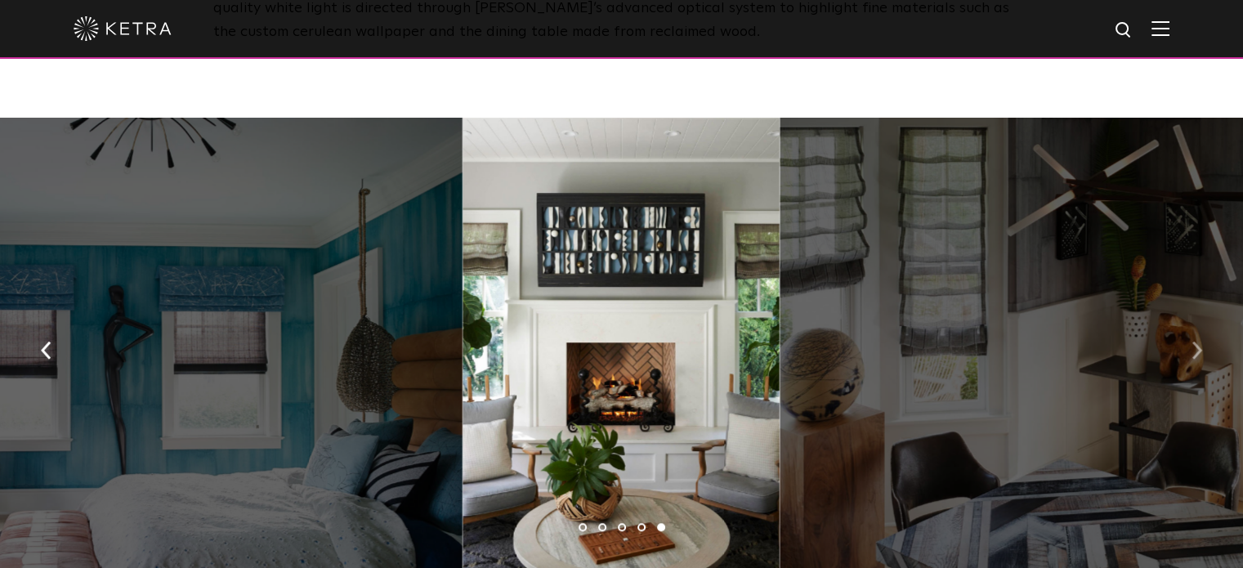
click at [1193, 351] on button "button" at bounding box center [1196, 348] width 35 height 56
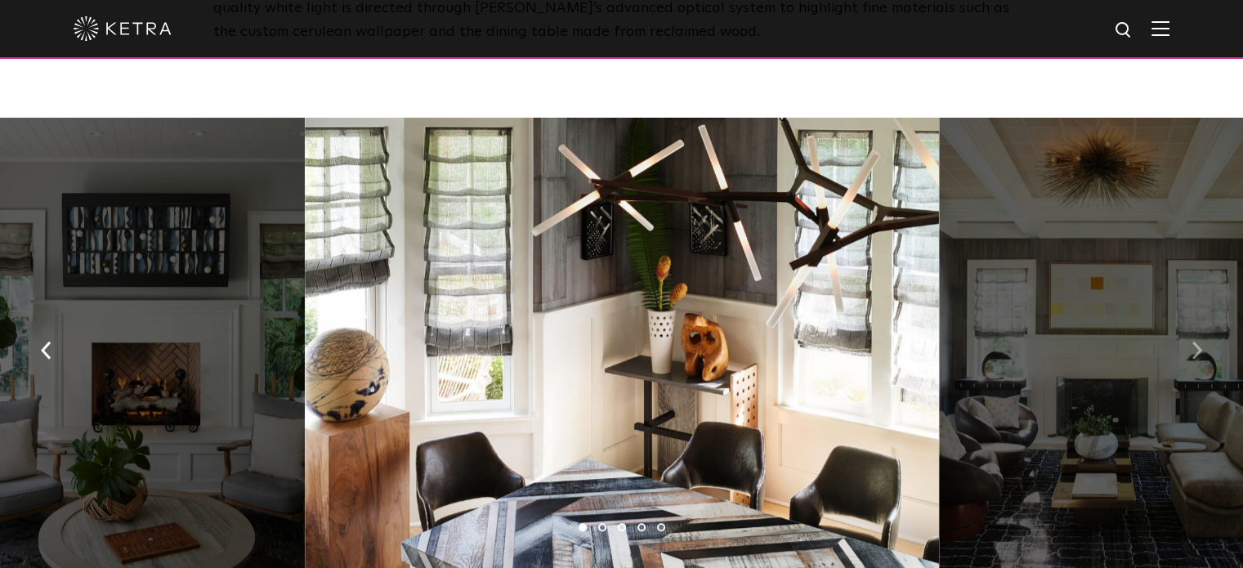
click at [1193, 351] on button "button" at bounding box center [1196, 348] width 35 height 56
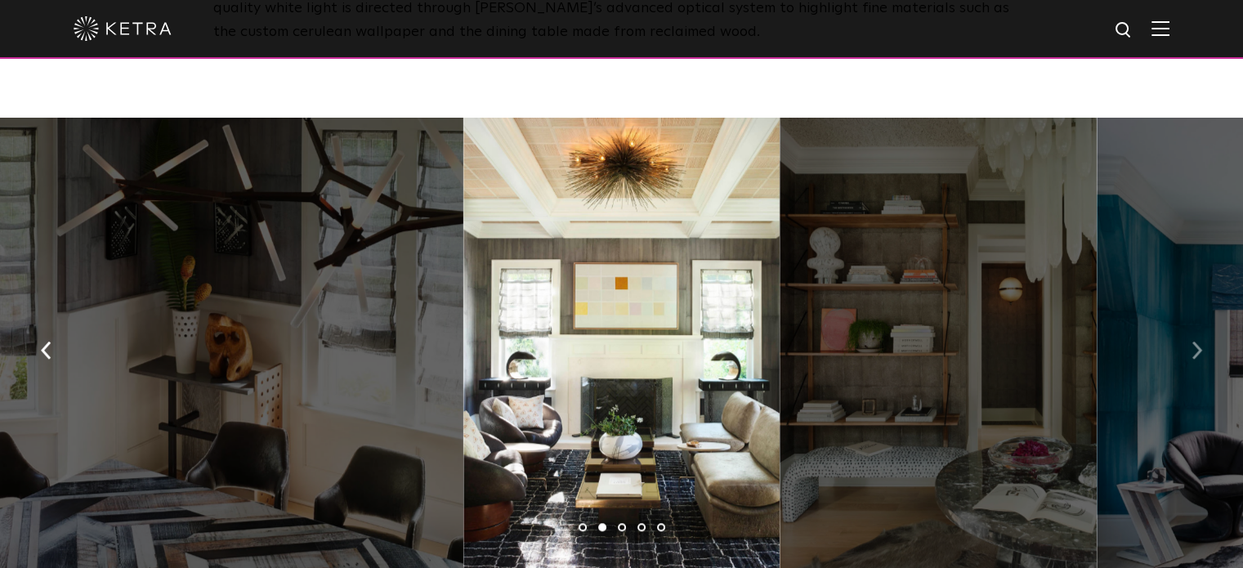
click at [1193, 351] on button "button" at bounding box center [1196, 348] width 35 height 56
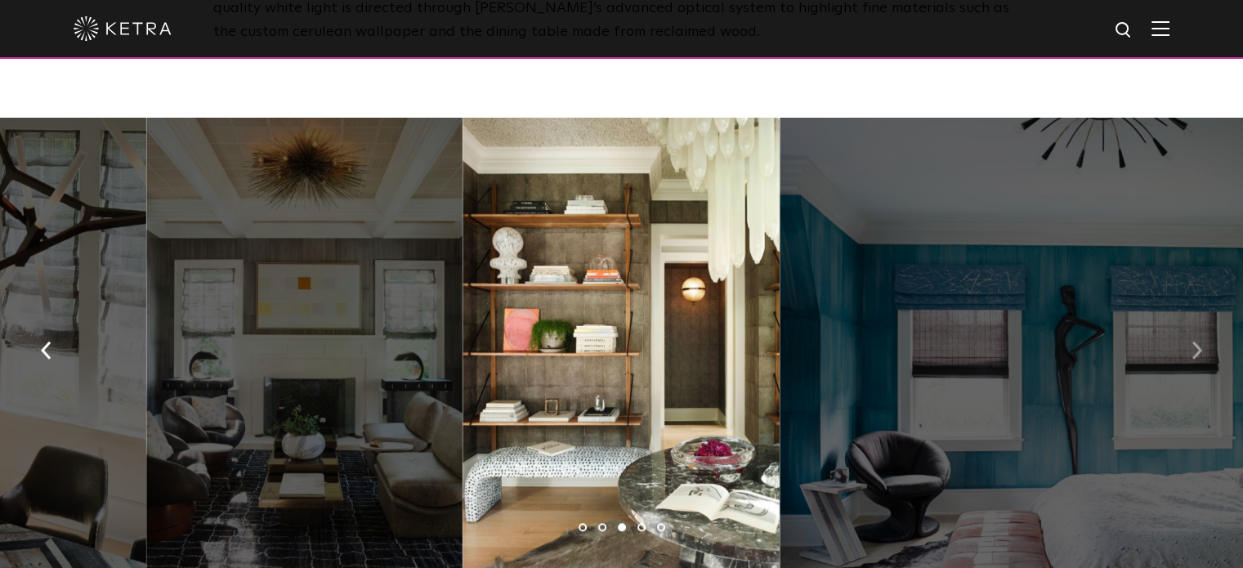
click at [1193, 351] on button "button" at bounding box center [1196, 348] width 35 height 56
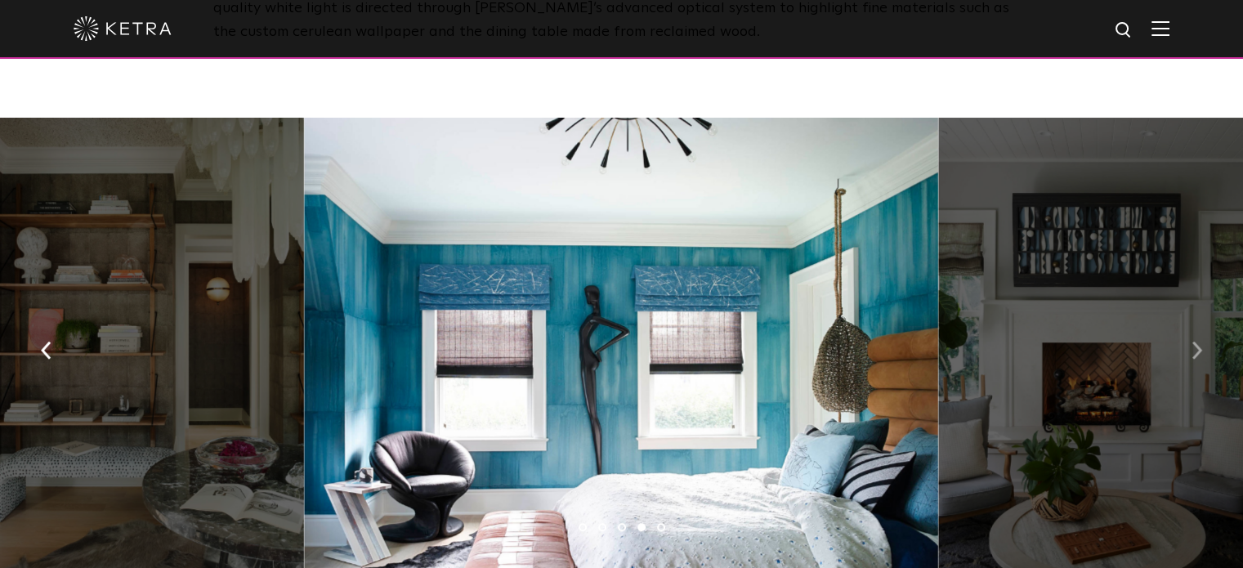
click at [1193, 351] on button "button" at bounding box center [1196, 348] width 35 height 56
